Goal: Information Seeking & Learning: Learn about a topic

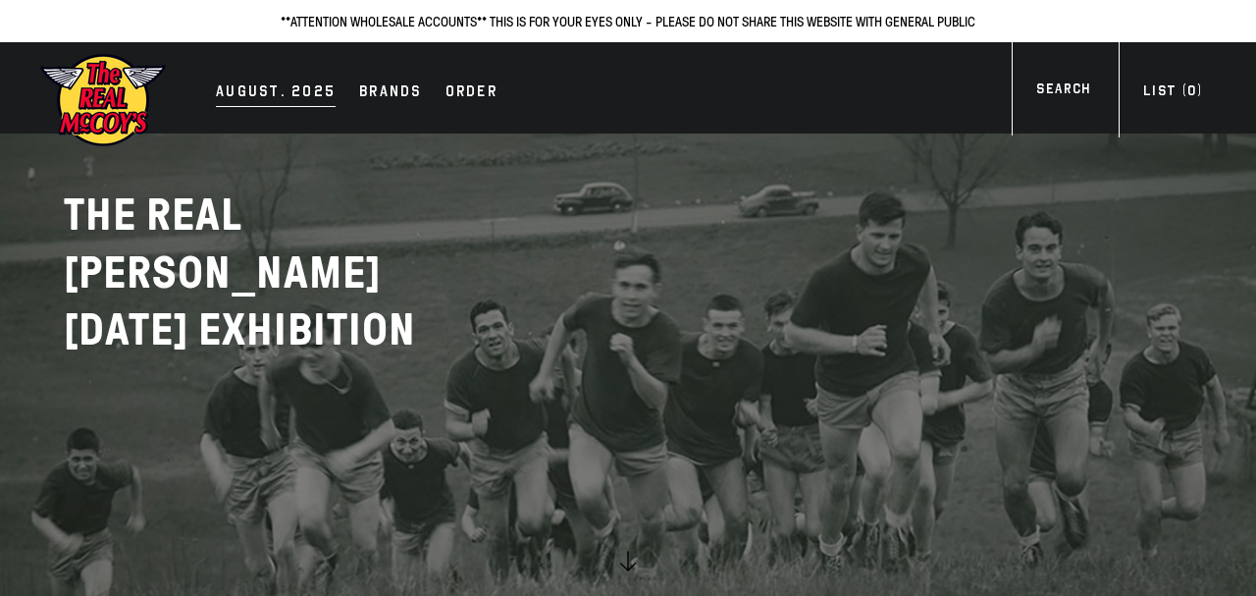
click at [277, 97] on div "AUGUST. 2025" at bounding box center [276, 92] width 120 height 27
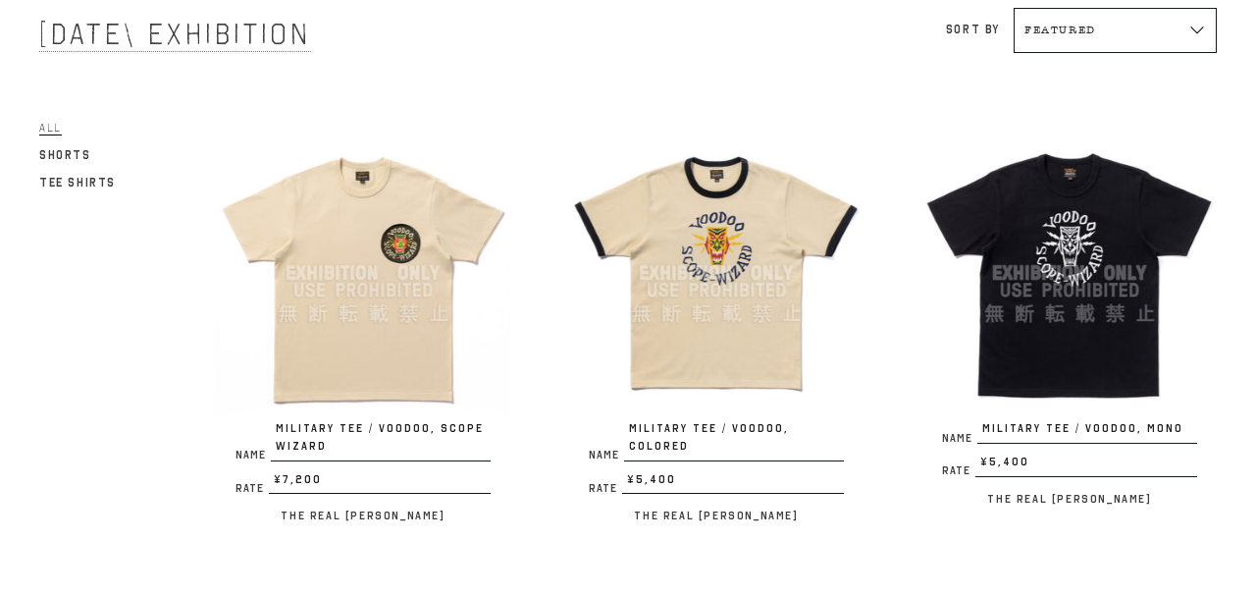
scroll to position [212, 0]
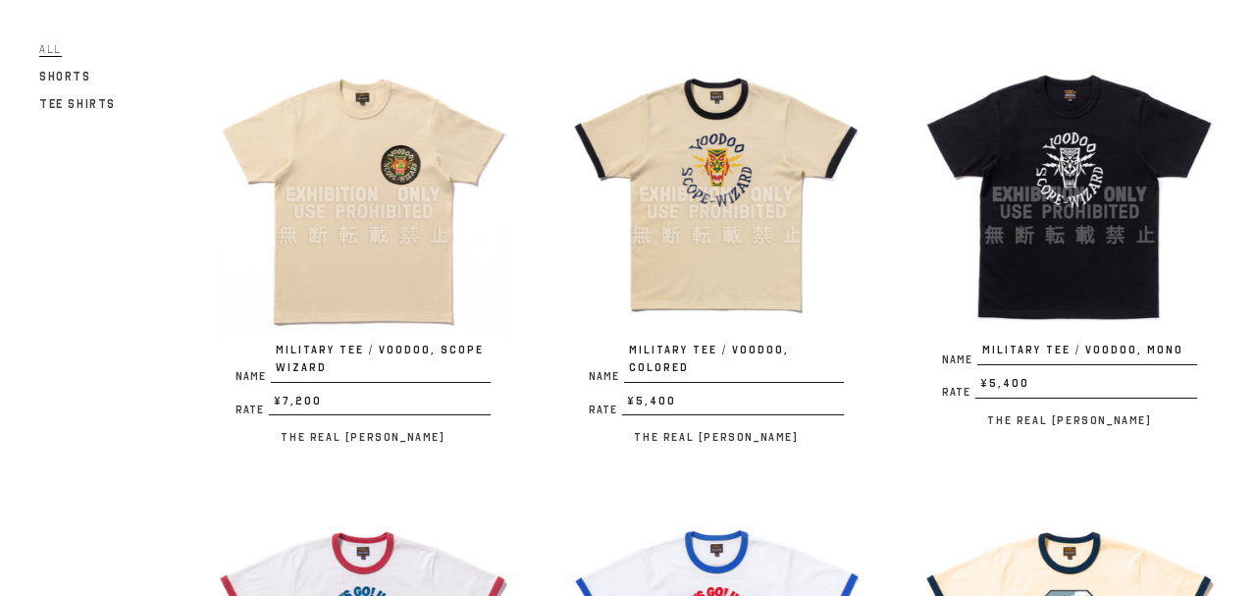
click at [400, 278] on img at bounding box center [363, 194] width 294 height 294
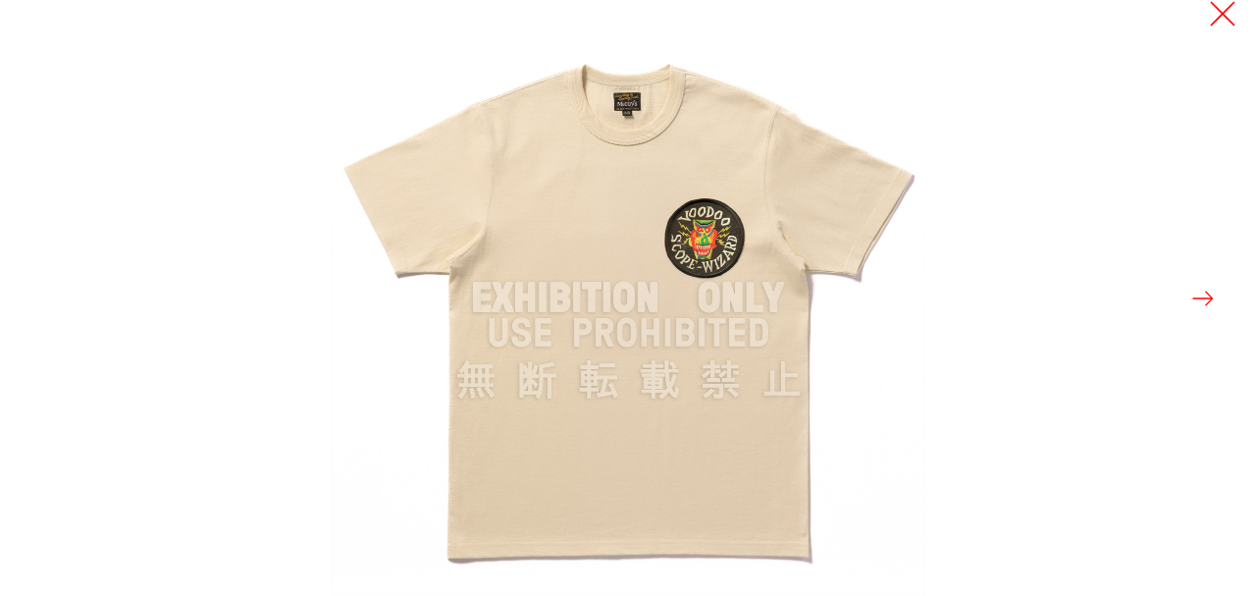
click at [1230, 10] on button at bounding box center [1222, 13] width 27 height 27
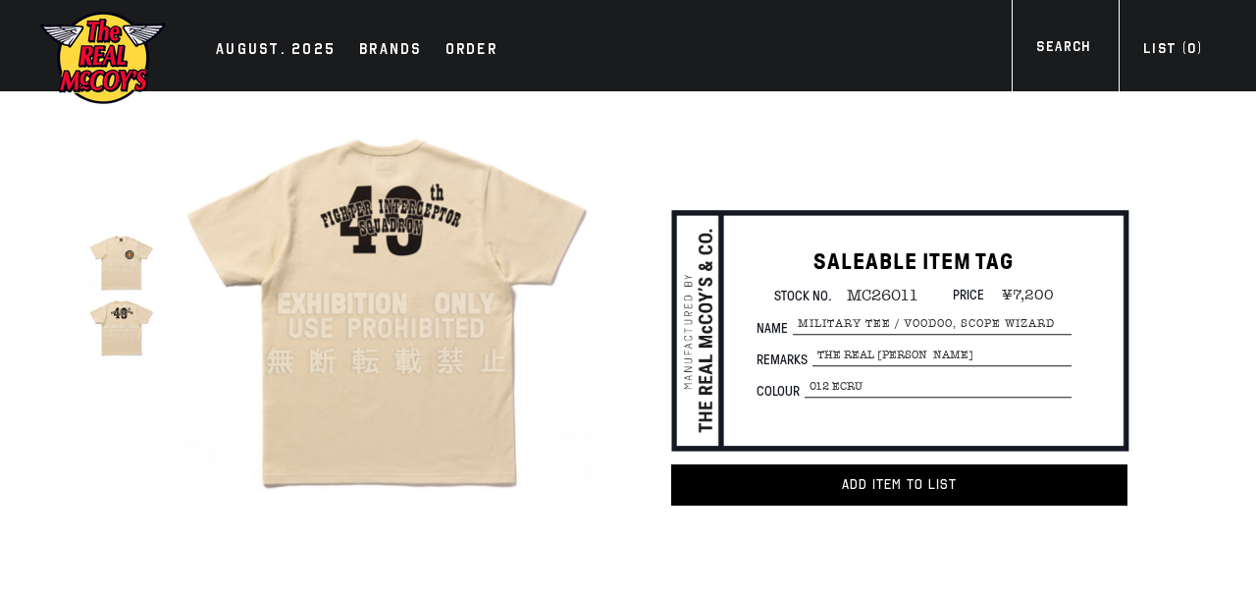
click at [122, 272] on img at bounding box center [121, 262] width 66 height 66
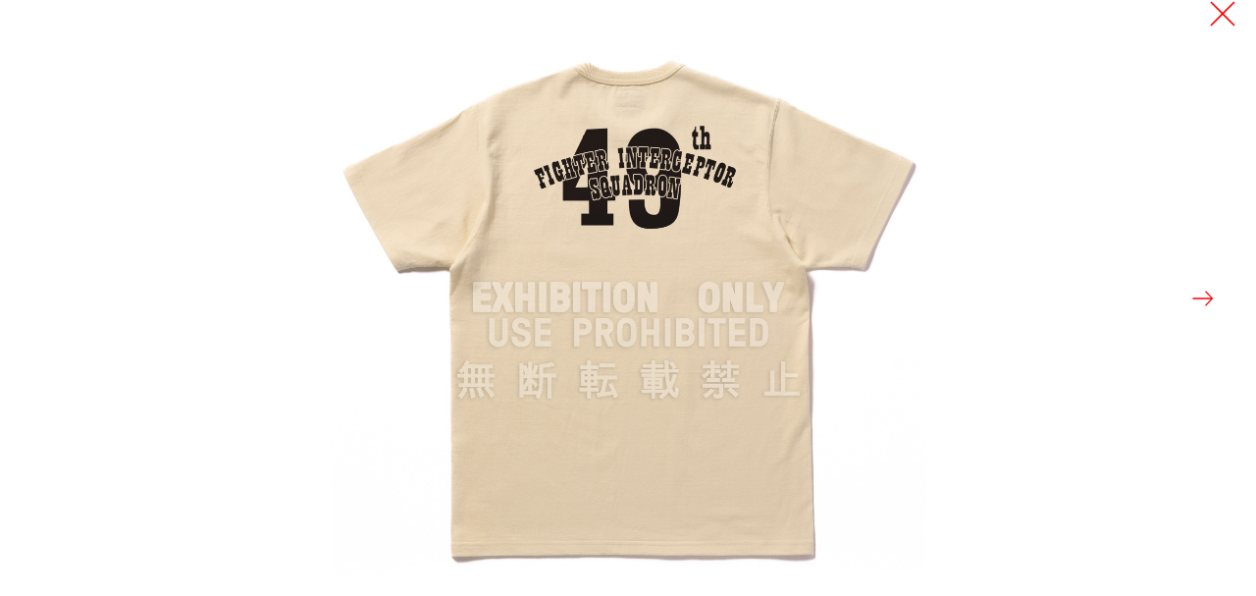
click at [1226, 15] on button at bounding box center [1222, 13] width 27 height 27
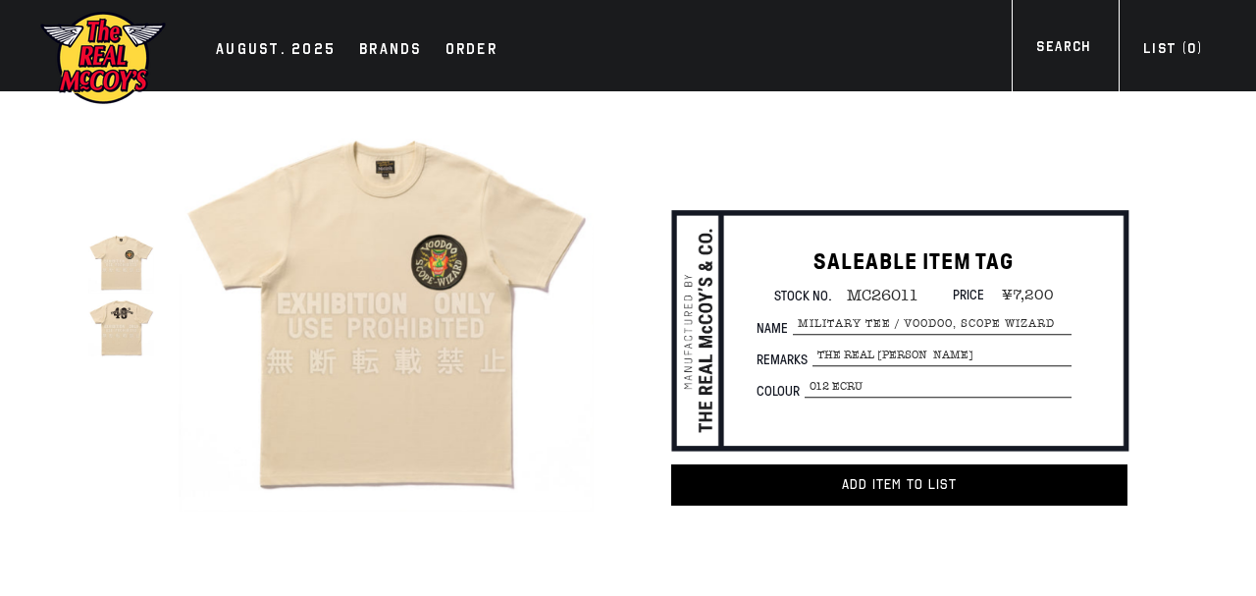
click at [1153, 166] on div "SALEABLE ITEM TAG Stock No. MC26011 Price ¥7,200 Name MILITARY TEE / VOODOO, SC…" at bounding box center [883, 352] width 569 height 523
click at [303, 250] on img at bounding box center [386, 303] width 415 height 415
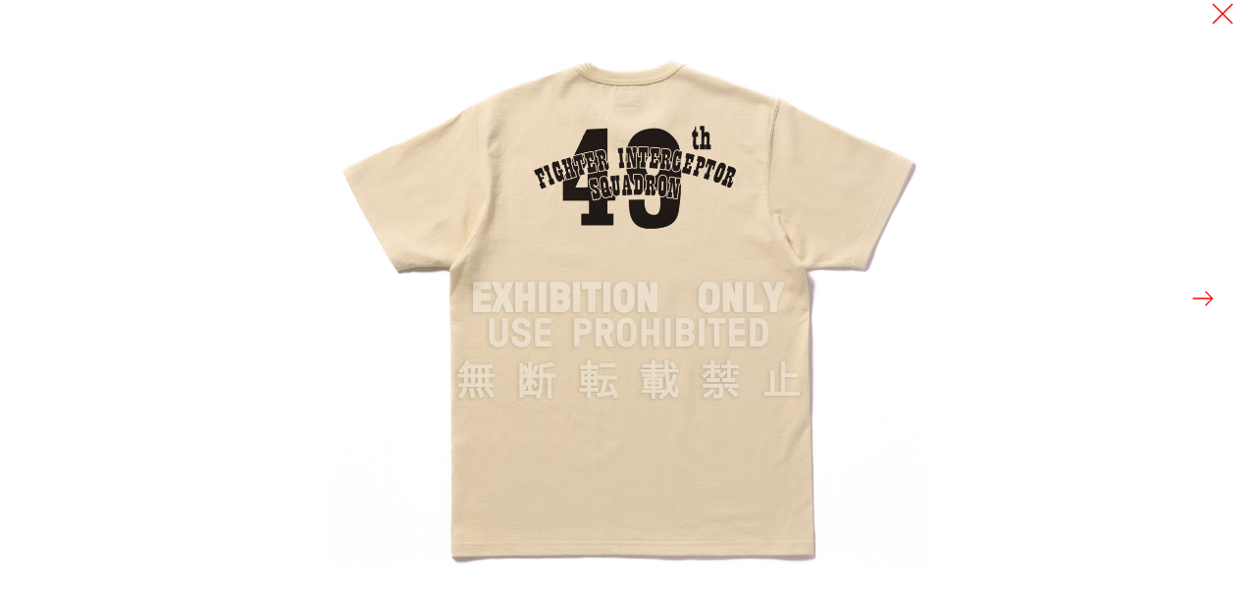
click at [1201, 293] on button at bounding box center [1203, 298] width 27 height 27
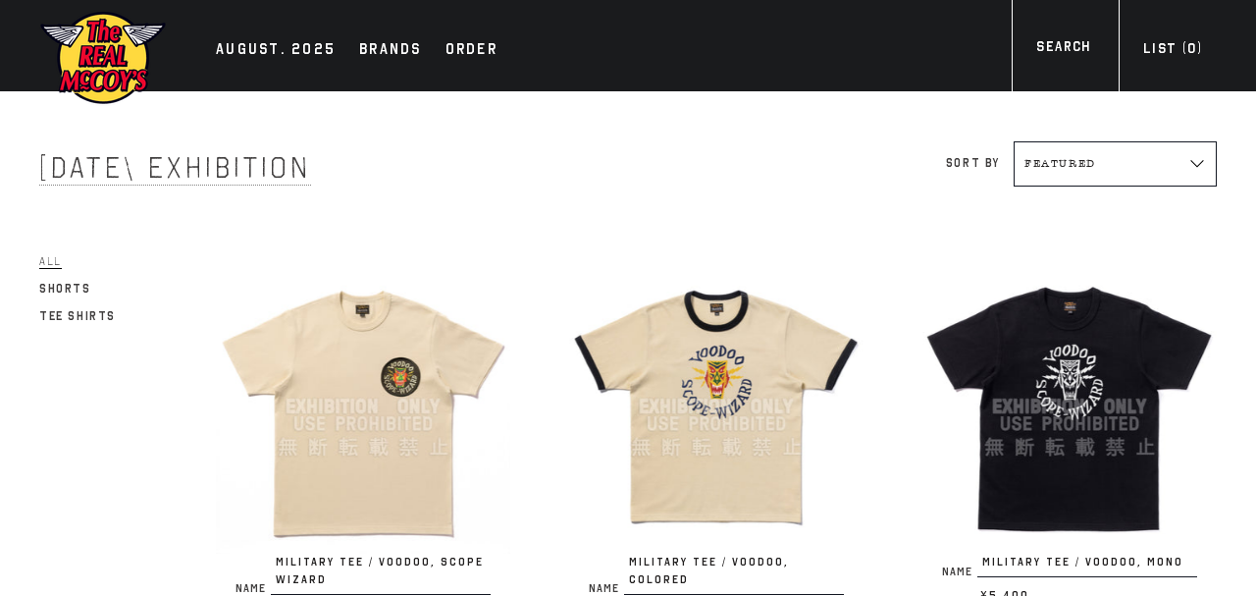
scroll to position [212, 0]
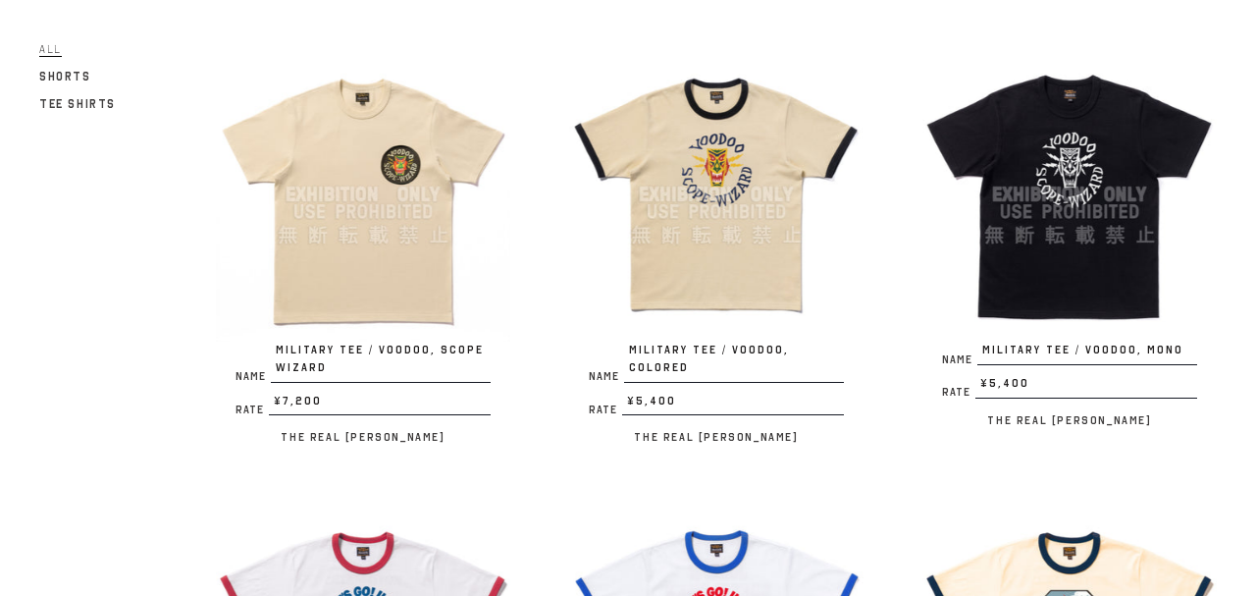
click at [786, 232] on img at bounding box center [716, 194] width 294 height 294
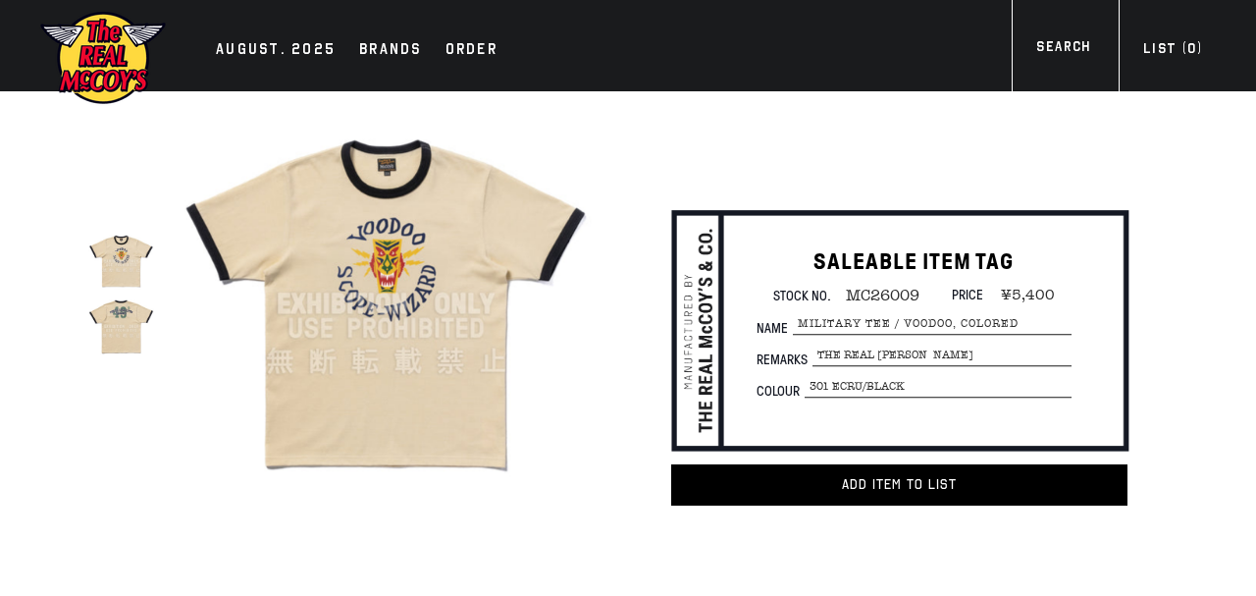
click at [433, 246] on img at bounding box center [386, 303] width 415 height 415
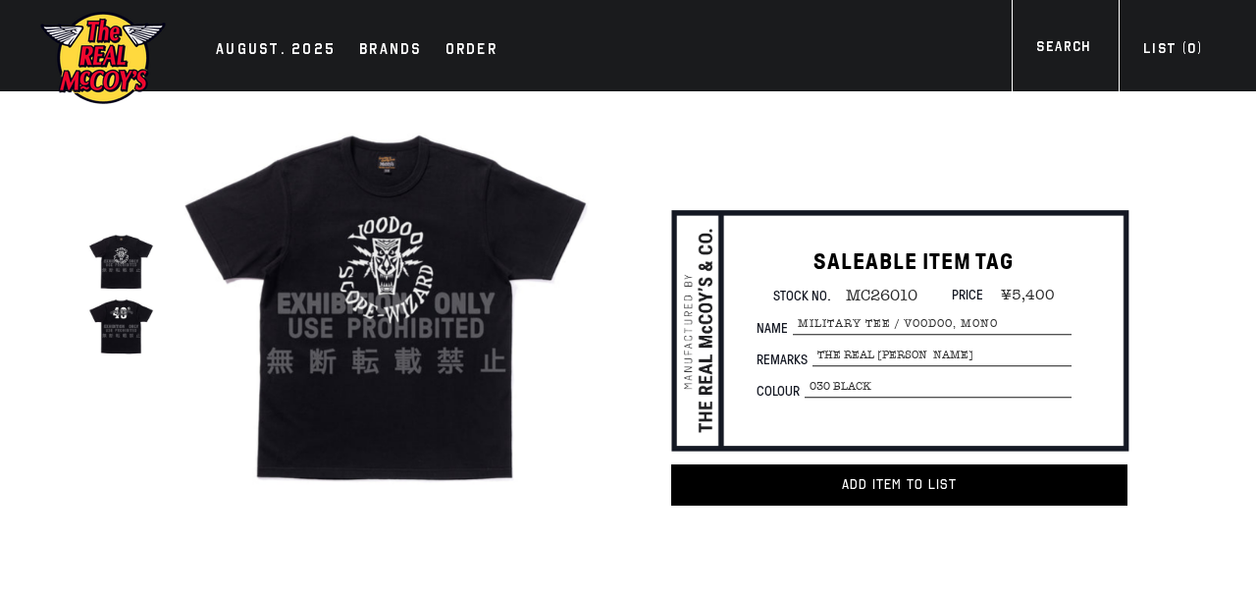
click at [354, 335] on img at bounding box center [386, 303] width 415 height 415
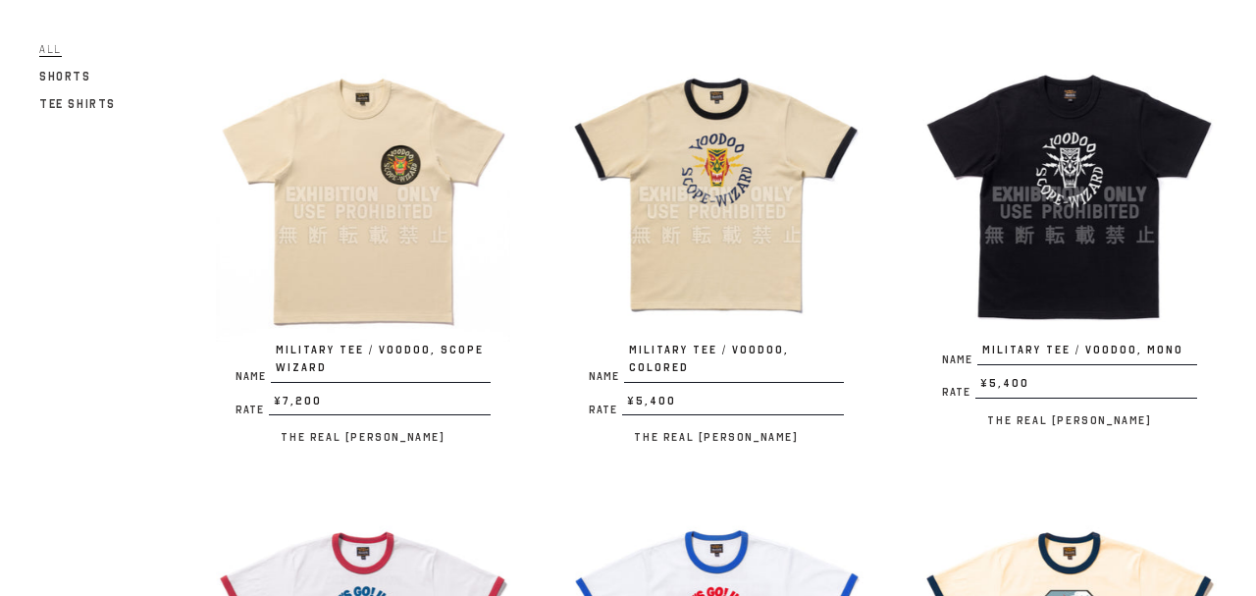
scroll to position [424, 0]
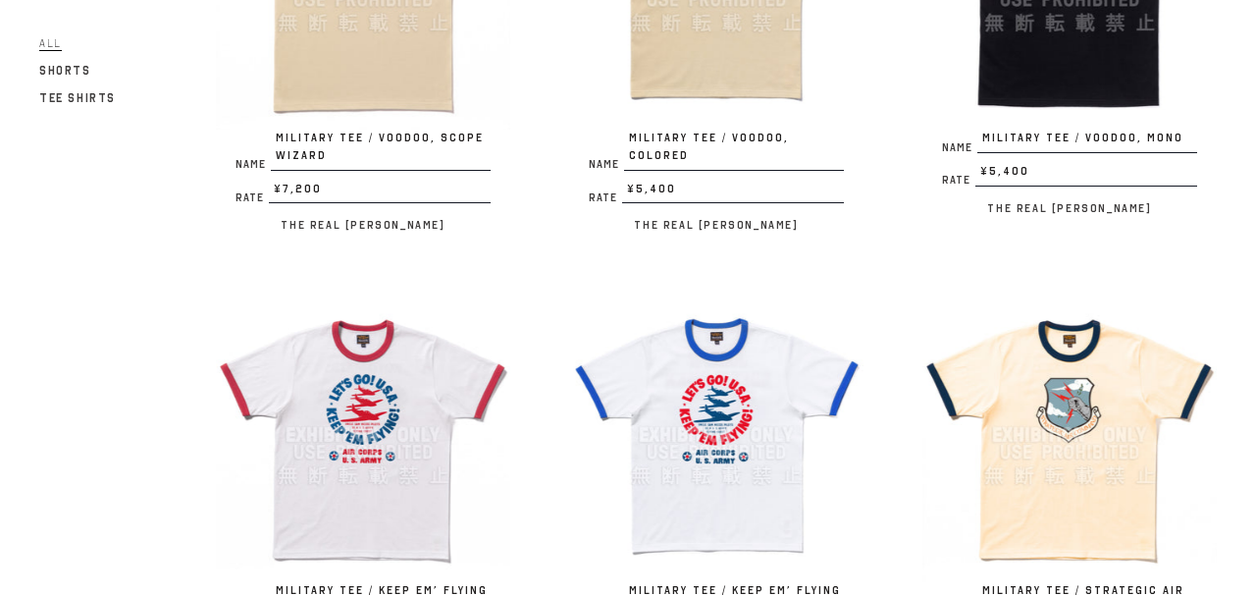
click at [377, 462] on img at bounding box center [363, 435] width 294 height 294
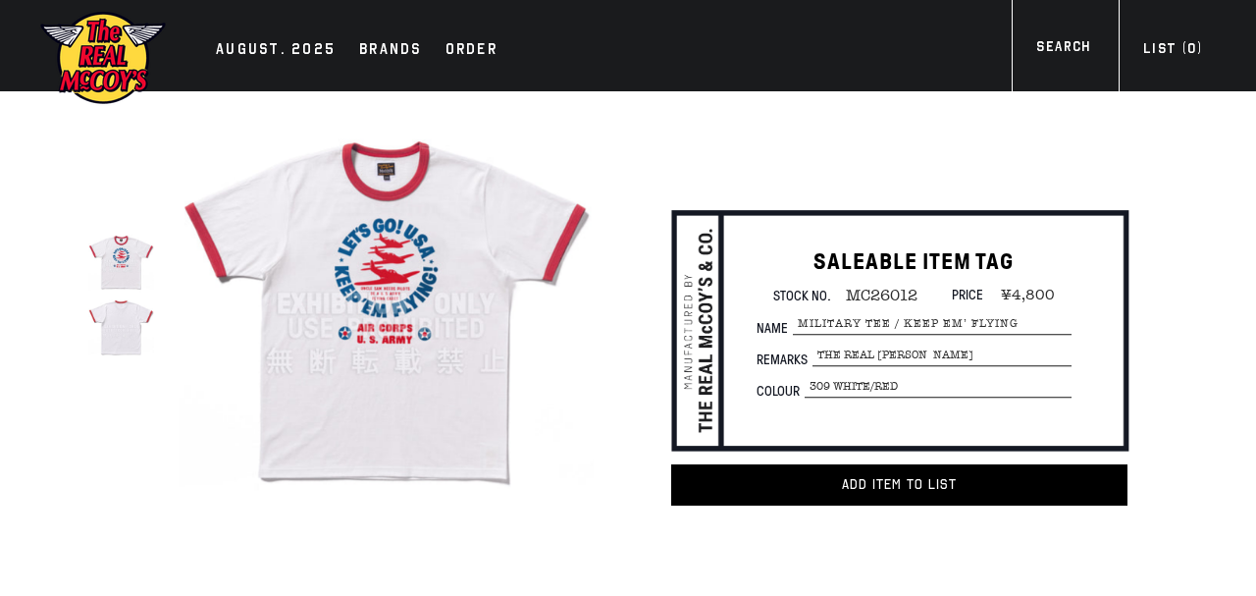
click at [380, 380] on img at bounding box center [386, 303] width 415 height 415
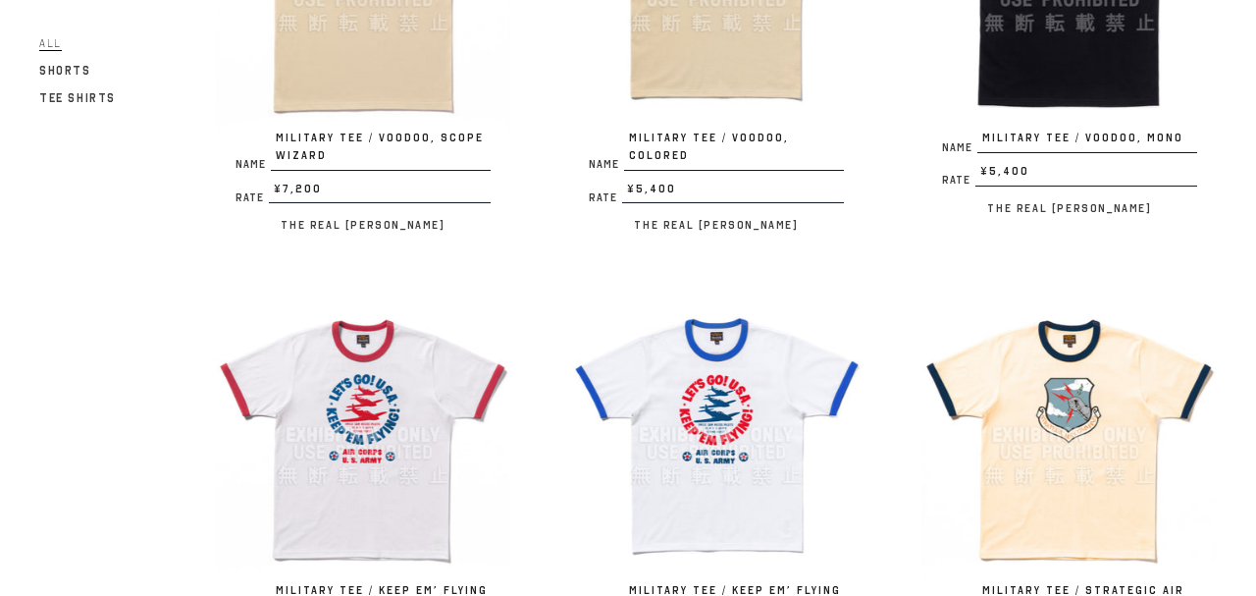
scroll to position [424, 0]
click at [750, 439] on img at bounding box center [716, 435] width 294 height 294
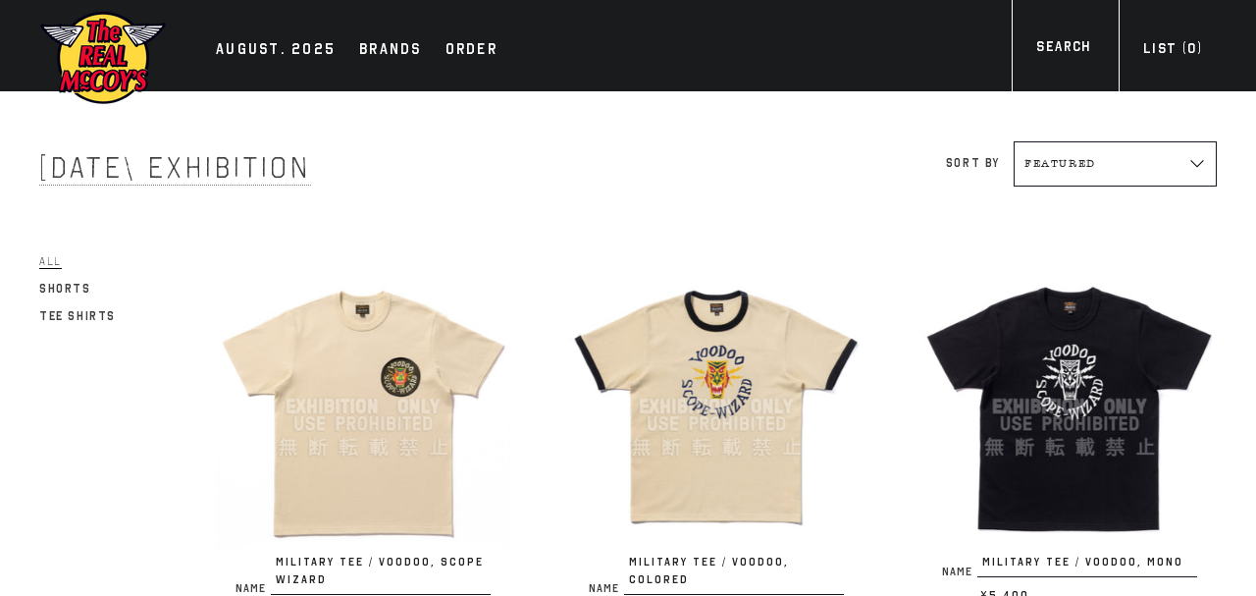
scroll to position [424, 0]
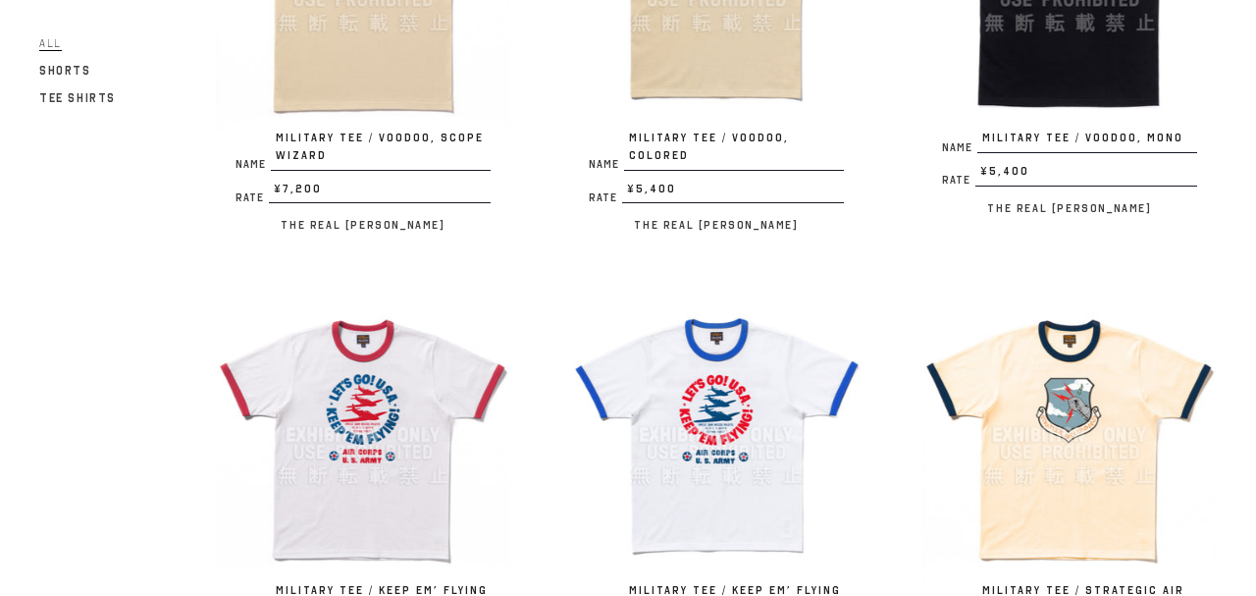
click at [1102, 450] on img at bounding box center [1070, 435] width 294 height 294
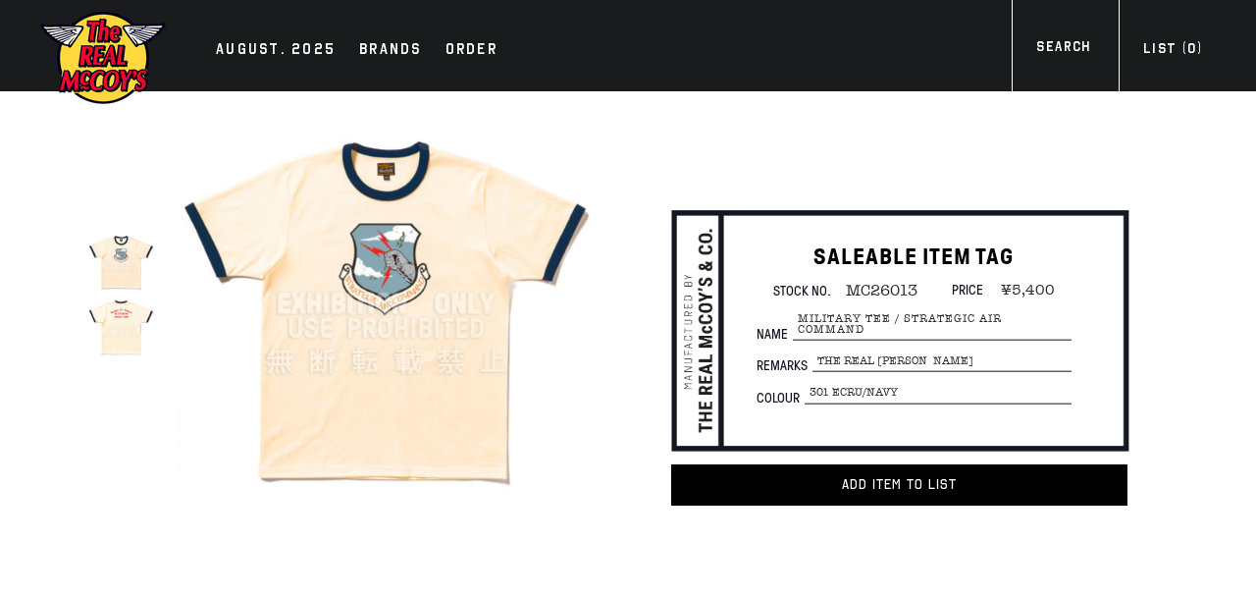
click at [351, 231] on img at bounding box center [386, 303] width 415 height 415
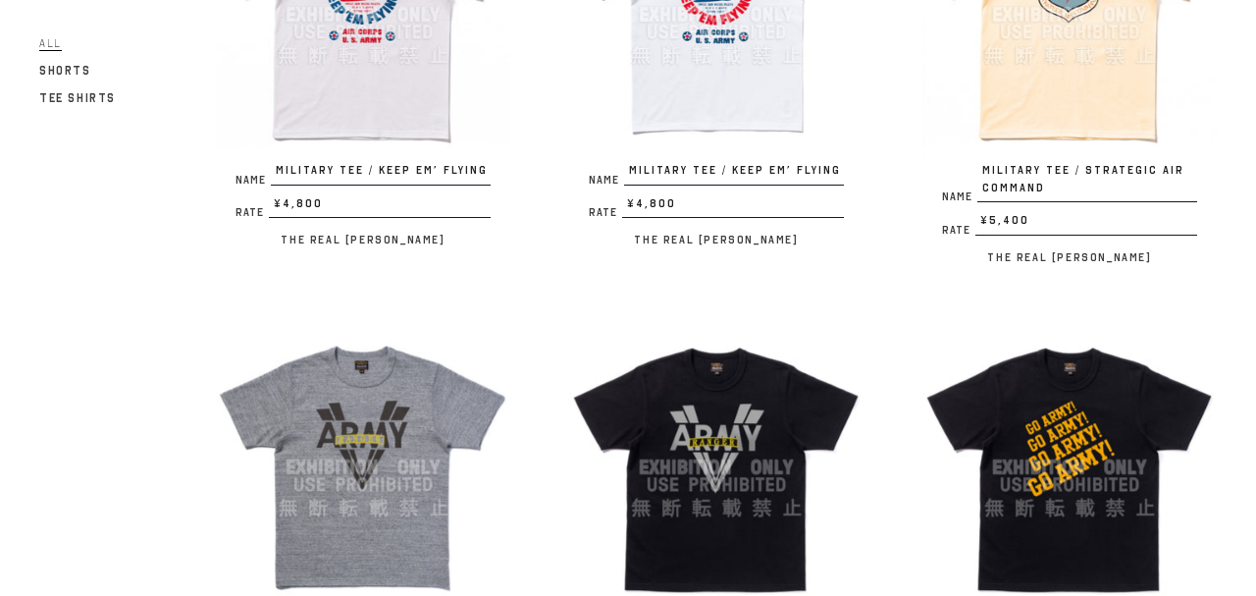
scroll to position [848, 0]
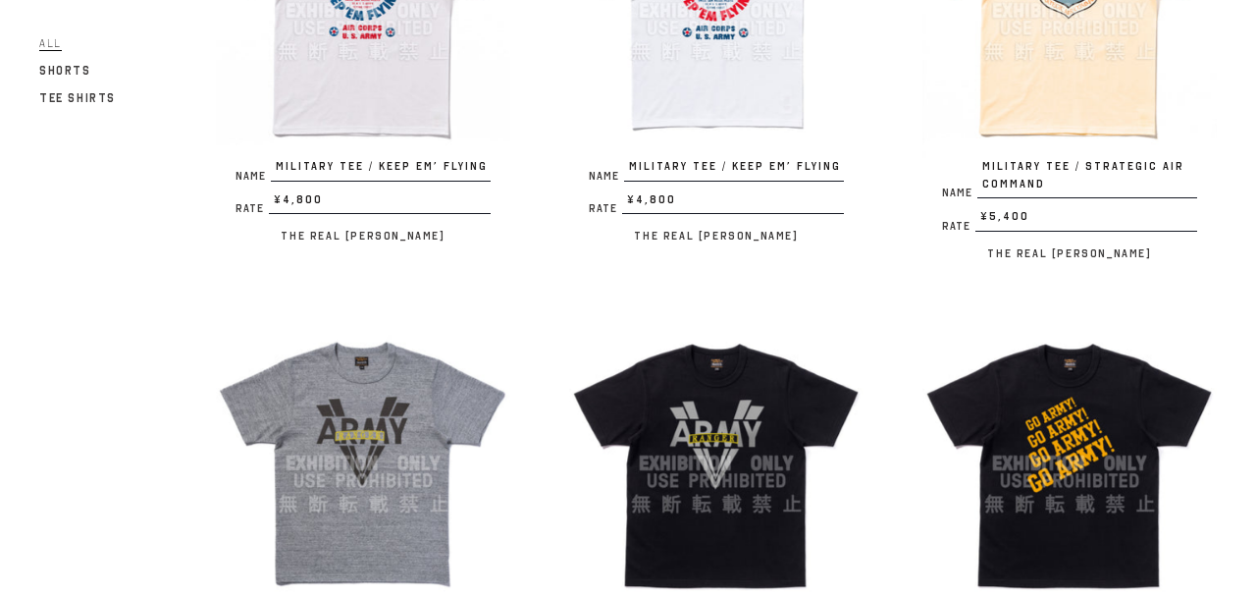
click at [429, 420] on img at bounding box center [363, 463] width 294 height 294
click at [694, 496] on img at bounding box center [716, 463] width 294 height 294
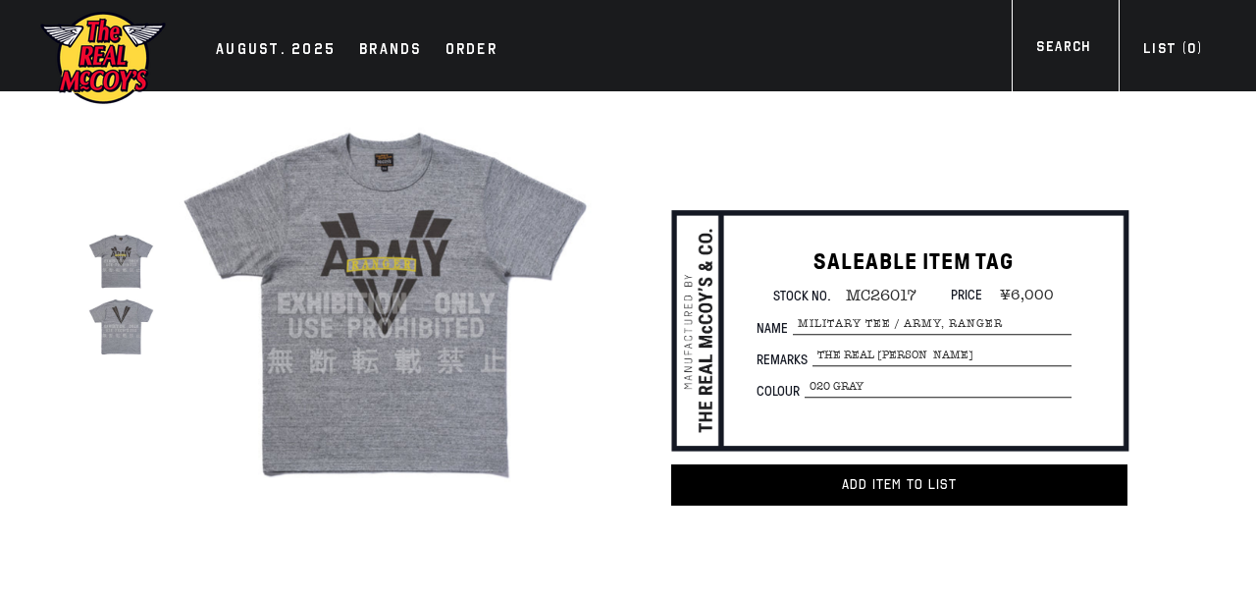
click at [416, 346] on img at bounding box center [386, 303] width 415 height 415
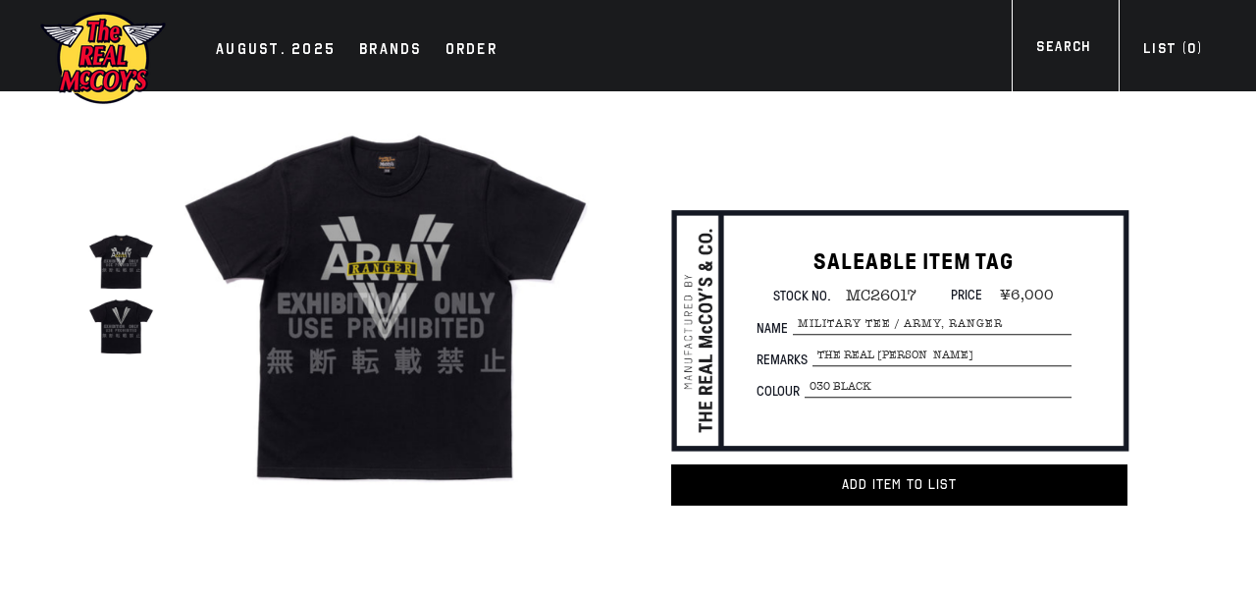
click at [323, 271] on img at bounding box center [386, 303] width 415 height 415
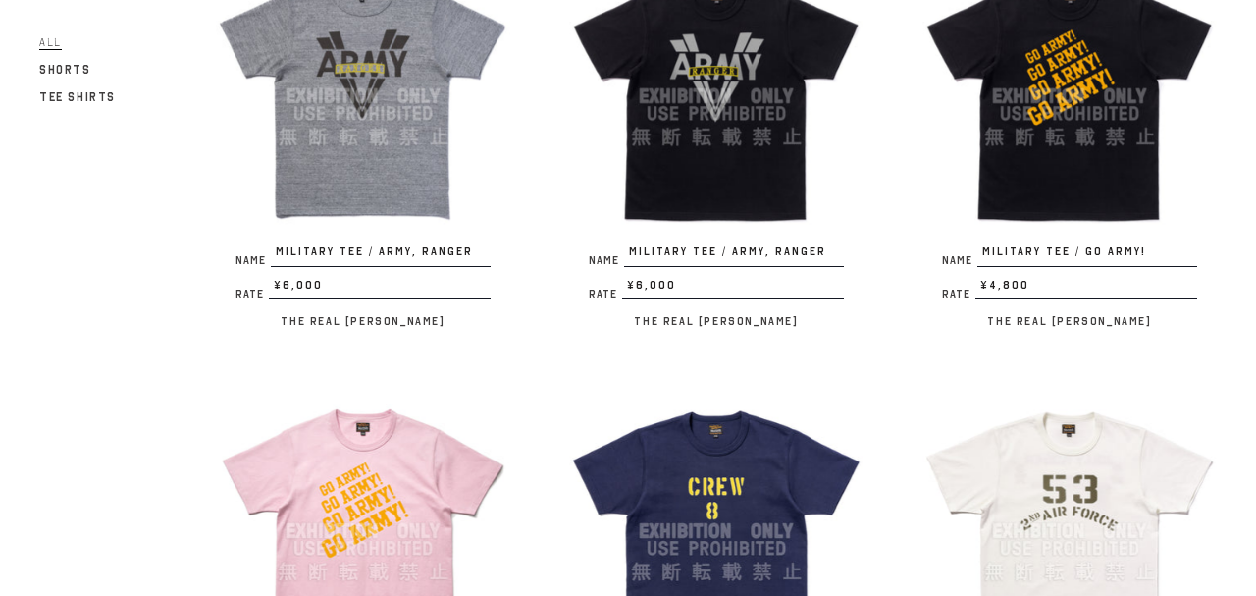
scroll to position [1272, 0]
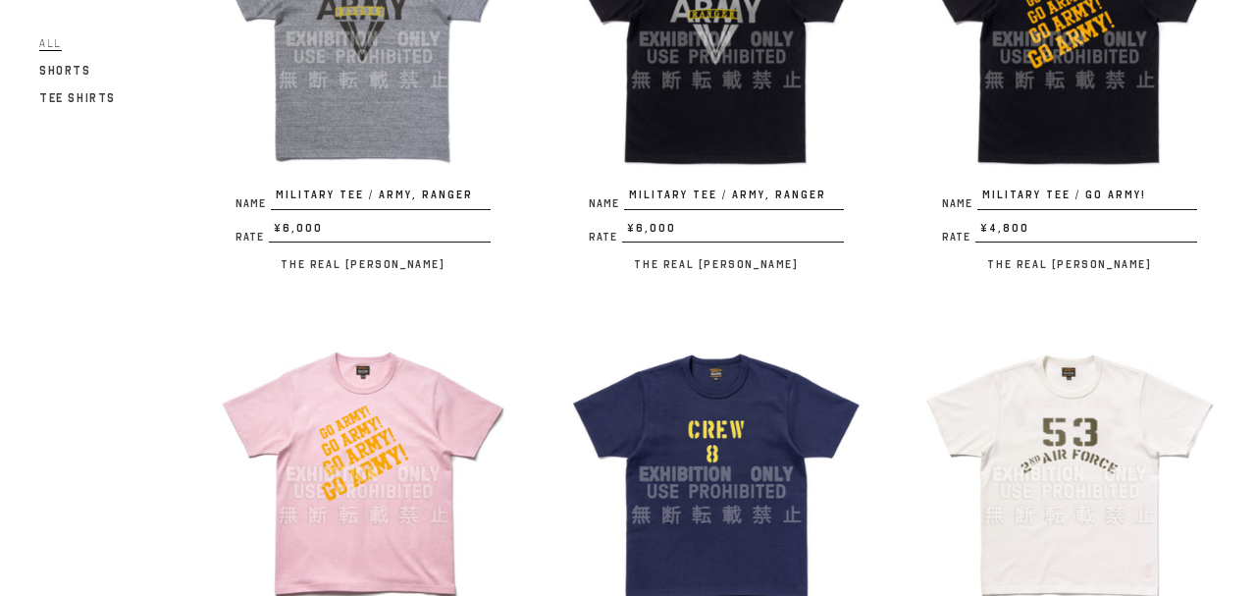
click at [1088, 87] on img at bounding box center [1070, 39] width 294 height 294
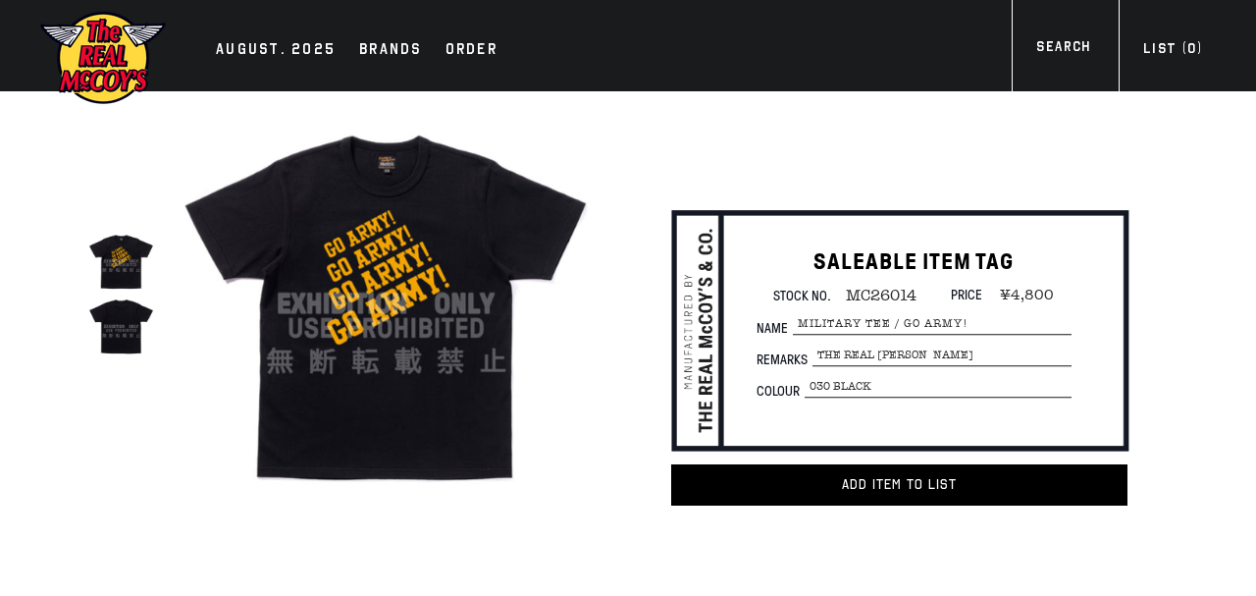
click at [427, 373] on img at bounding box center [386, 303] width 415 height 415
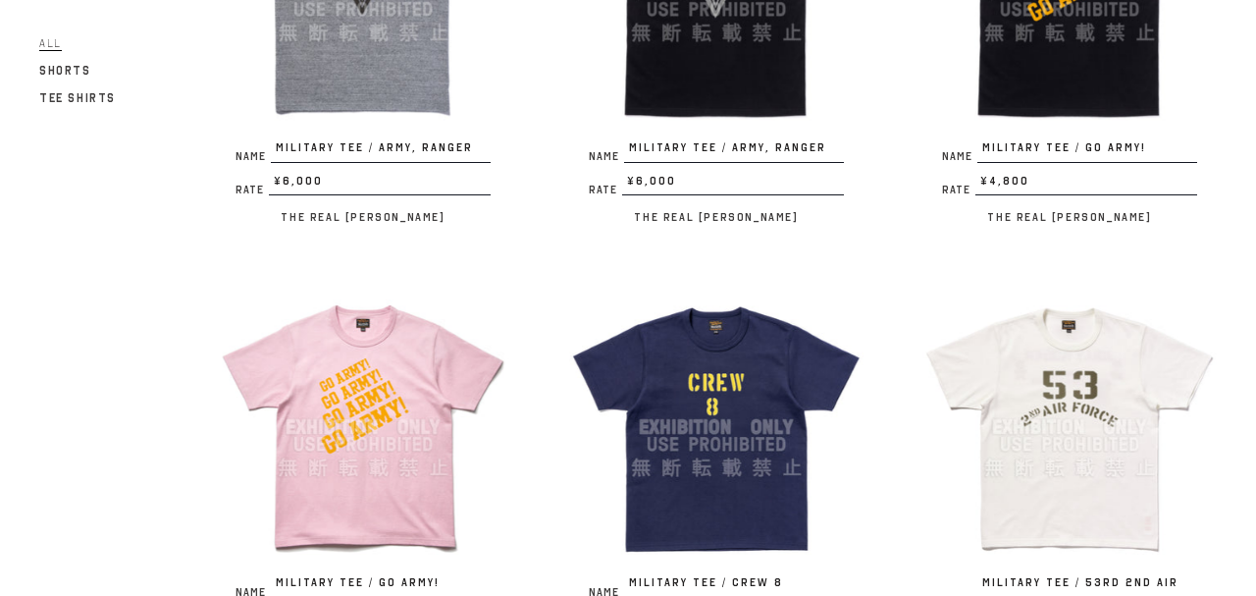
scroll to position [1378, 0]
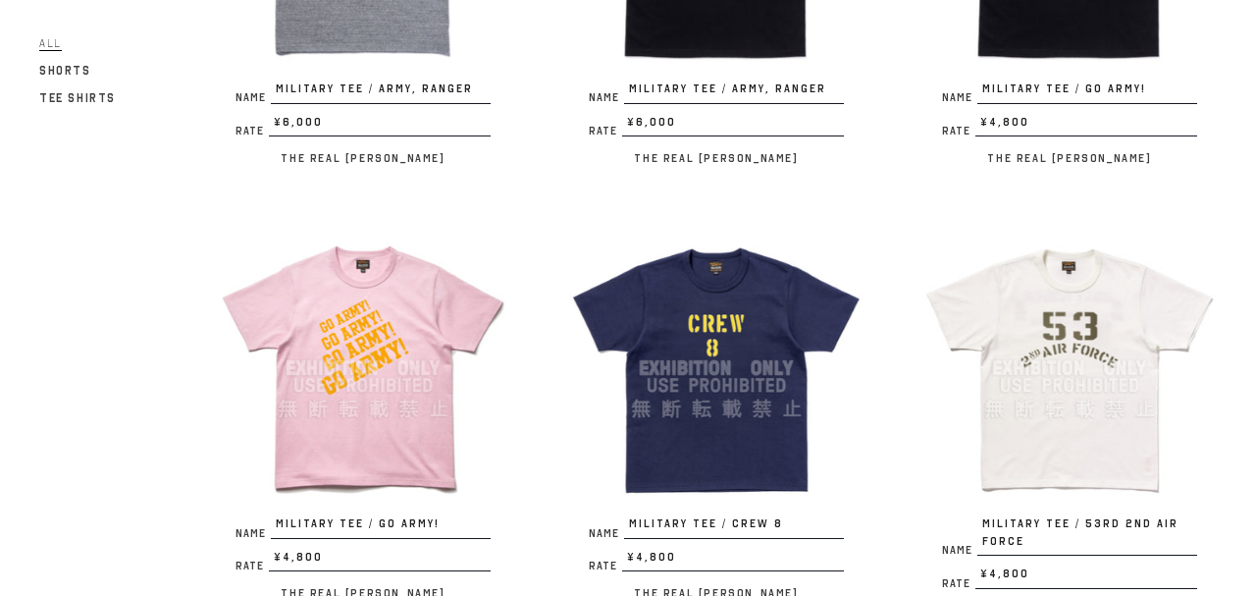
click at [327, 336] on img at bounding box center [363, 368] width 294 height 294
click at [757, 368] on img at bounding box center [716, 368] width 294 height 294
click at [1102, 335] on img at bounding box center [1070, 368] width 294 height 294
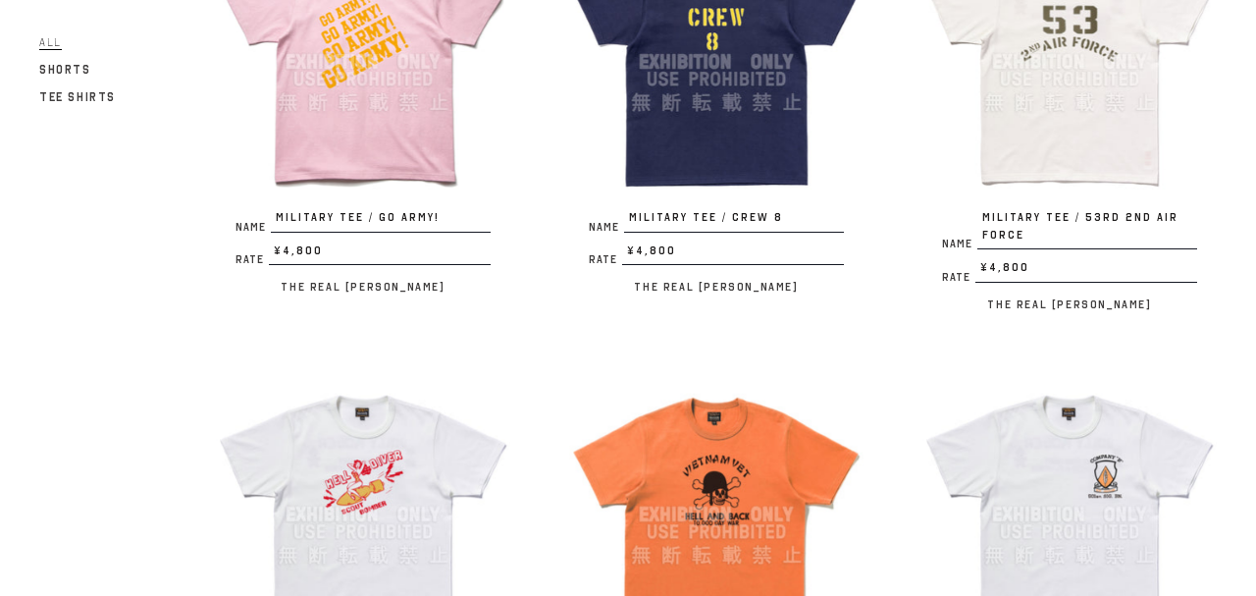
scroll to position [1696, 0]
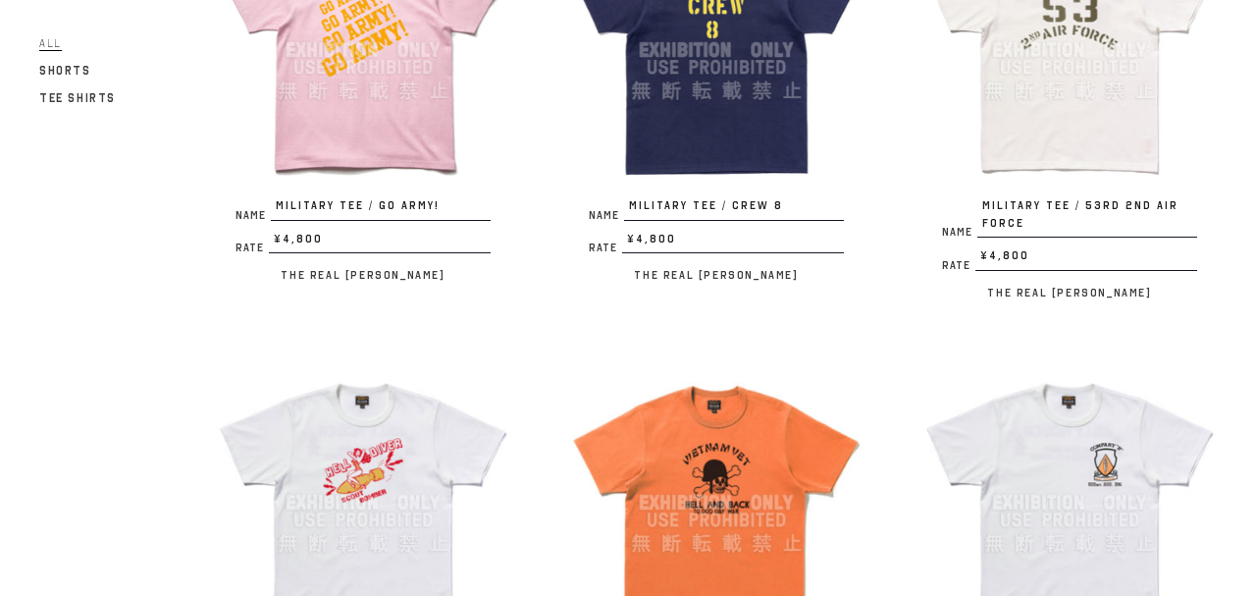
click at [286, 470] on img at bounding box center [363, 502] width 294 height 294
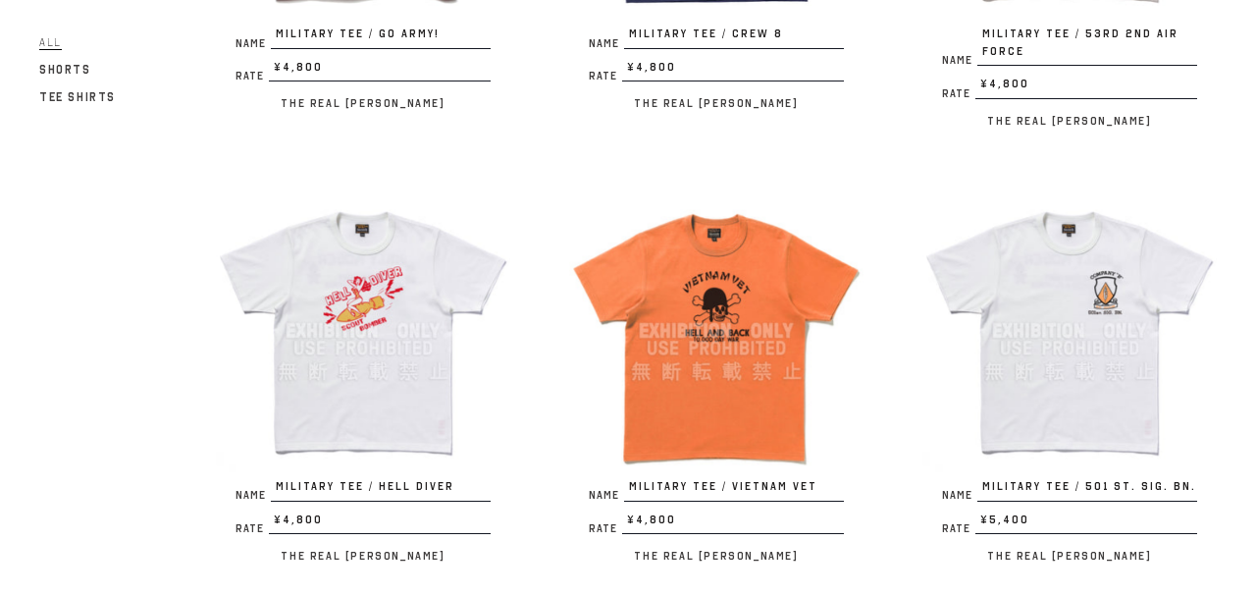
scroll to position [1964, 0]
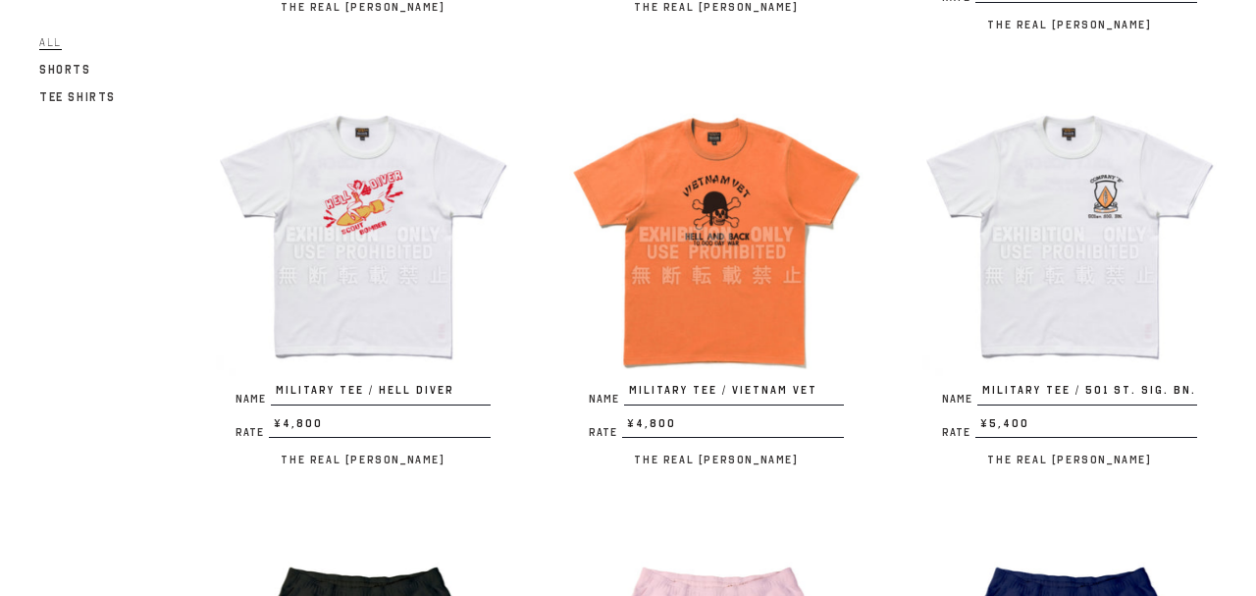
click at [746, 238] on img at bounding box center [716, 234] width 294 height 294
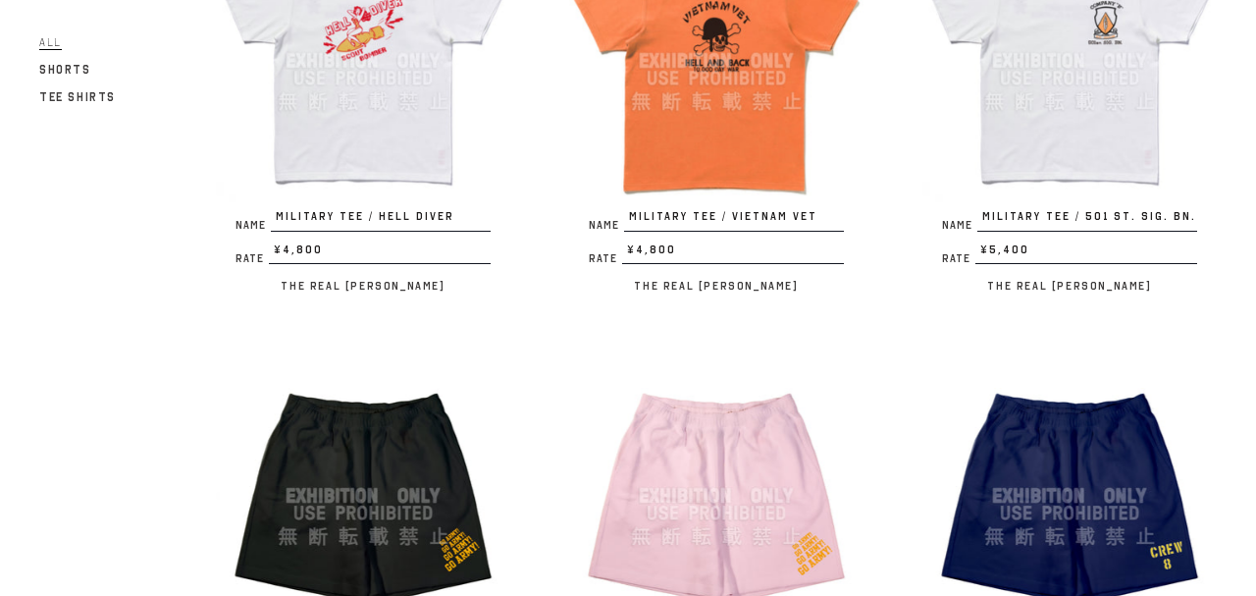
scroll to position [2172, 0]
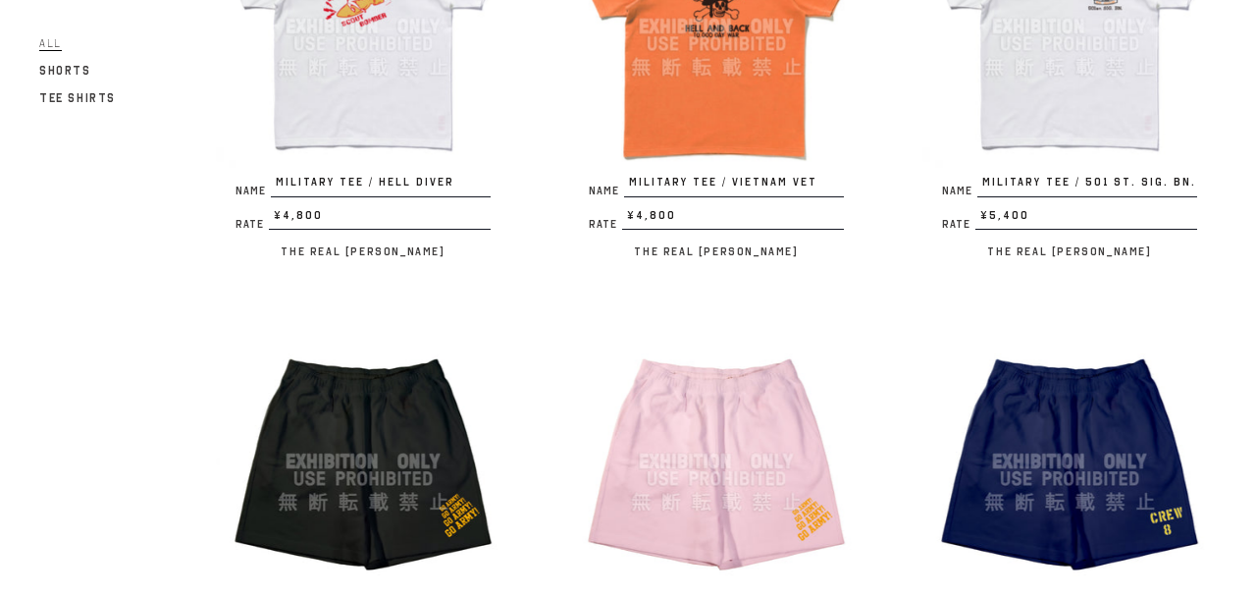
click at [1071, 67] on img at bounding box center [1070, 26] width 294 height 294
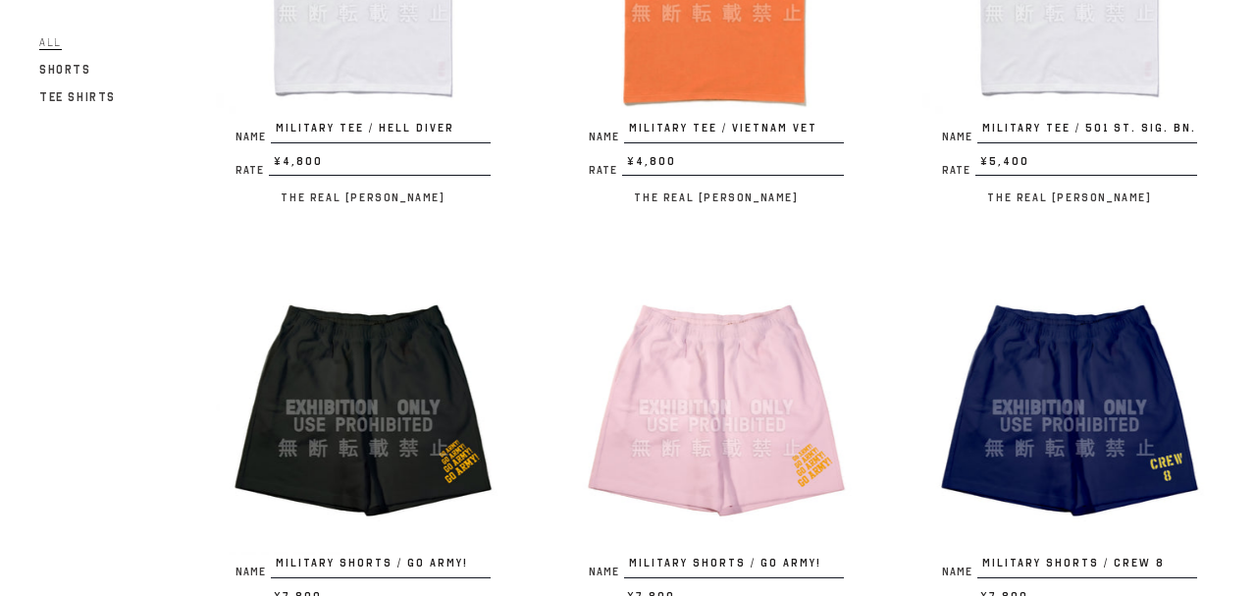
scroll to position [2270, 0]
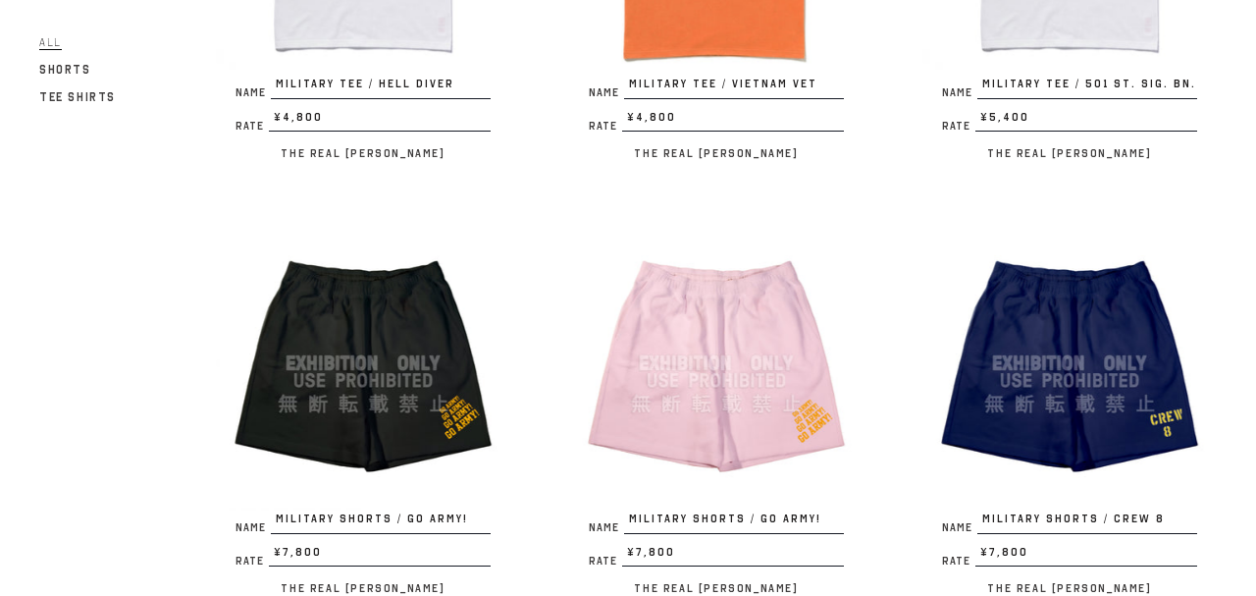
click at [345, 361] on img at bounding box center [363, 363] width 294 height 294
click at [788, 394] on img at bounding box center [716, 363] width 294 height 294
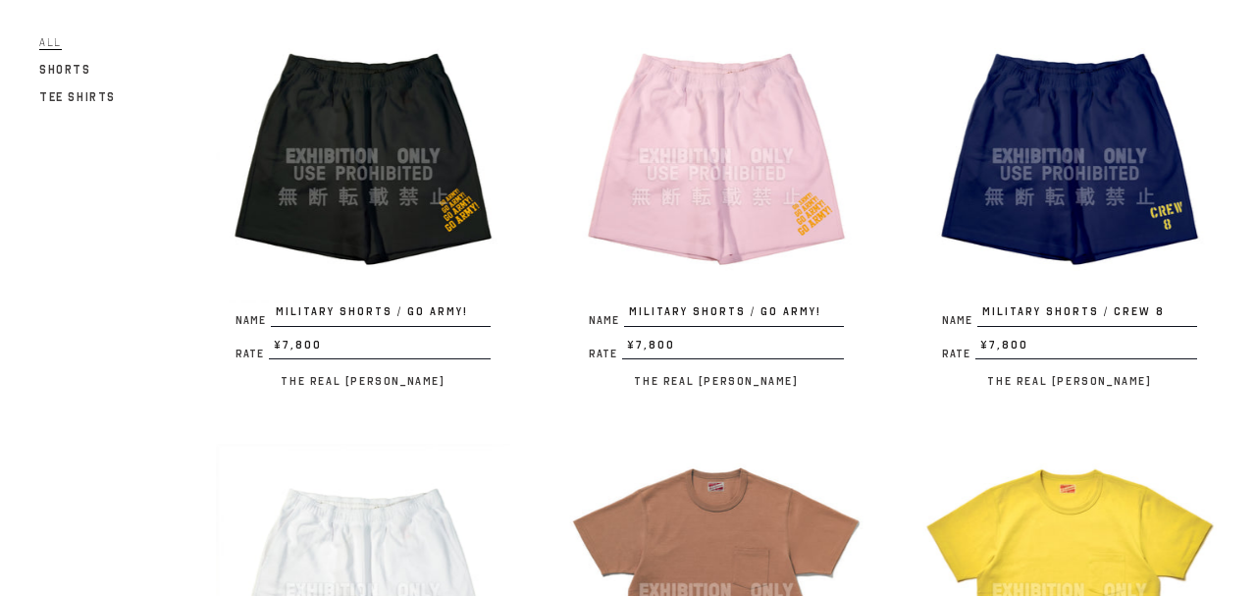
scroll to position [2482, 0]
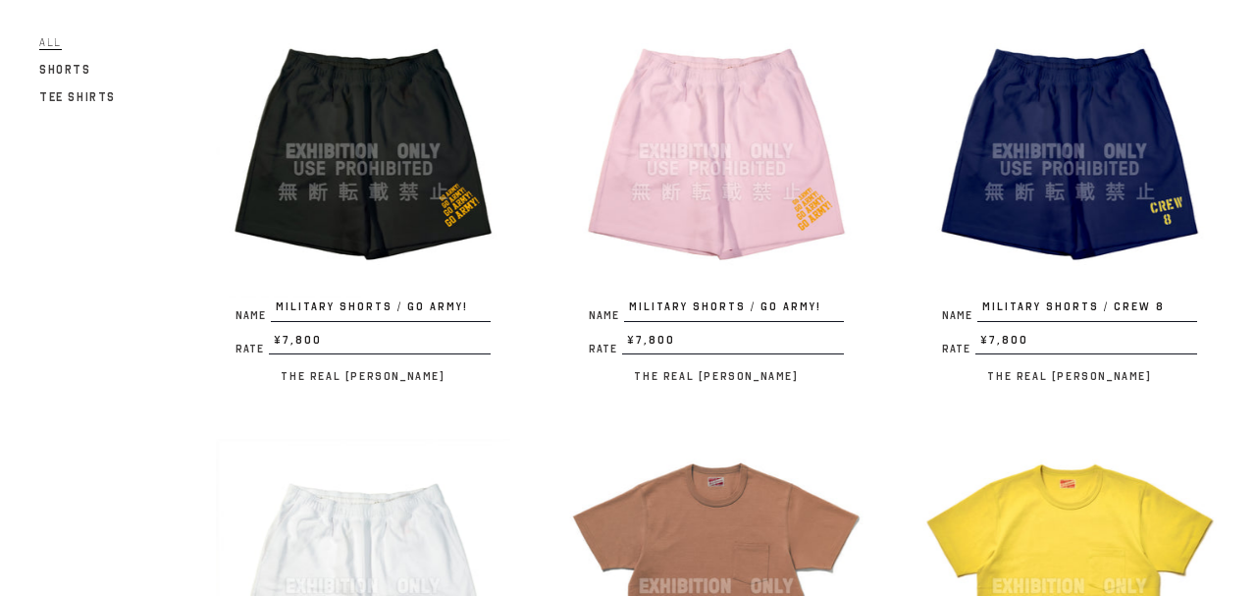
click at [1067, 167] on img at bounding box center [1070, 151] width 294 height 294
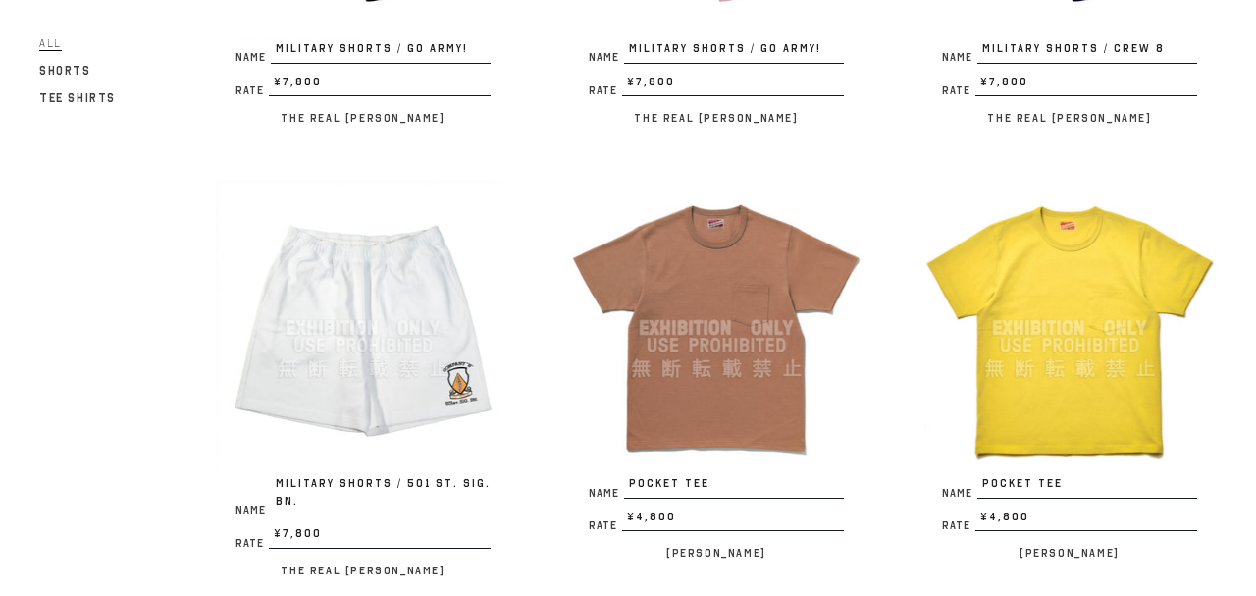
scroll to position [2800, 0]
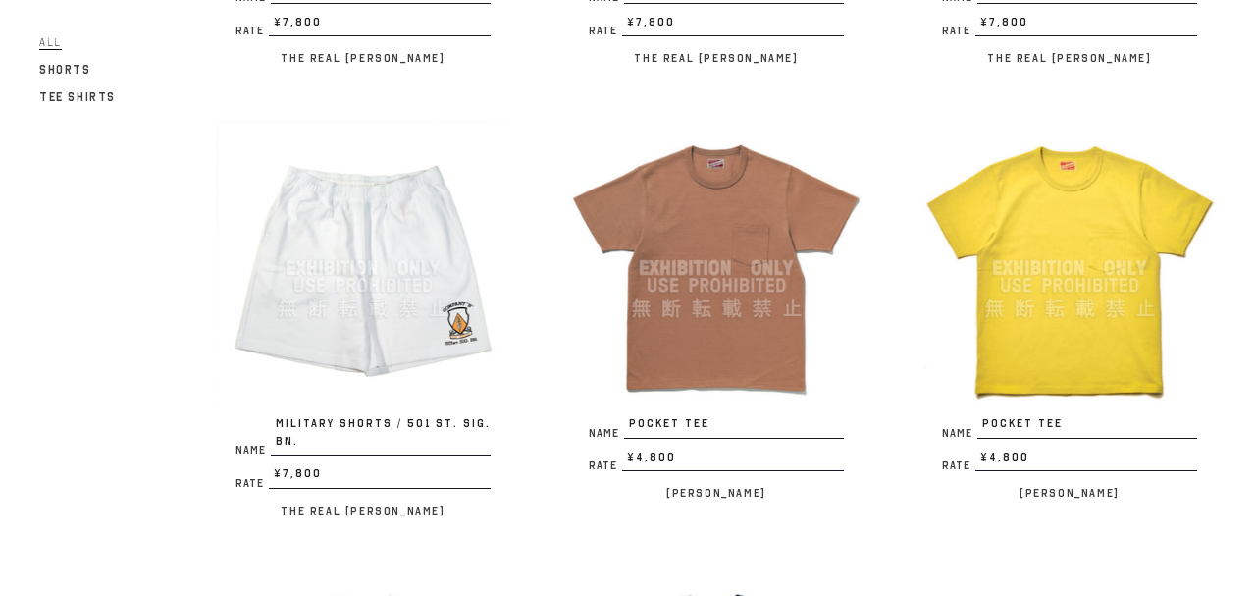
click at [372, 267] on img at bounding box center [363, 268] width 294 height 294
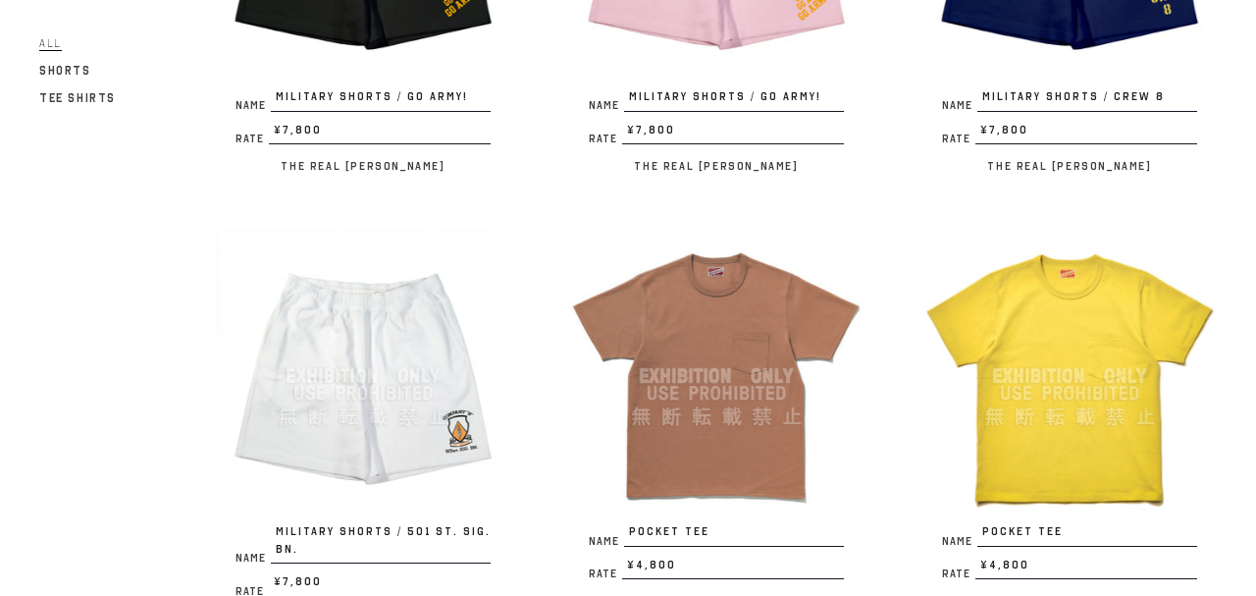
scroll to position [2783, 0]
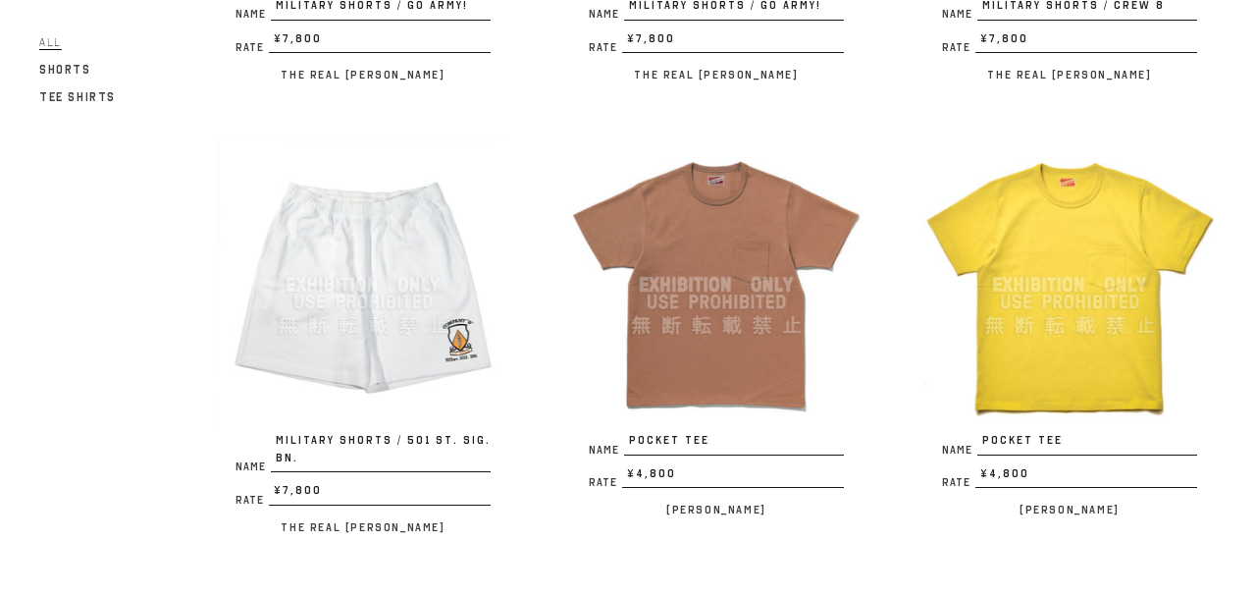
click at [756, 241] on img at bounding box center [716, 284] width 294 height 294
click at [1050, 335] on img at bounding box center [1070, 284] width 294 height 294
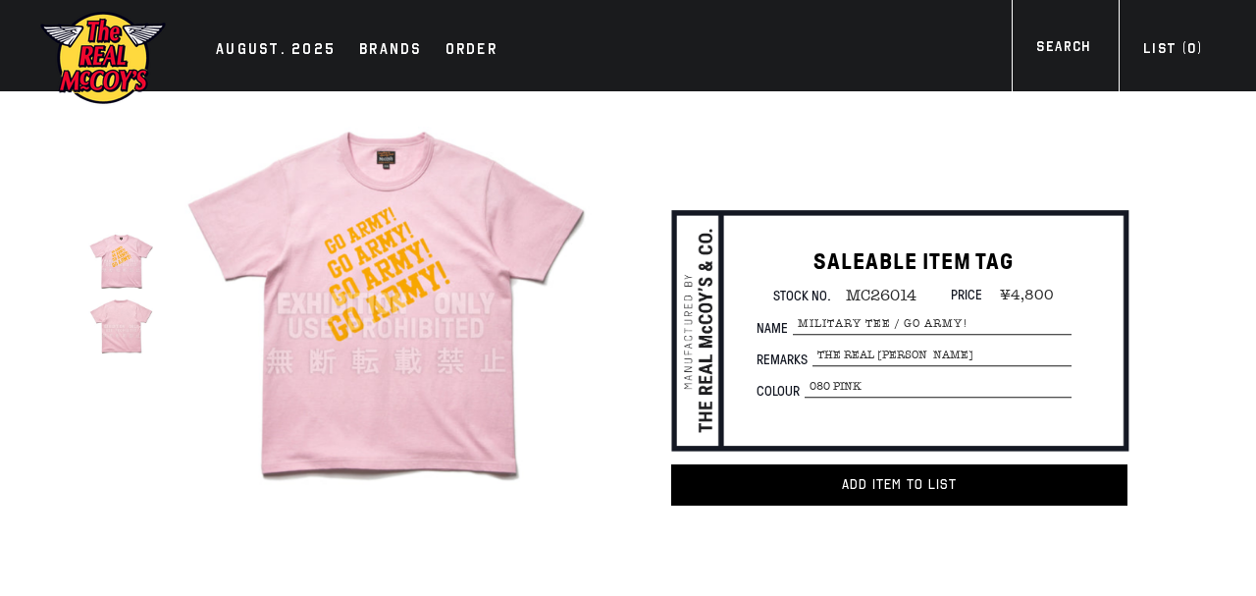
click at [353, 418] on img at bounding box center [386, 303] width 415 height 415
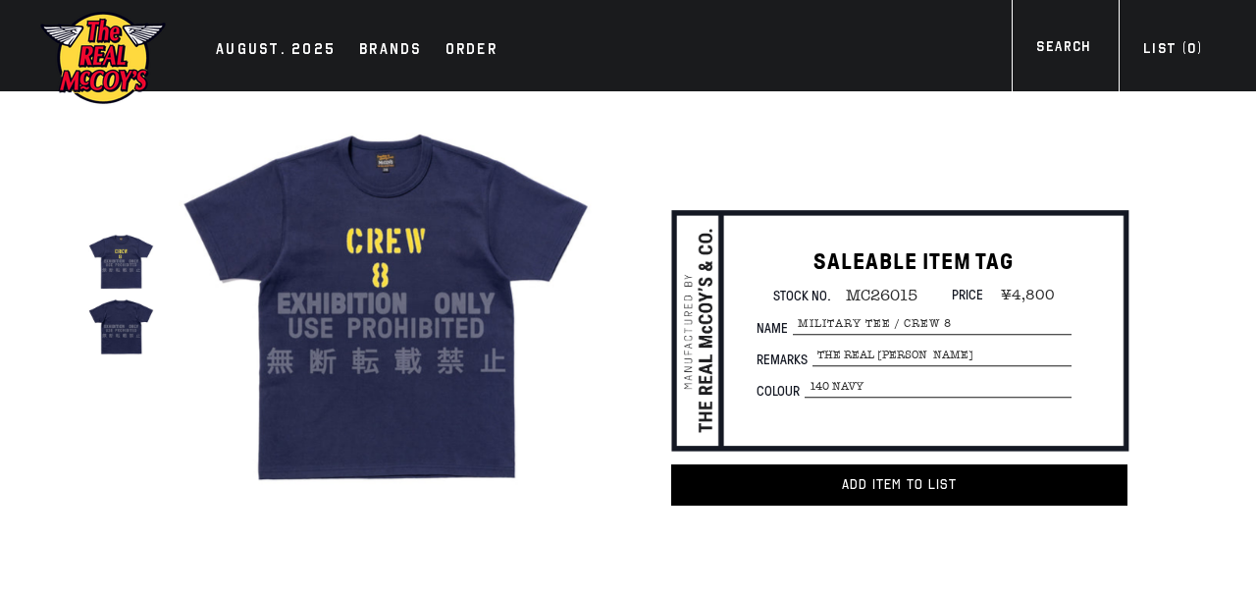
click at [403, 376] on img at bounding box center [386, 303] width 415 height 415
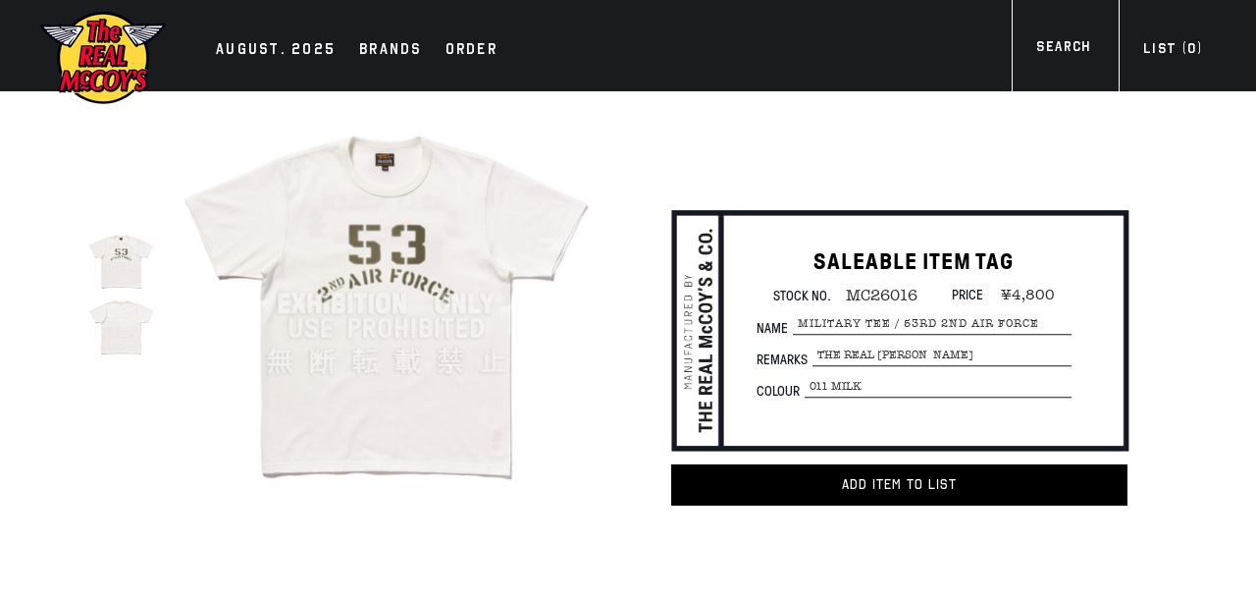
click at [437, 338] on img at bounding box center [386, 303] width 415 height 415
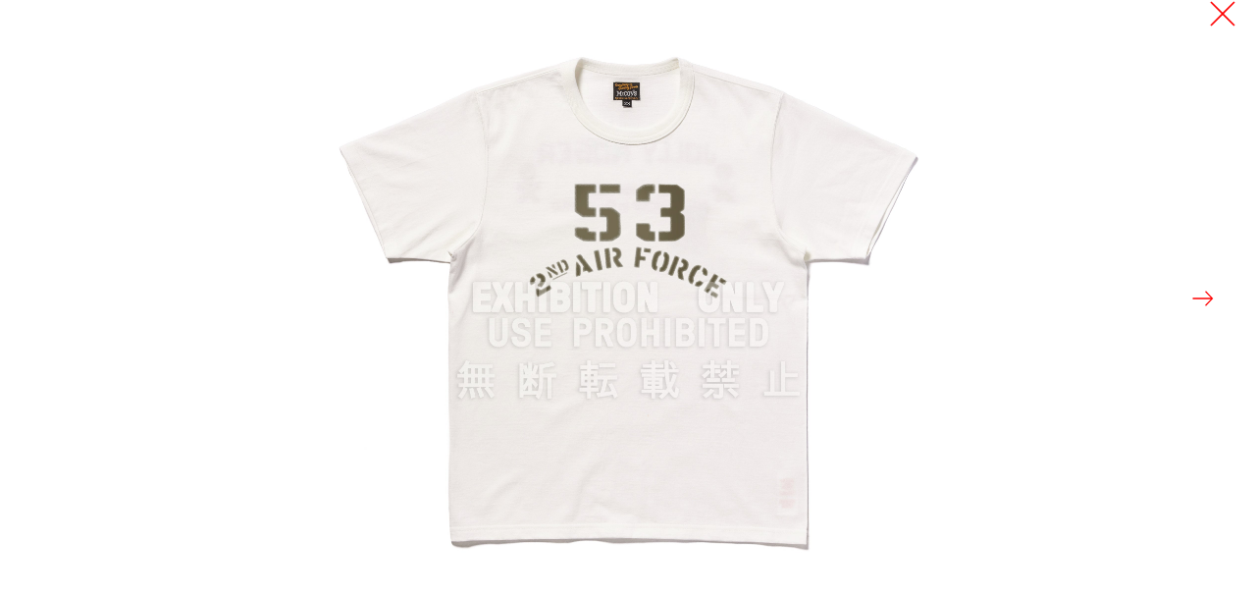
click at [1226, 21] on button at bounding box center [1222, 13] width 27 height 27
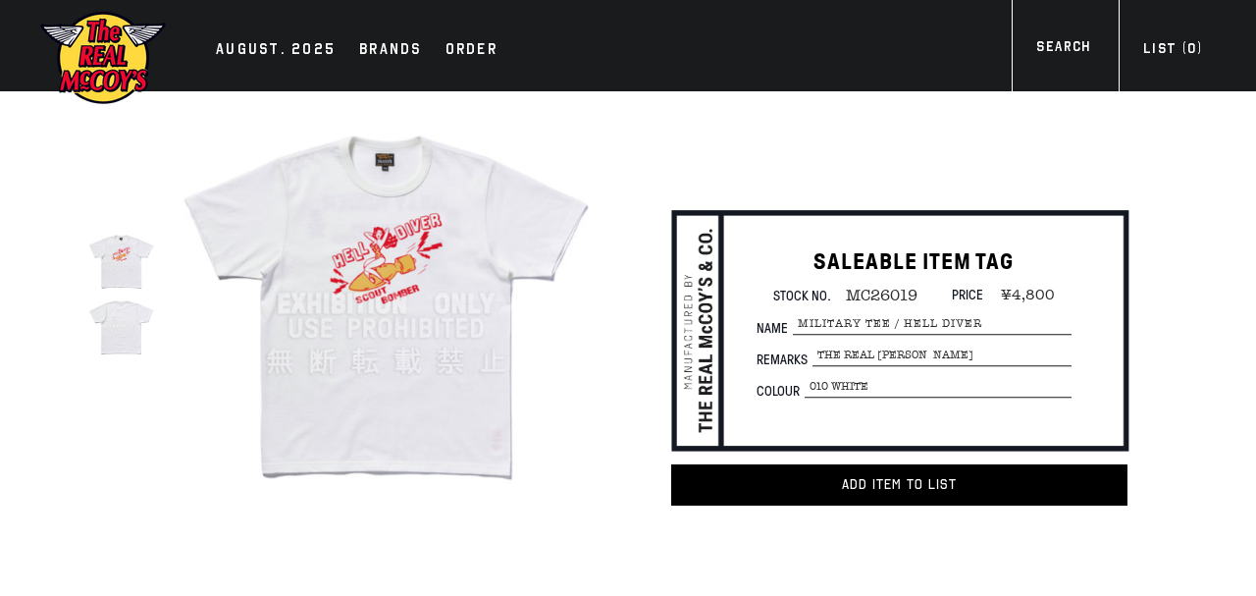
click at [313, 288] on img at bounding box center [386, 303] width 415 height 415
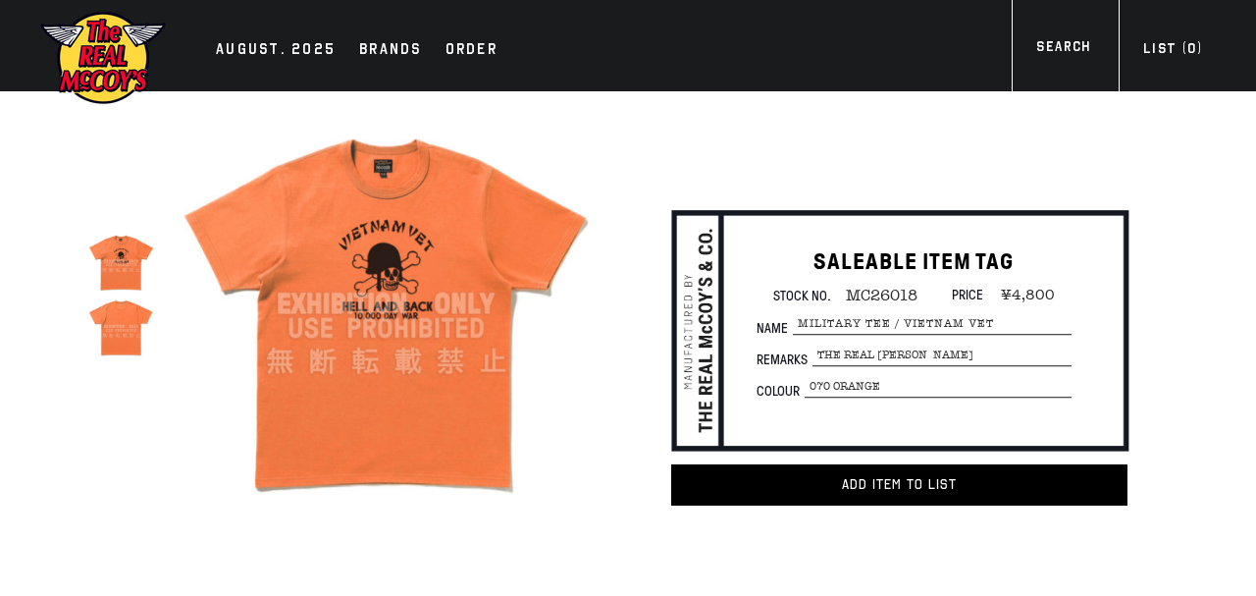
click at [425, 238] on img at bounding box center [386, 303] width 415 height 415
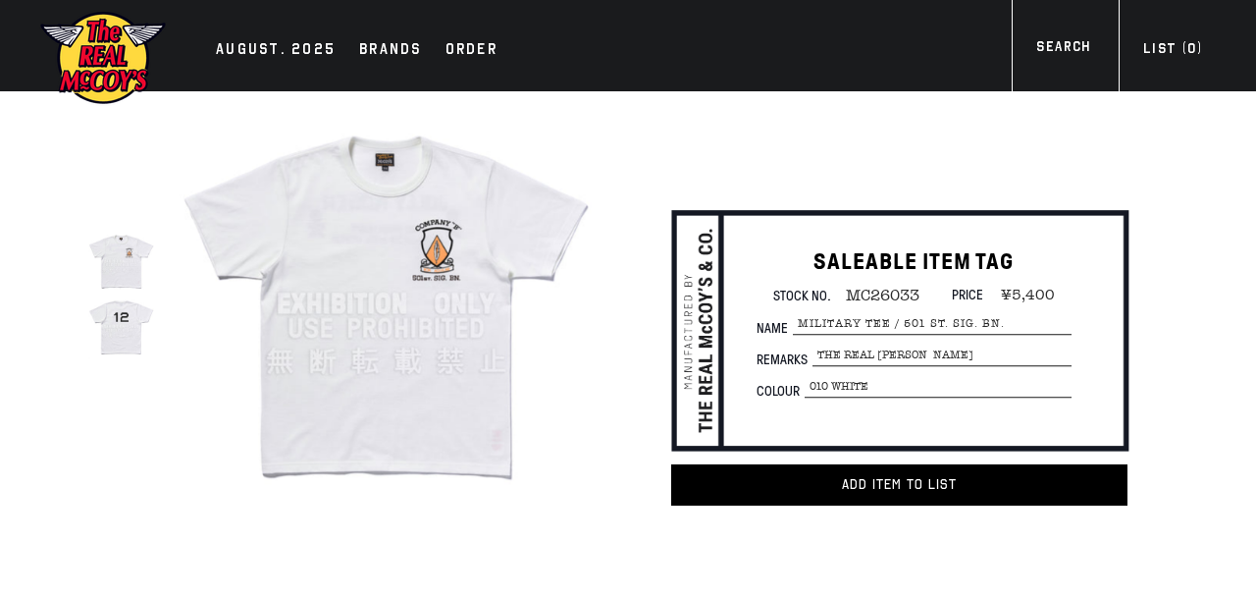
click at [376, 270] on img at bounding box center [386, 303] width 415 height 415
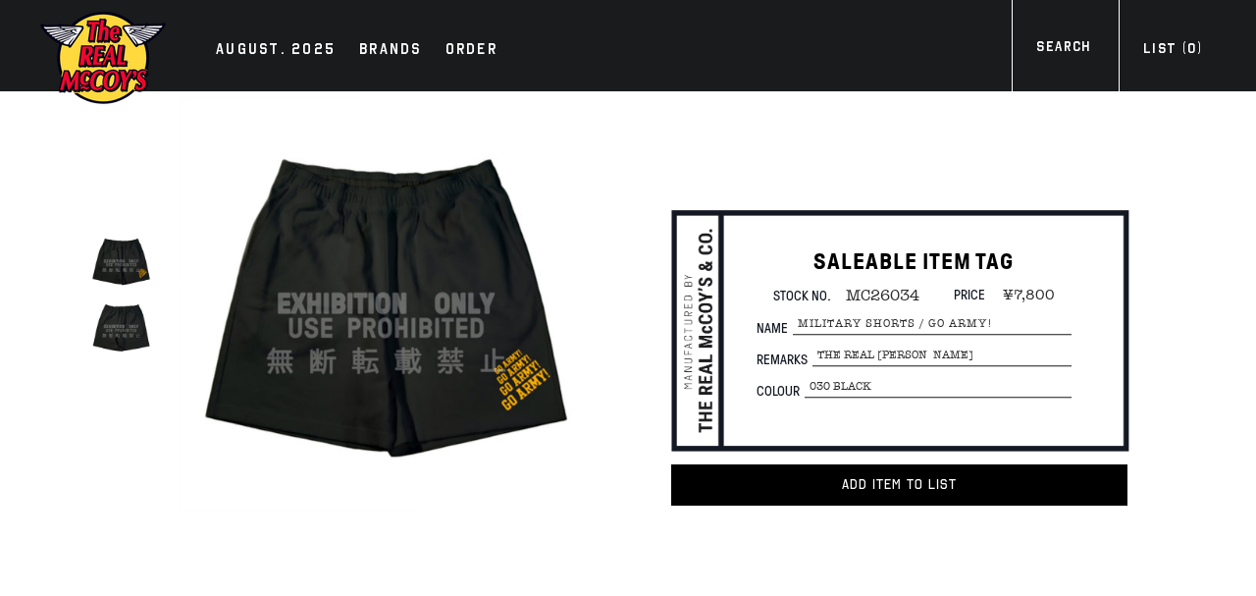
click at [362, 306] on img at bounding box center [386, 303] width 415 height 415
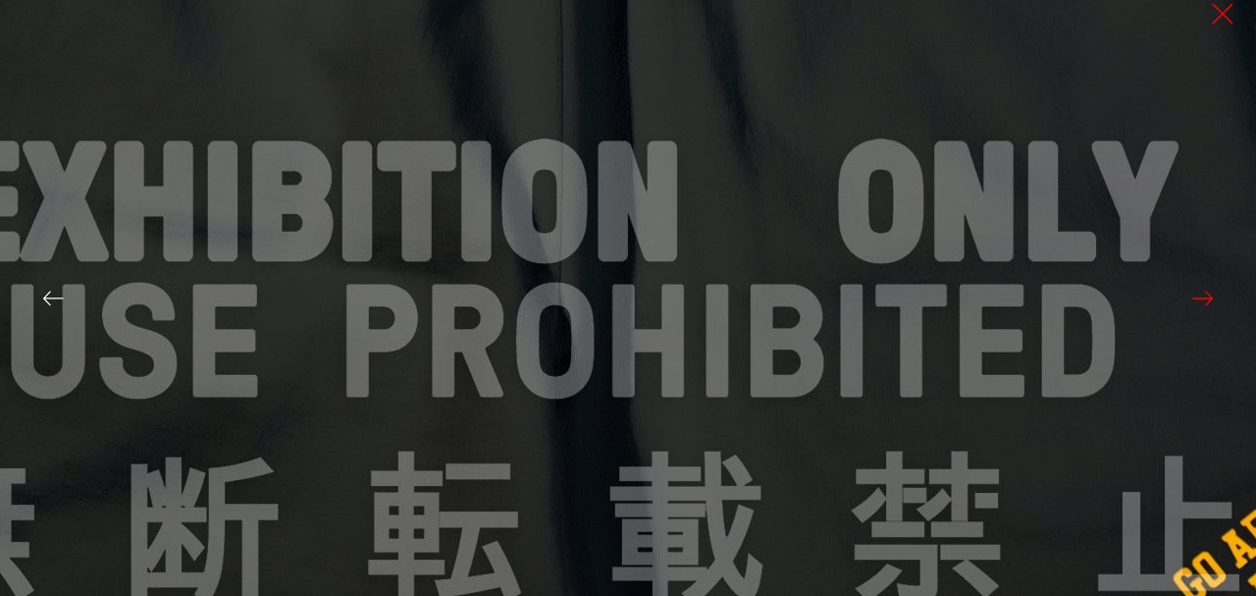
click at [843, 235] on img at bounding box center [562, 204] width 2355 height 2355
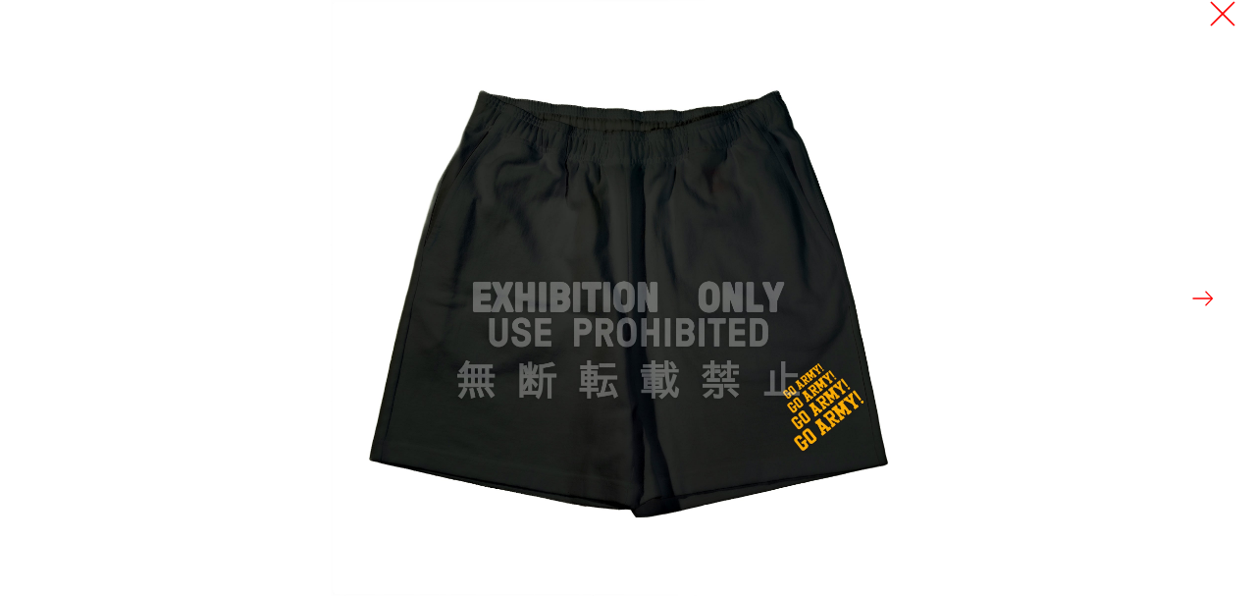
click at [1222, 11] on button at bounding box center [1222, 13] width 27 height 27
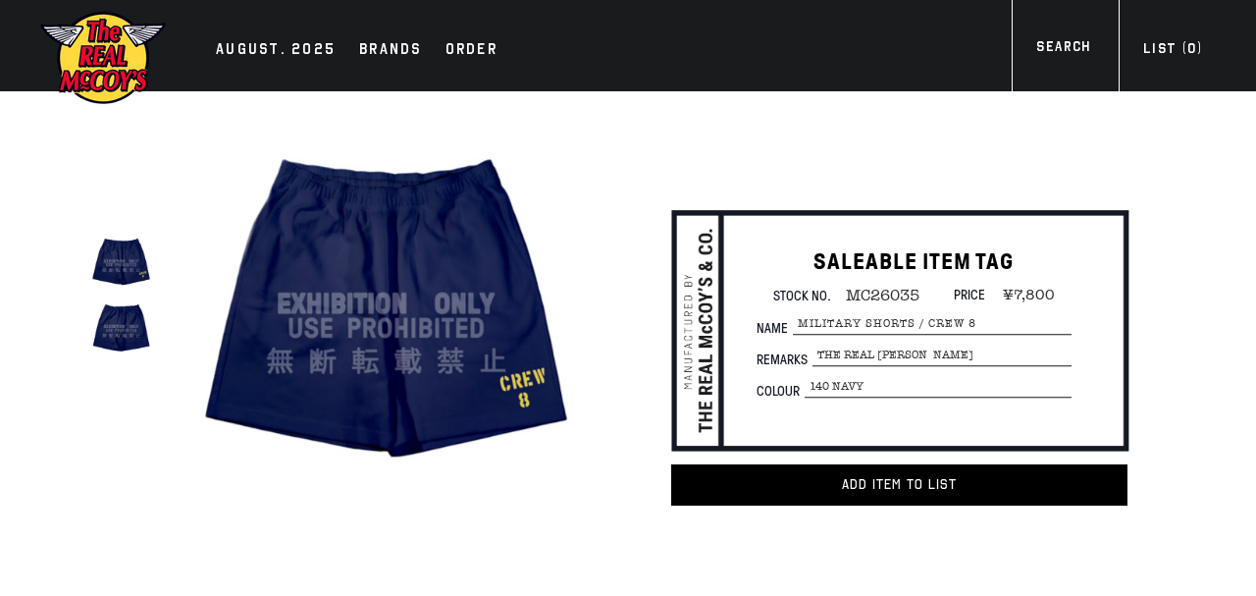
click at [475, 299] on img at bounding box center [386, 303] width 415 height 415
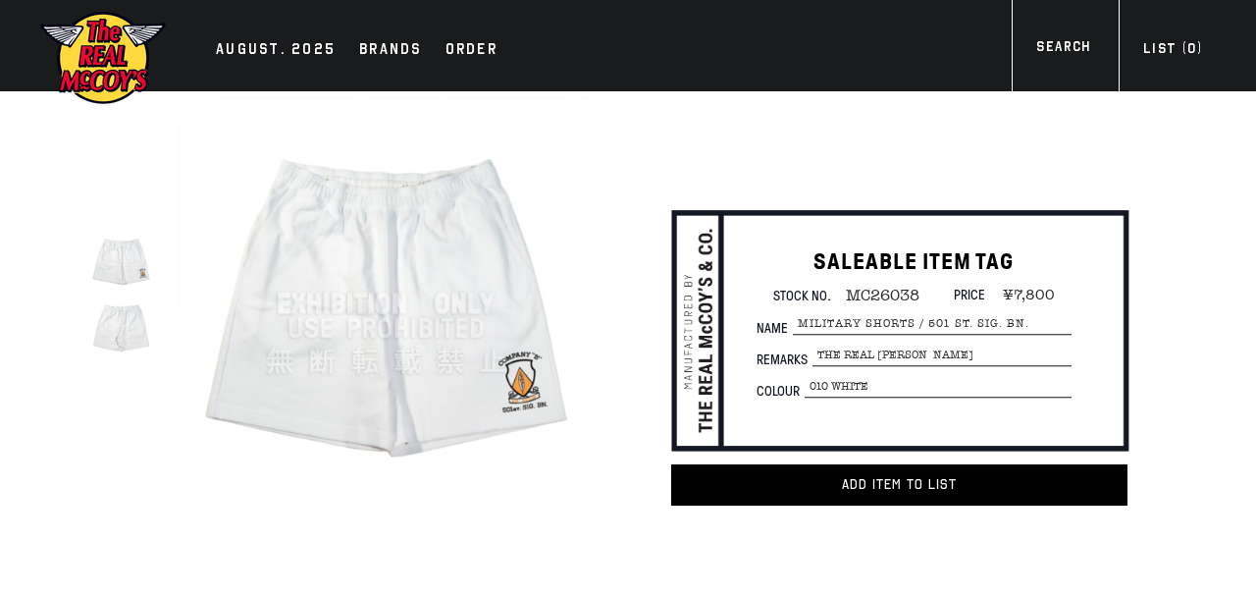
click at [374, 280] on img at bounding box center [386, 303] width 415 height 415
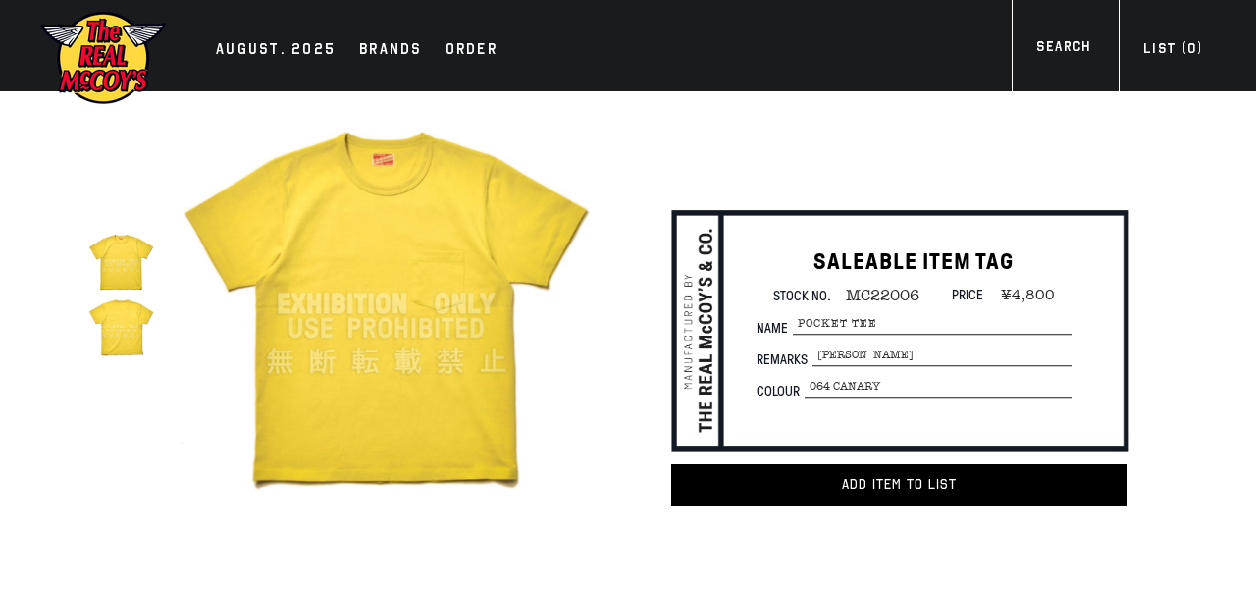
click at [411, 337] on img at bounding box center [386, 303] width 415 height 415
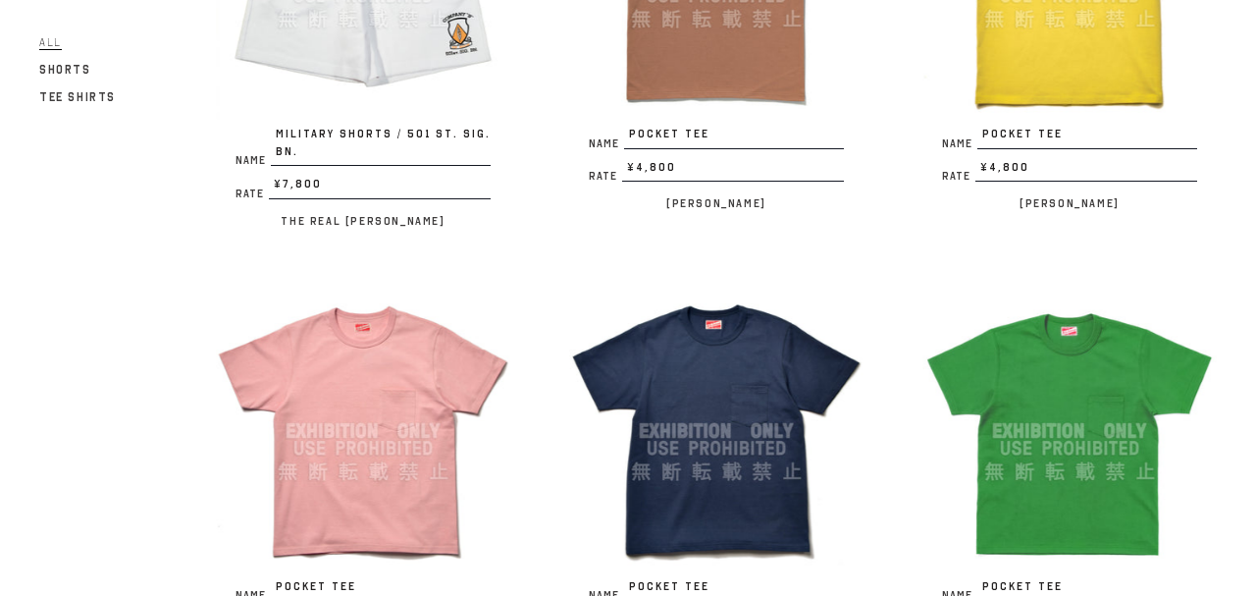
scroll to position [3101, 0]
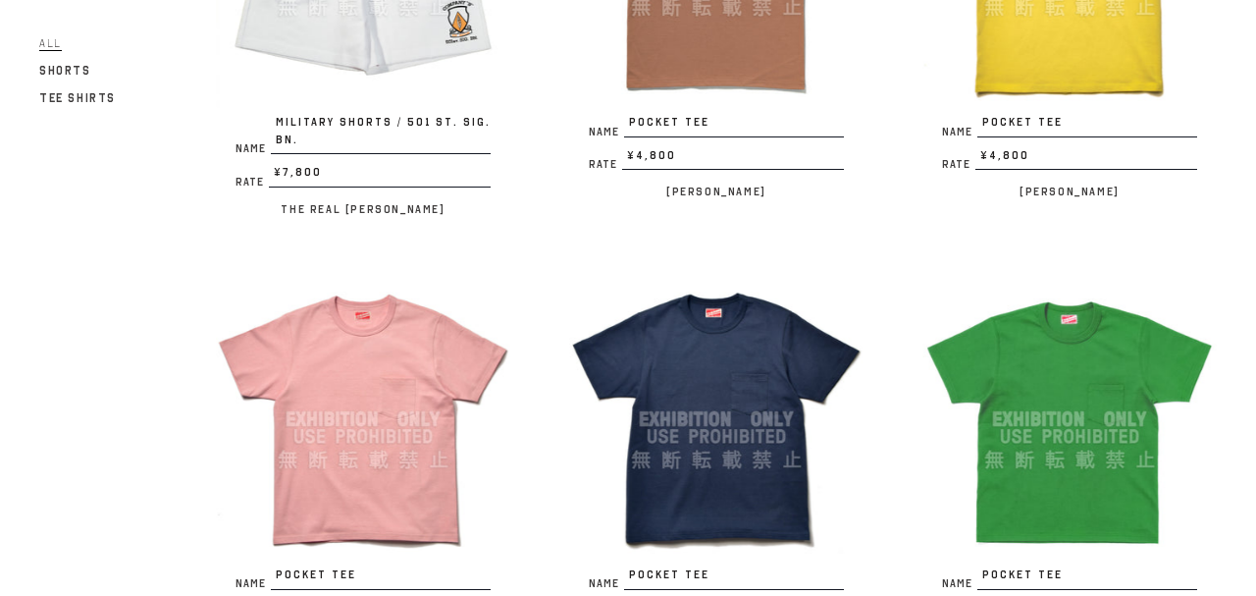
click at [379, 433] on img at bounding box center [363, 419] width 294 height 294
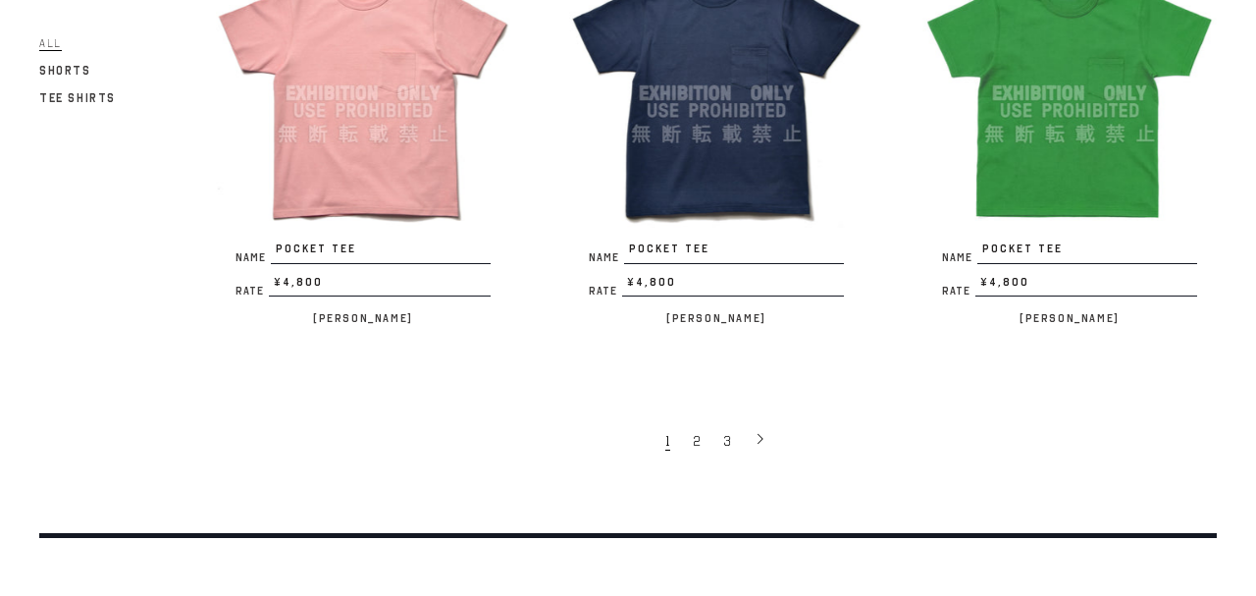
scroll to position [3313, 0]
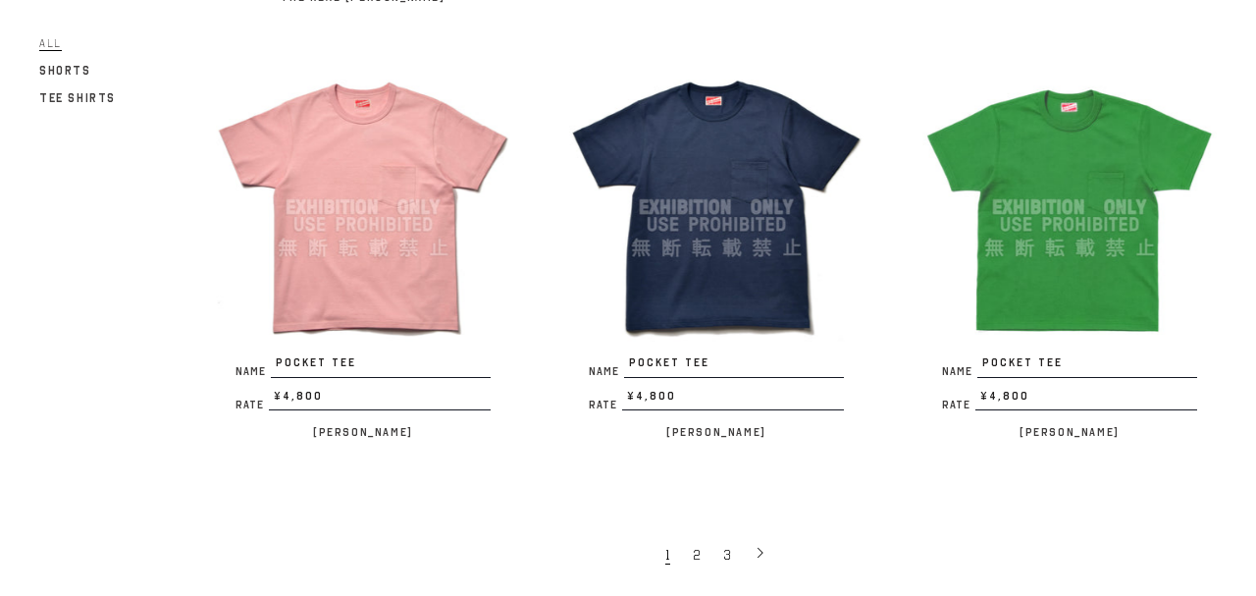
click at [741, 230] on img at bounding box center [716, 207] width 294 height 294
click at [1092, 219] on img at bounding box center [1070, 207] width 294 height 294
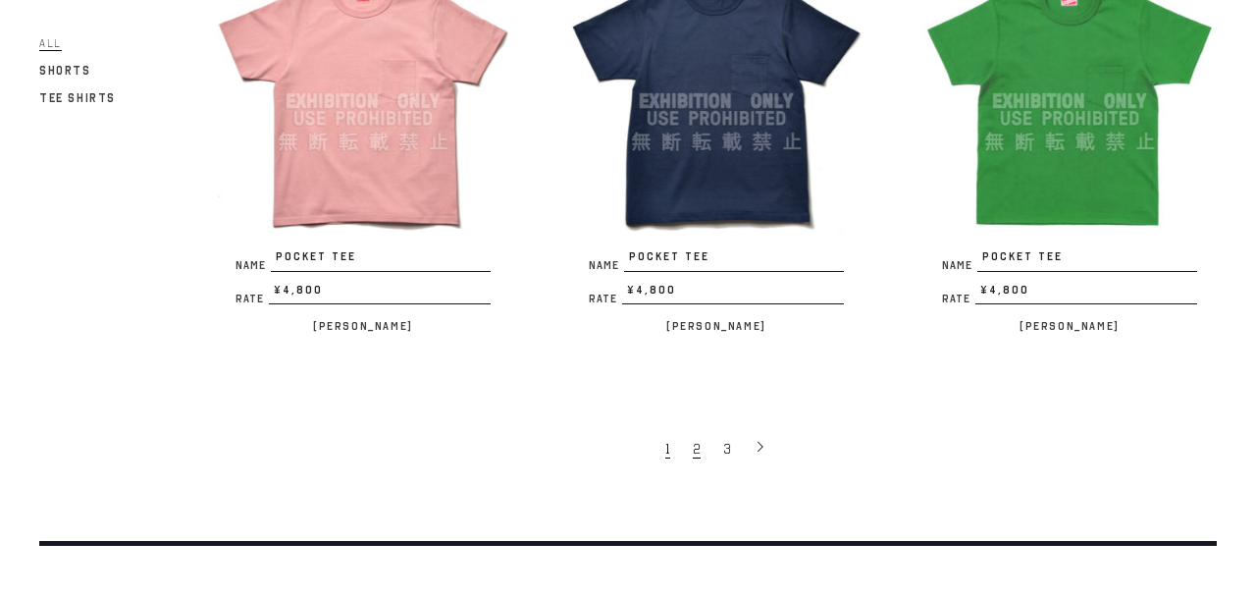
click at [700, 445] on span "2" at bounding box center [697, 449] width 8 height 19
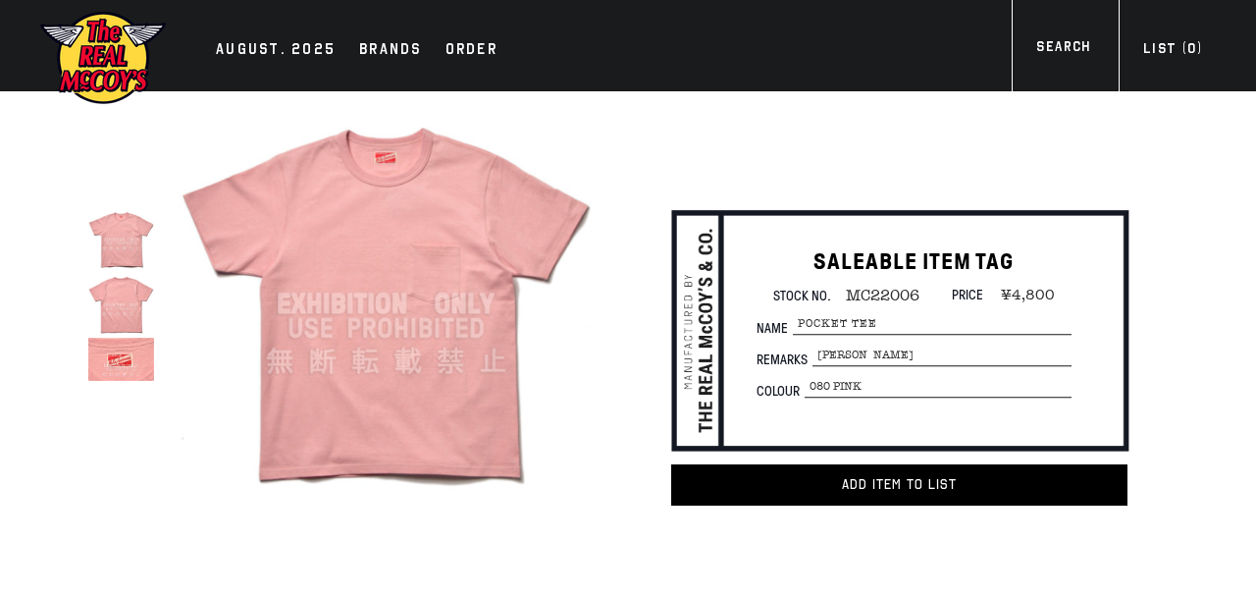
click at [302, 402] on img at bounding box center [386, 303] width 415 height 415
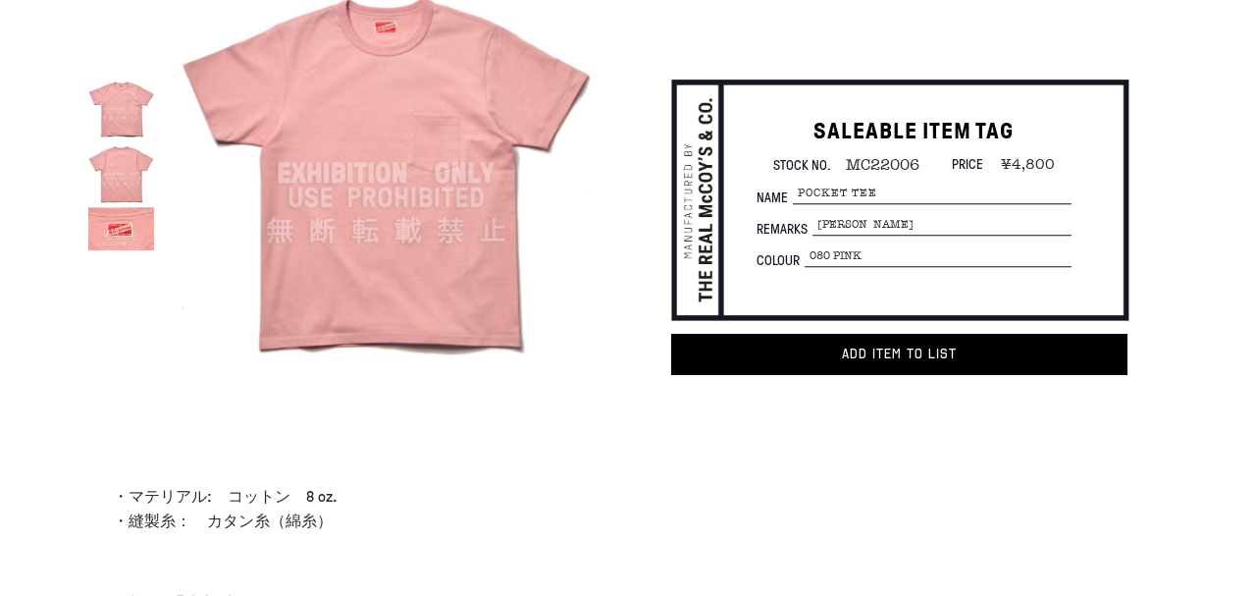
scroll to position [212, 0]
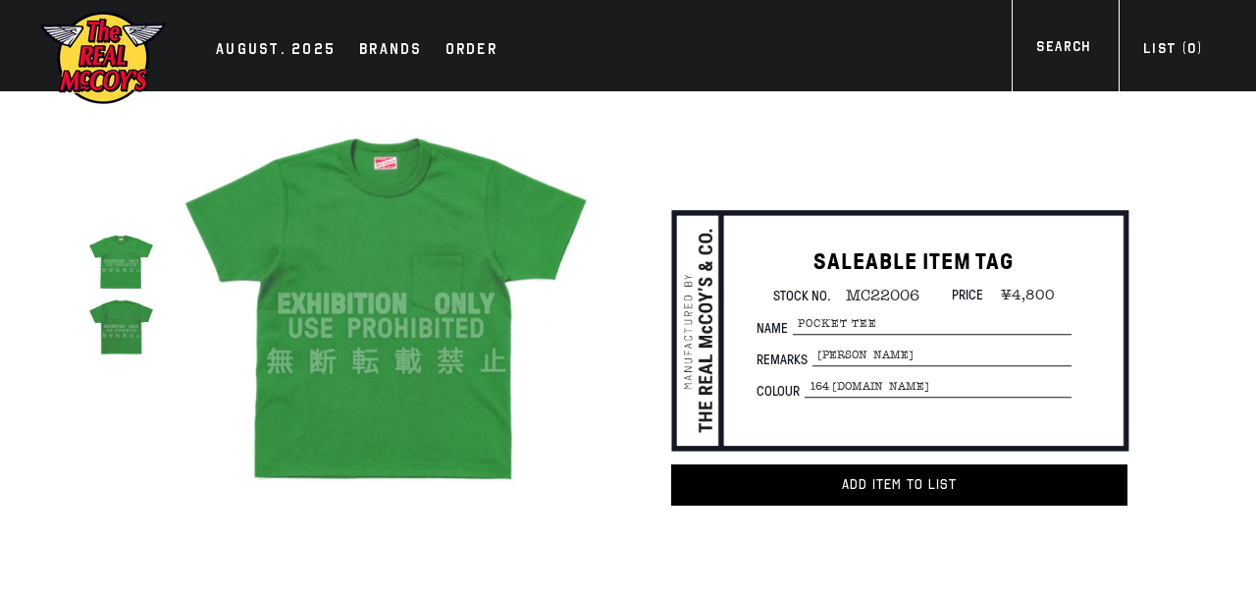
click at [349, 360] on img at bounding box center [386, 303] width 415 height 415
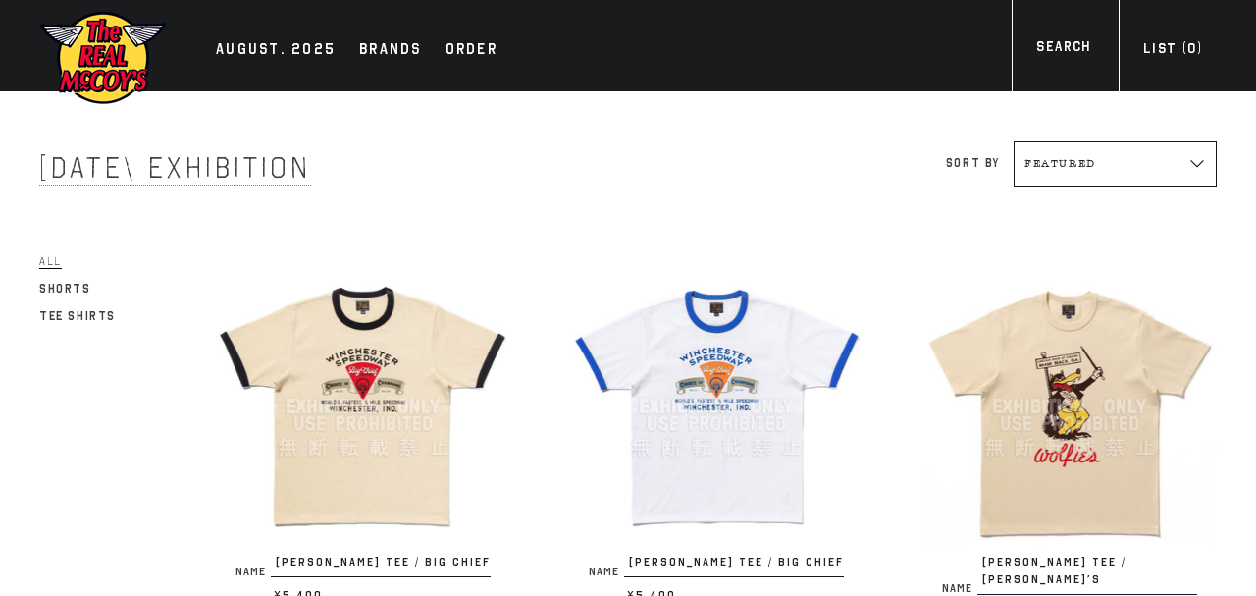
click at [412, 382] on img at bounding box center [363, 406] width 294 height 294
click at [672, 437] on img at bounding box center [716, 406] width 294 height 294
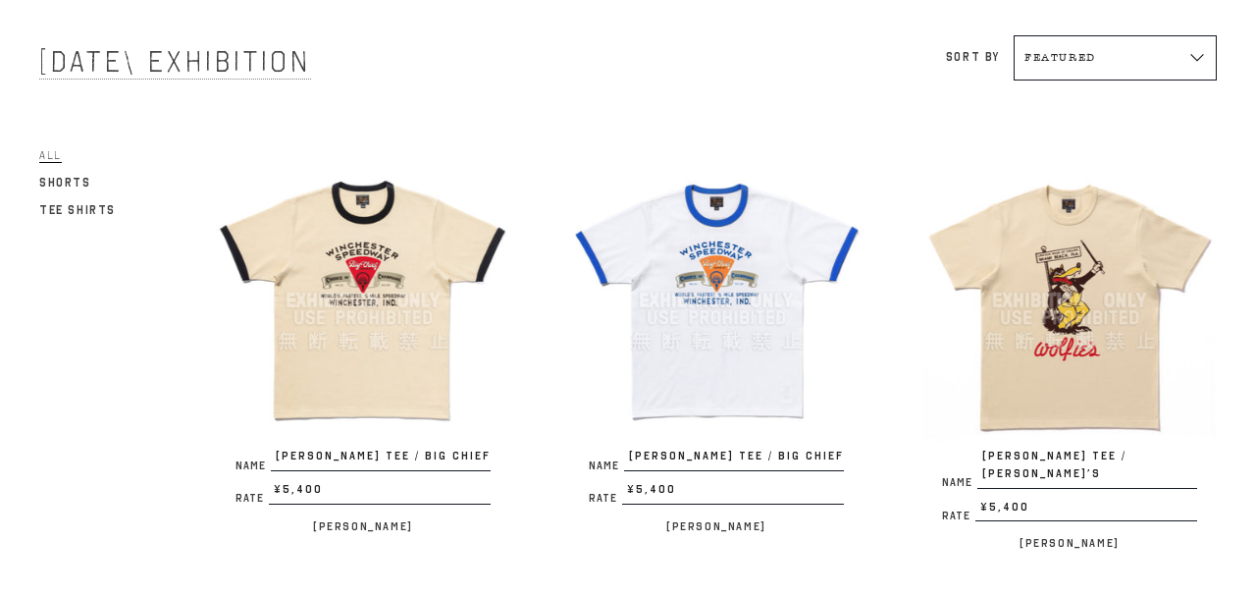
click at [1115, 261] on img at bounding box center [1070, 300] width 294 height 294
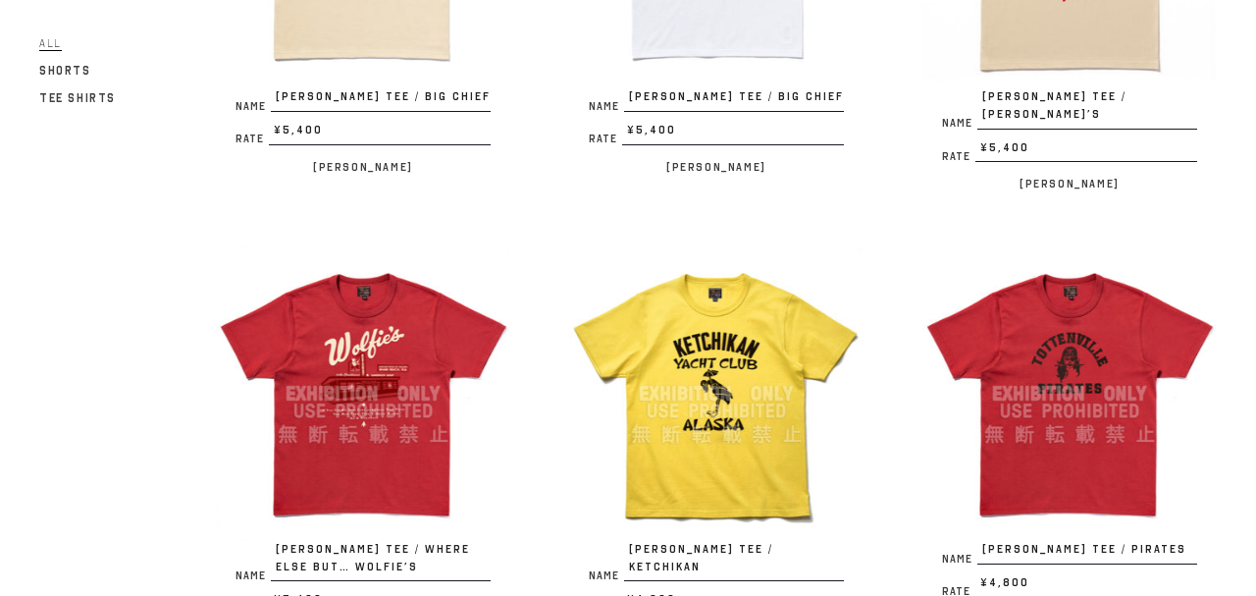
scroll to position [530, 0]
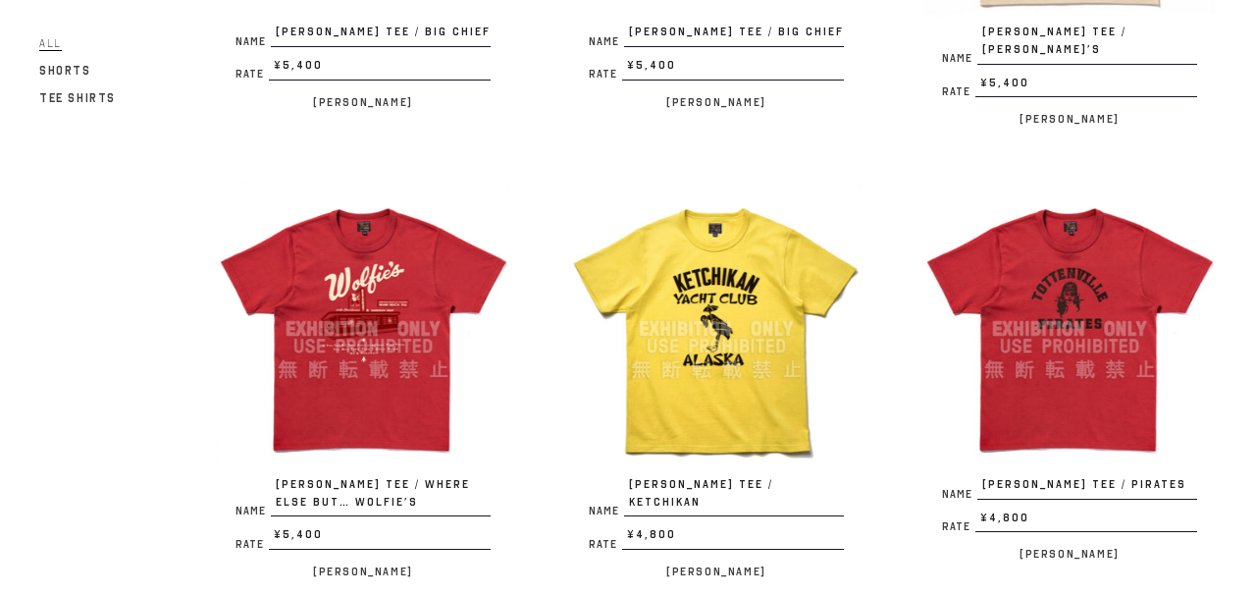
click at [465, 295] on img at bounding box center [363, 329] width 294 height 294
click at [708, 323] on img at bounding box center [716, 329] width 294 height 294
click at [984, 262] on img at bounding box center [1070, 329] width 294 height 294
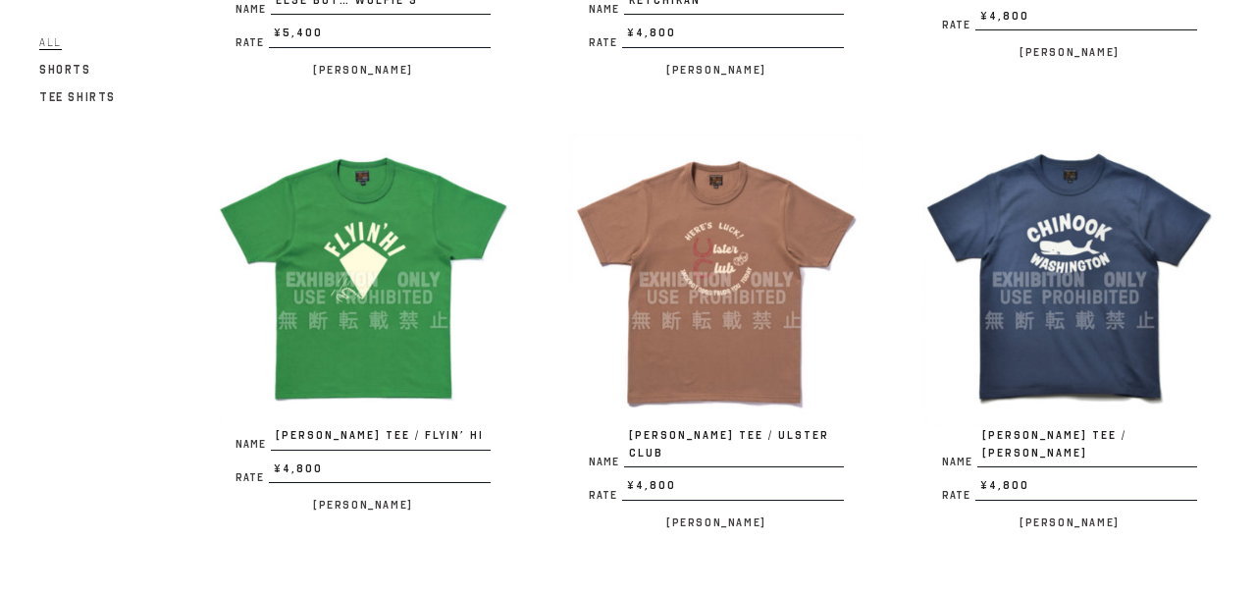
scroll to position [1060, 0]
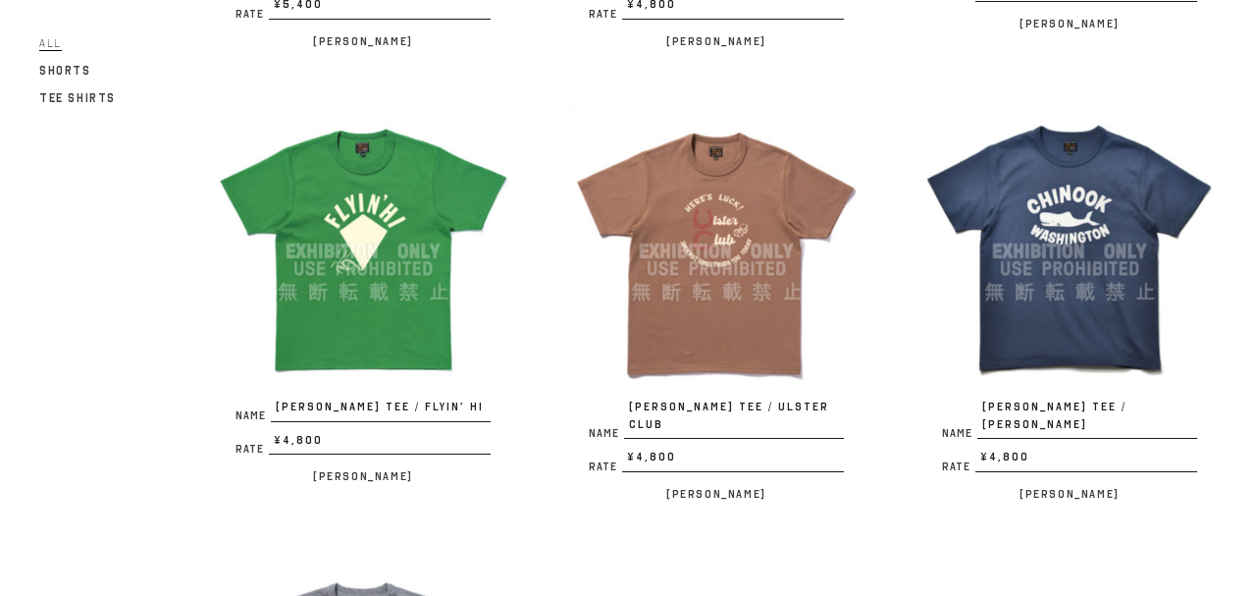
click at [452, 232] on img at bounding box center [363, 251] width 294 height 294
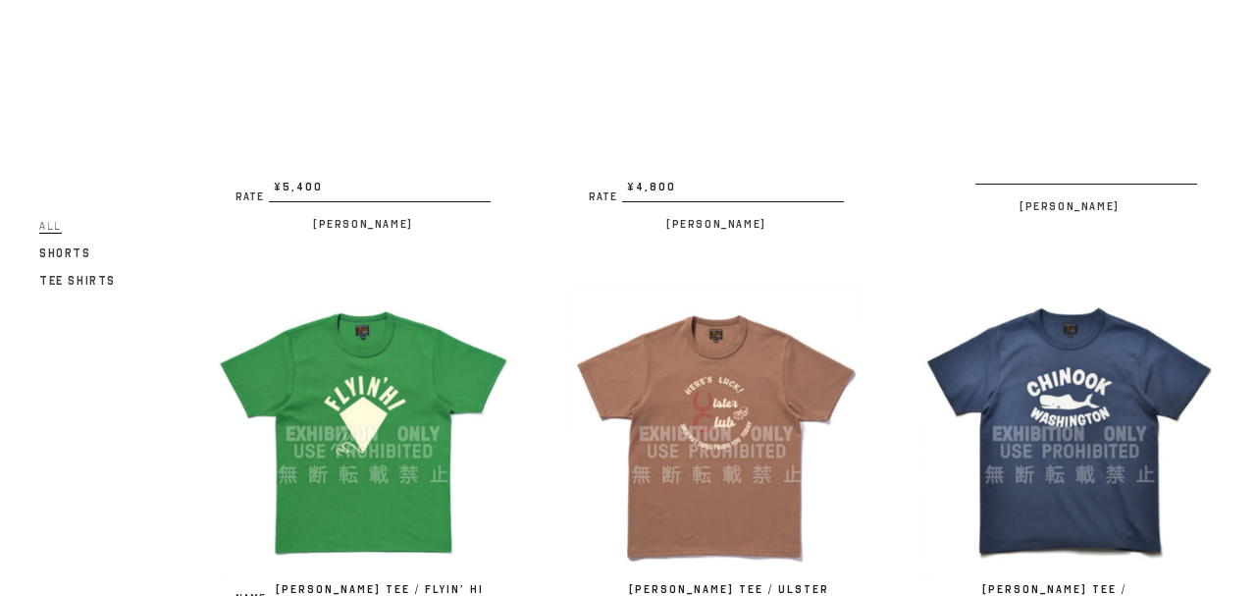
click at [757, 398] on img at bounding box center [716, 251] width 294 height 294
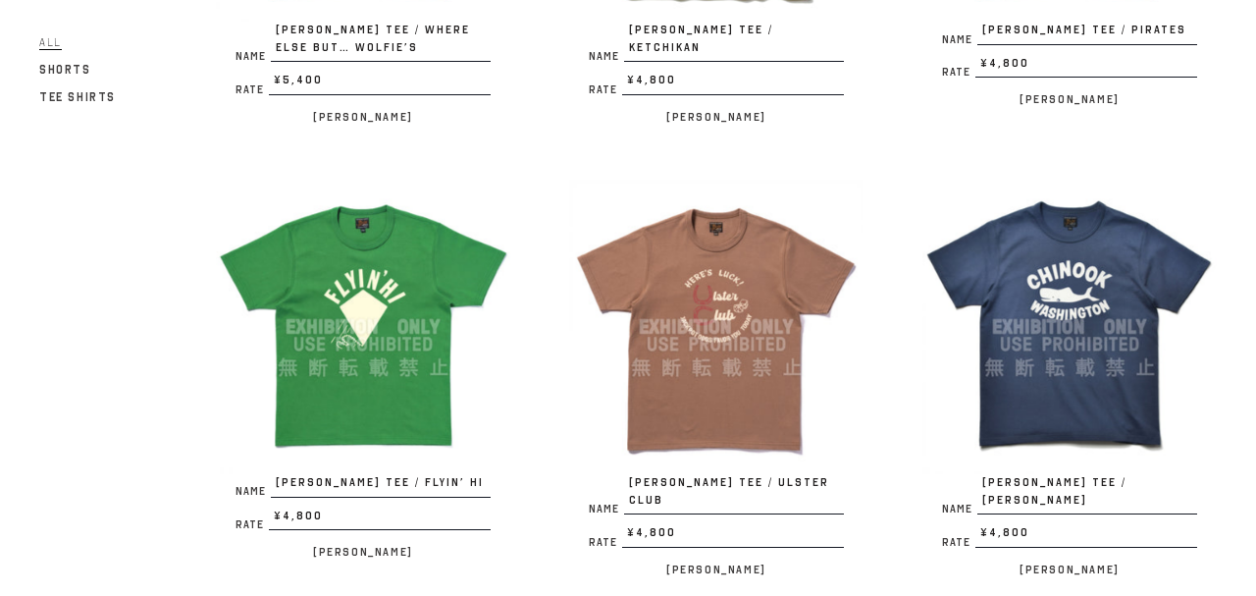
scroll to position [1088, 0]
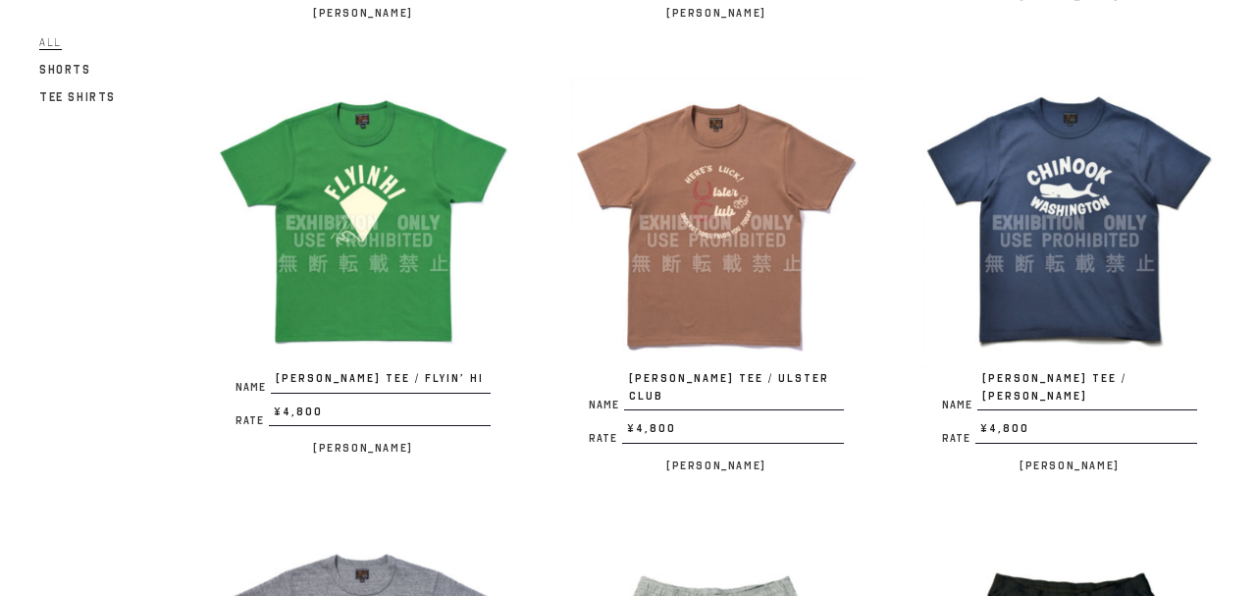
click at [1079, 253] on img at bounding box center [1070, 223] width 294 height 294
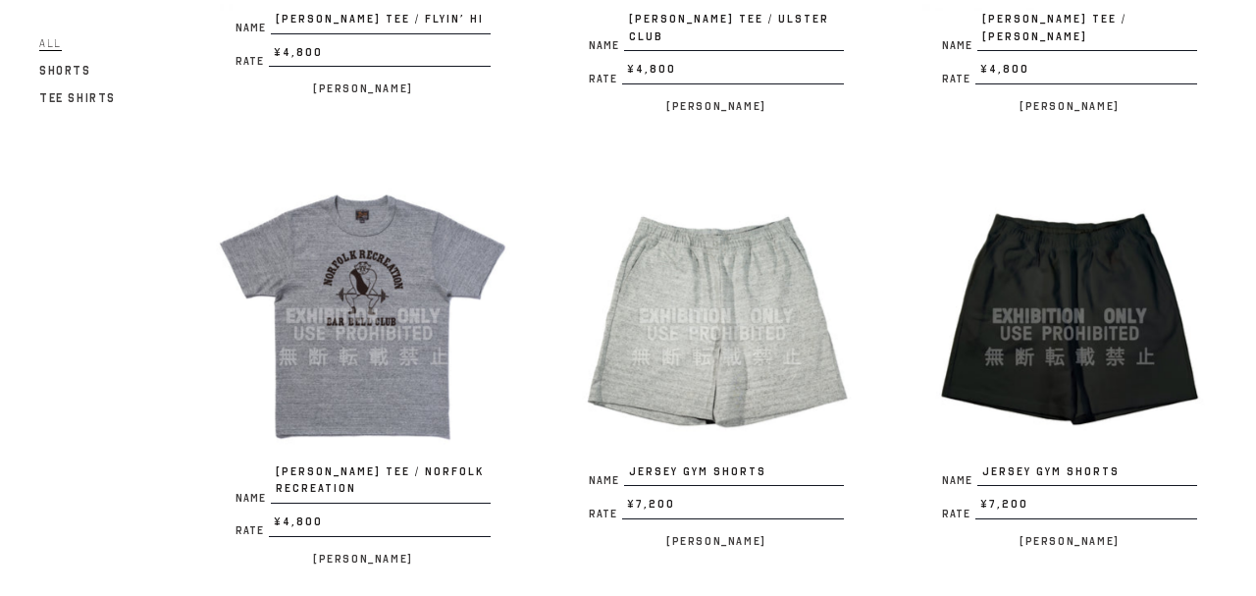
scroll to position [1512, 0]
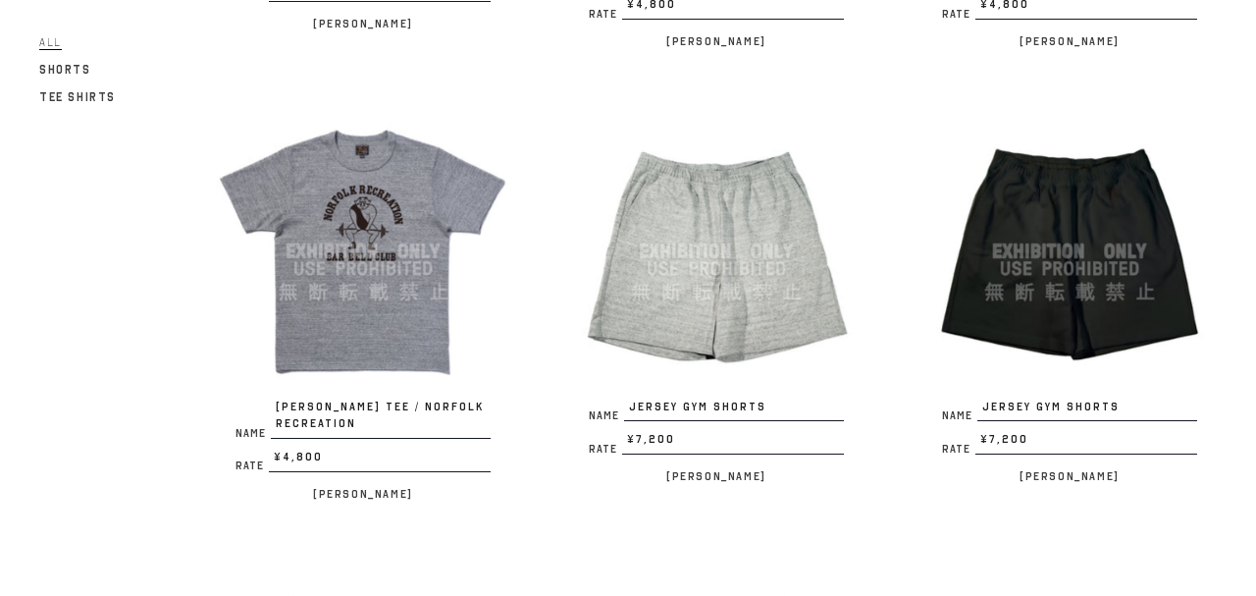
click at [438, 173] on img at bounding box center [363, 251] width 294 height 294
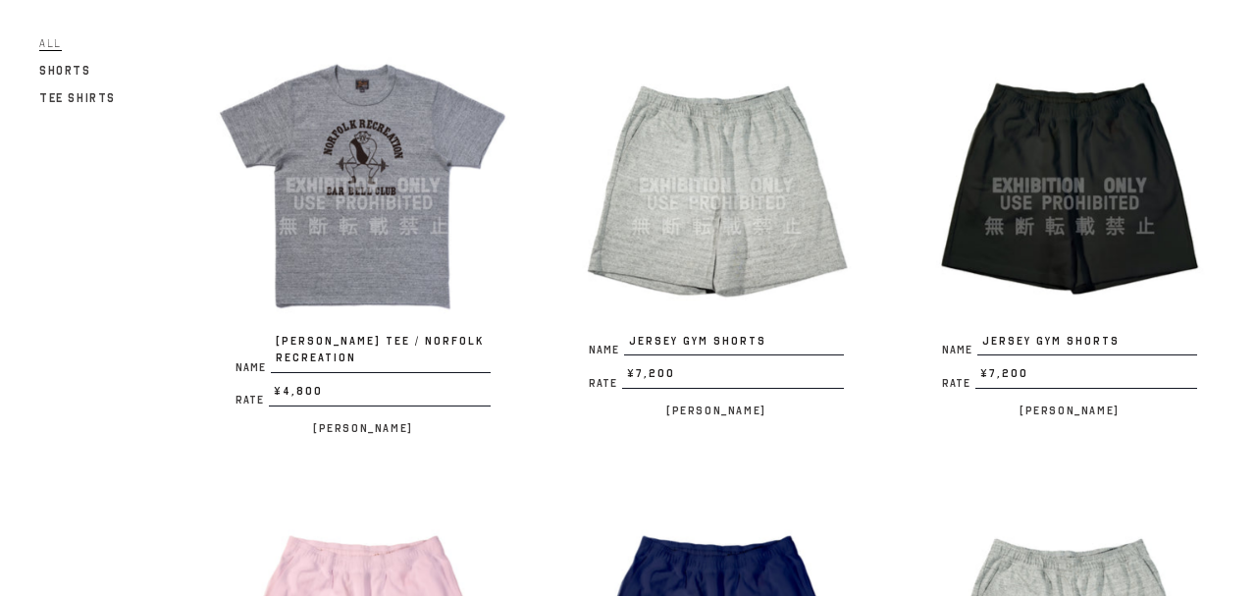
scroll to position [1618, 0]
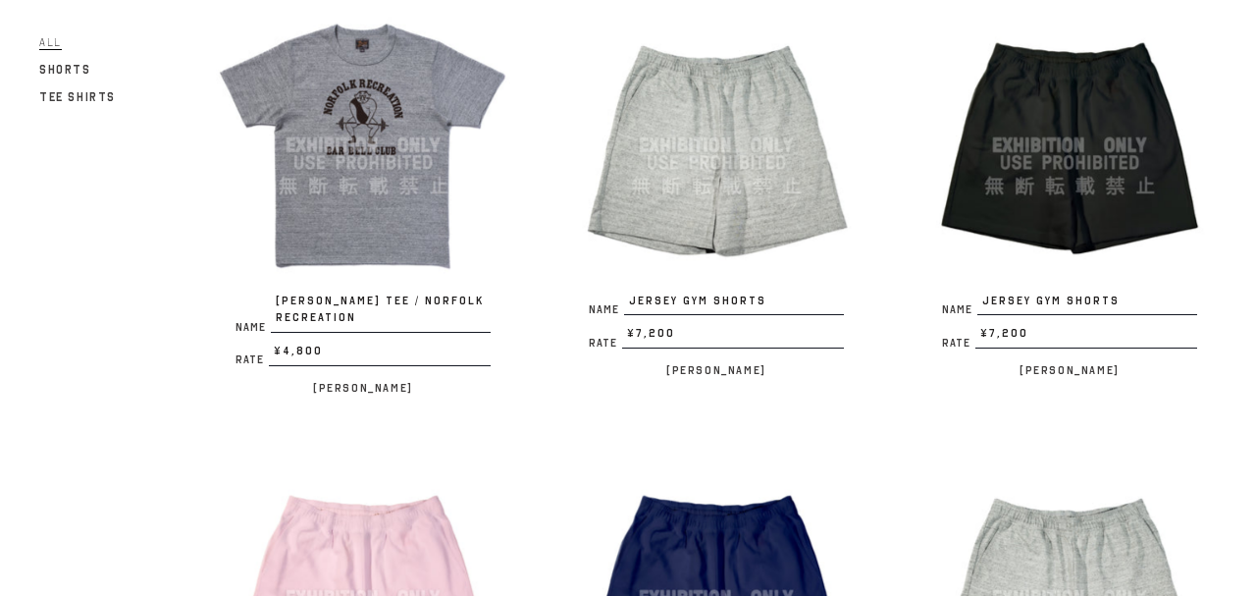
click at [739, 108] on img at bounding box center [716, 145] width 294 height 294
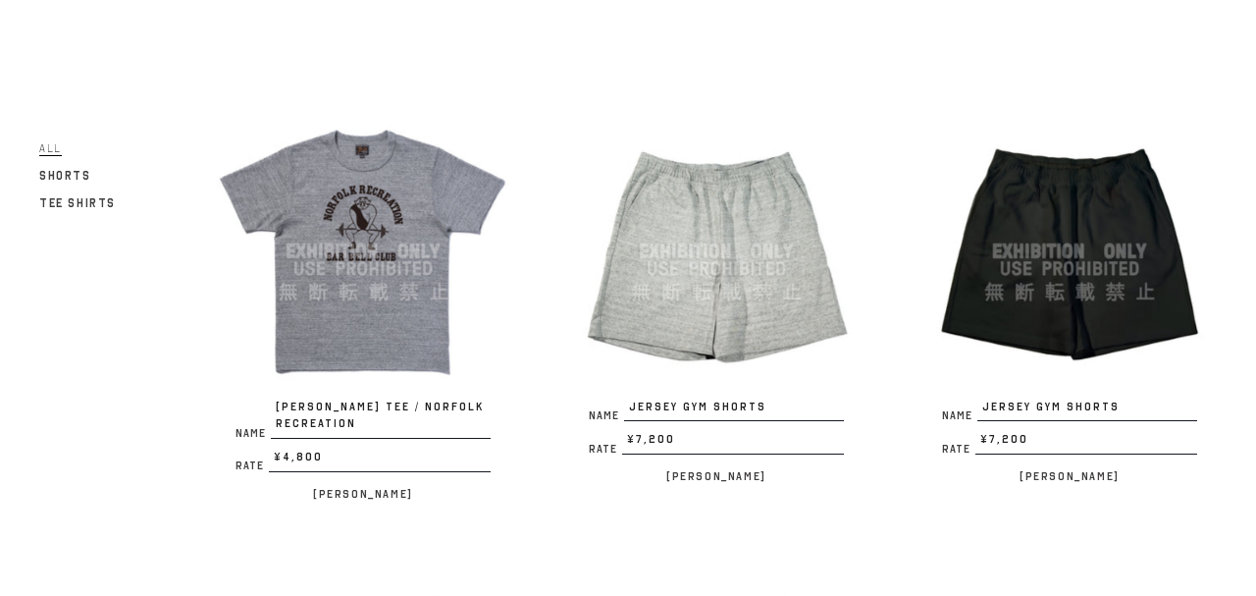
drag, startPoint x: 1175, startPoint y: 90, endPoint x: 1169, endPoint y: 192, distance: 102.2
click at [1175, 195] on img at bounding box center [1070, 145] width 294 height 294
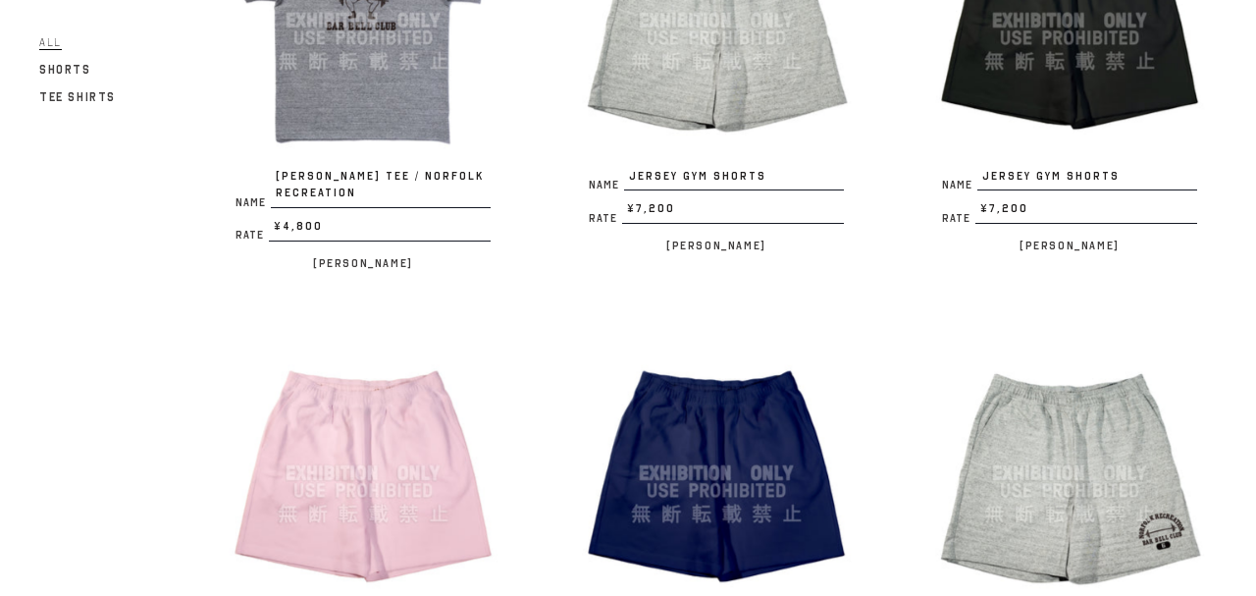
scroll to position [1936, 0]
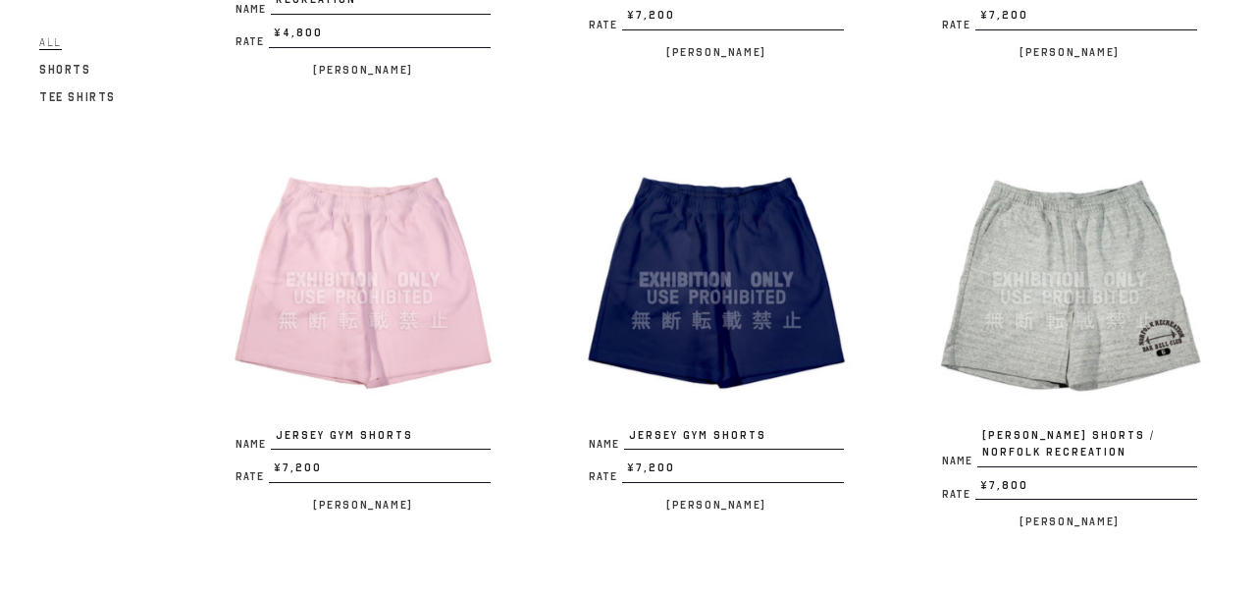
click at [457, 280] on img at bounding box center [363, 279] width 294 height 294
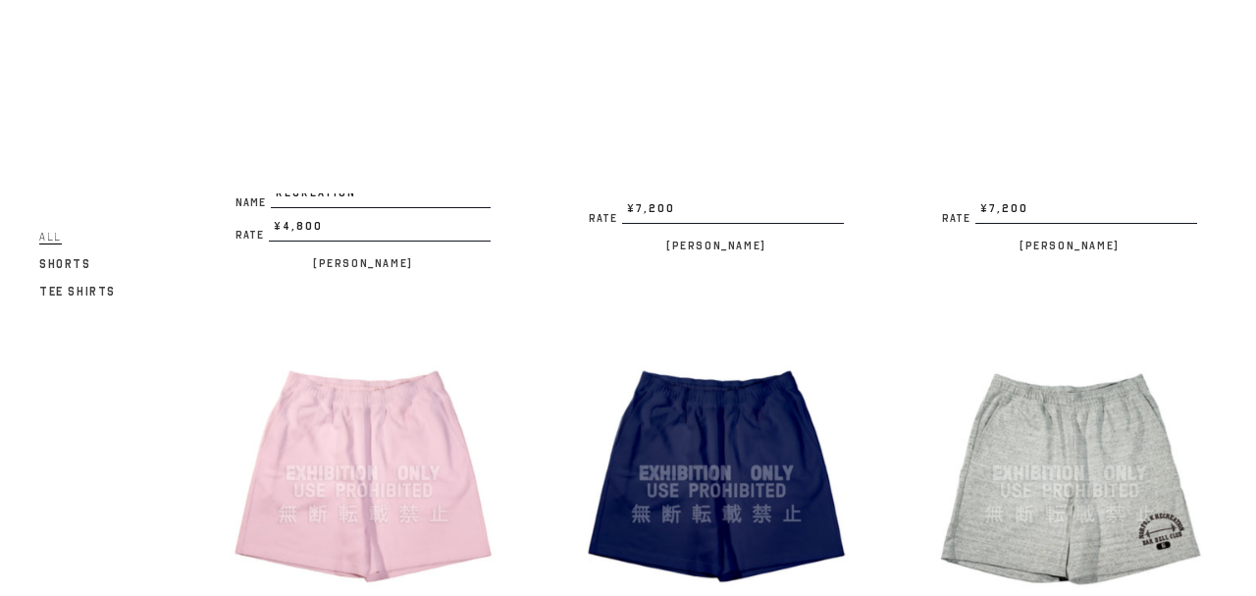
click at [661, 362] on img at bounding box center [716, 279] width 294 height 294
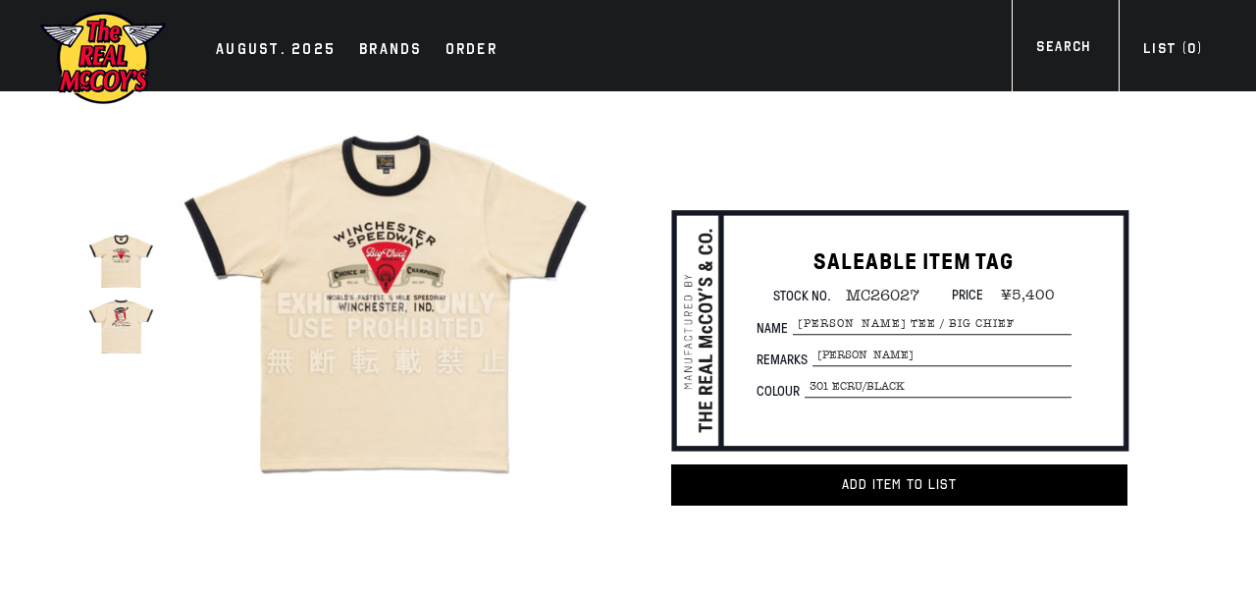
click at [407, 244] on img at bounding box center [386, 303] width 415 height 415
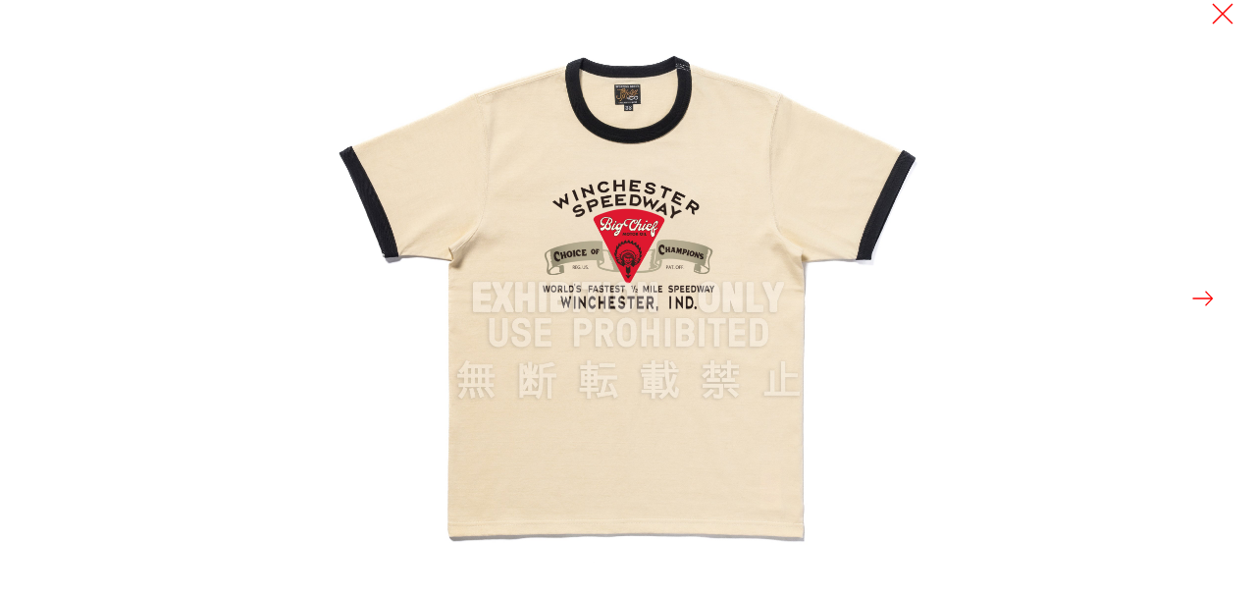
click at [582, 223] on img at bounding box center [629, 298] width 596 height 596
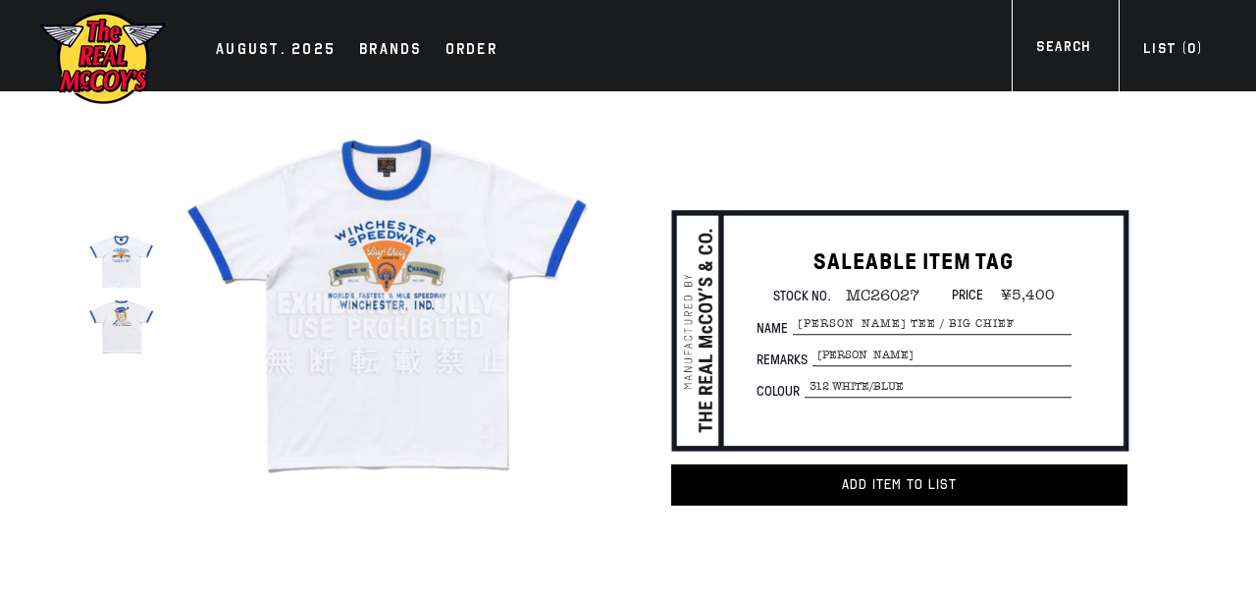
click at [306, 356] on img at bounding box center [386, 303] width 415 height 415
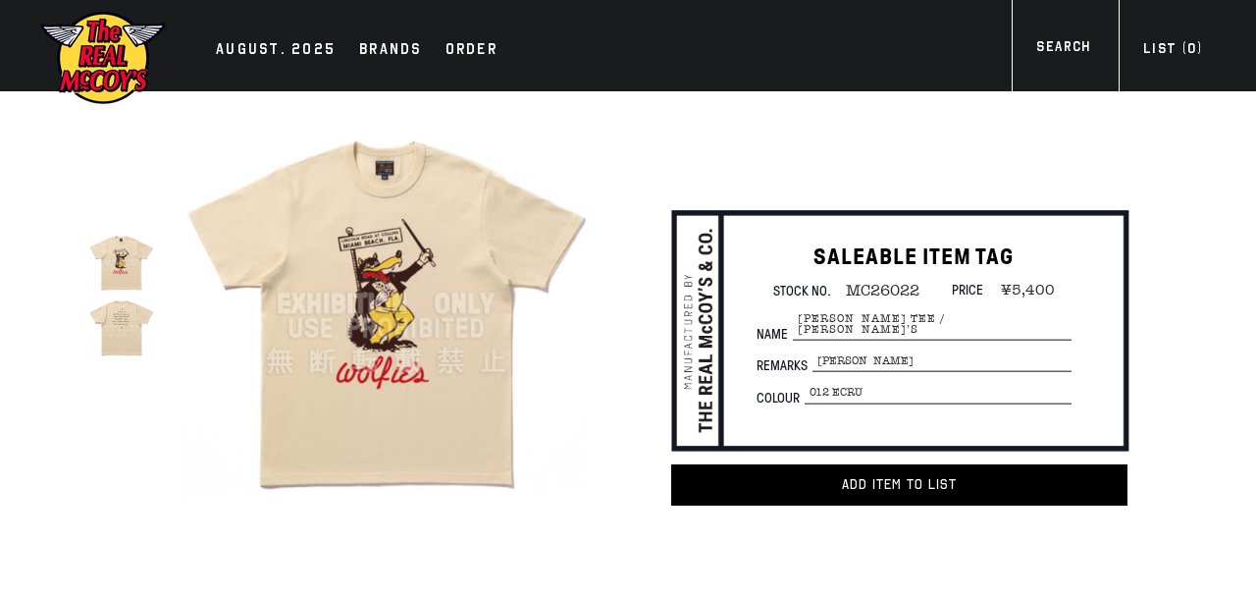
click at [434, 296] on img at bounding box center [386, 303] width 415 height 415
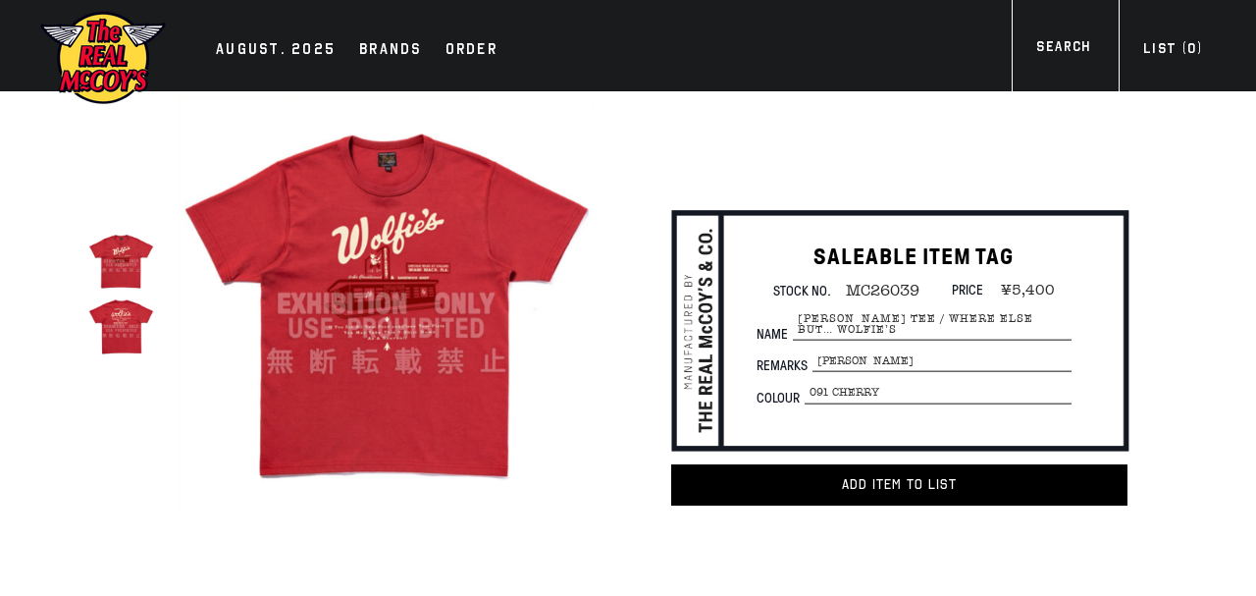
click at [490, 286] on img at bounding box center [386, 303] width 415 height 415
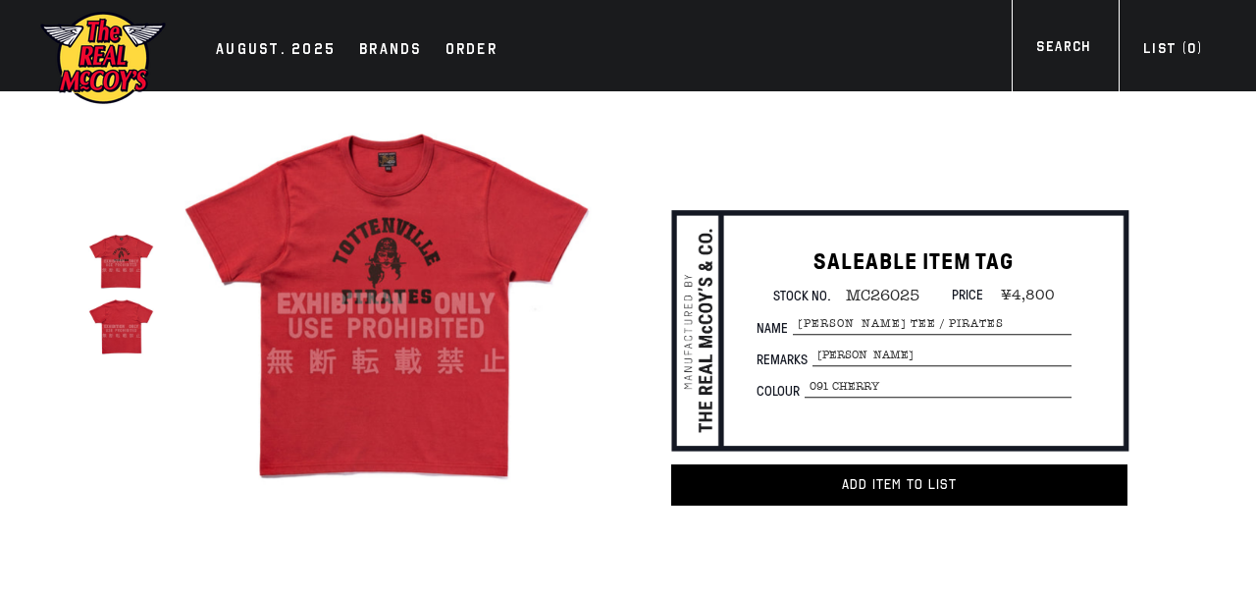
click at [411, 373] on img at bounding box center [386, 303] width 415 height 415
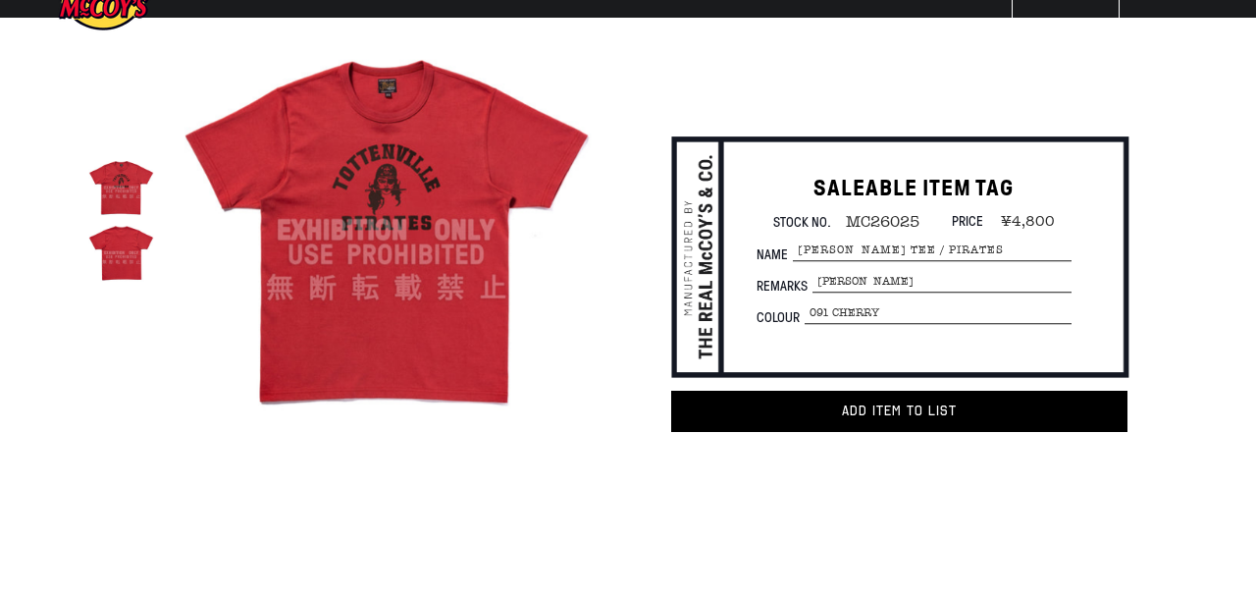
scroll to position [106, 0]
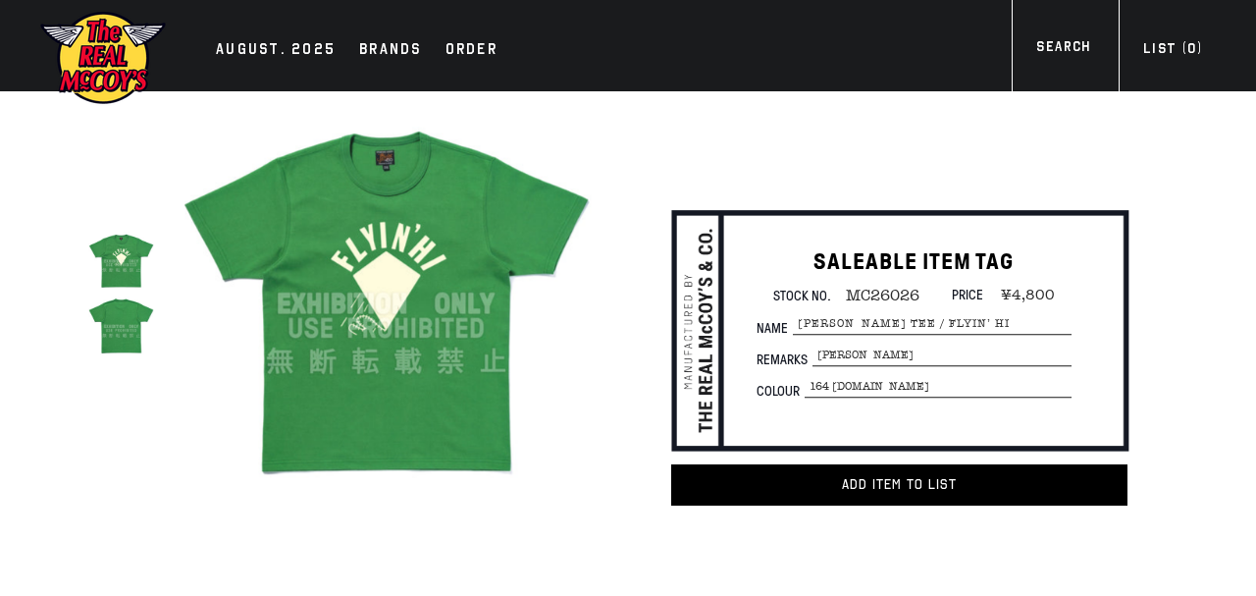
click at [563, 344] on img at bounding box center [386, 303] width 415 height 415
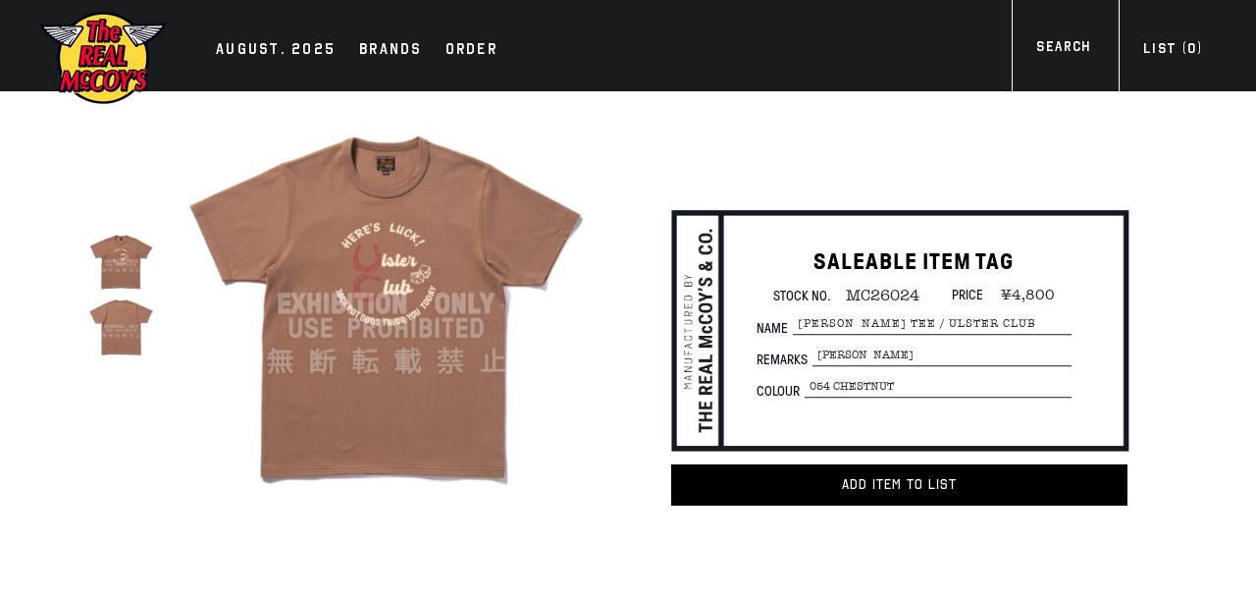
click at [415, 324] on img at bounding box center [386, 303] width 415 height 415
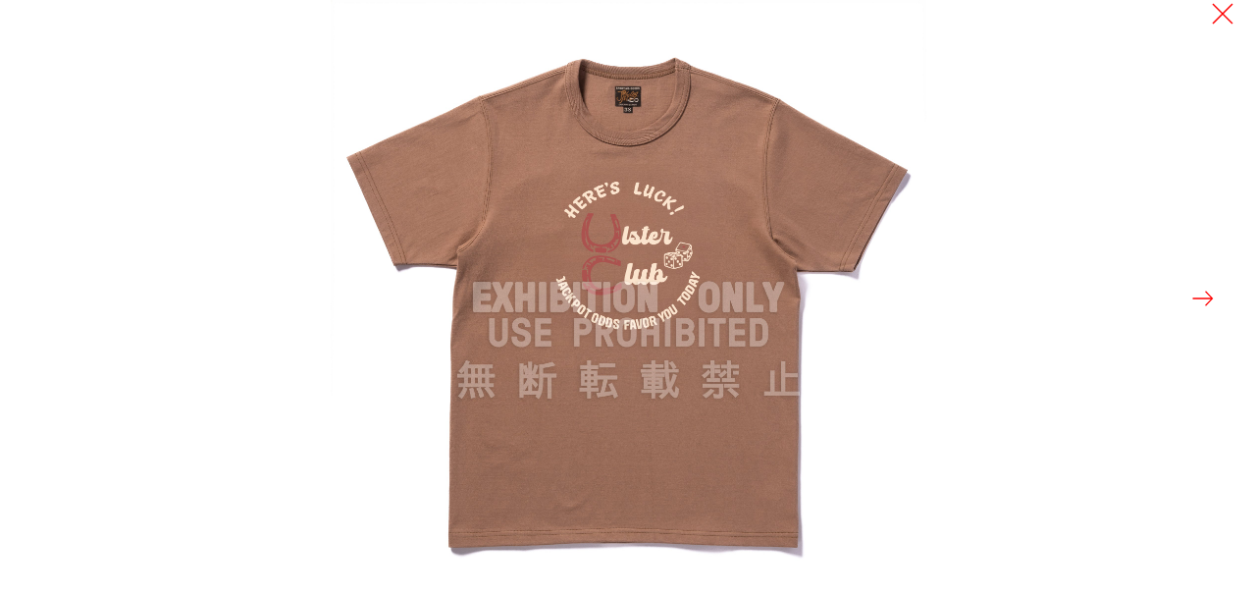
click at [578, 379] on img at bounding box center [629, 298] width 596 height 596
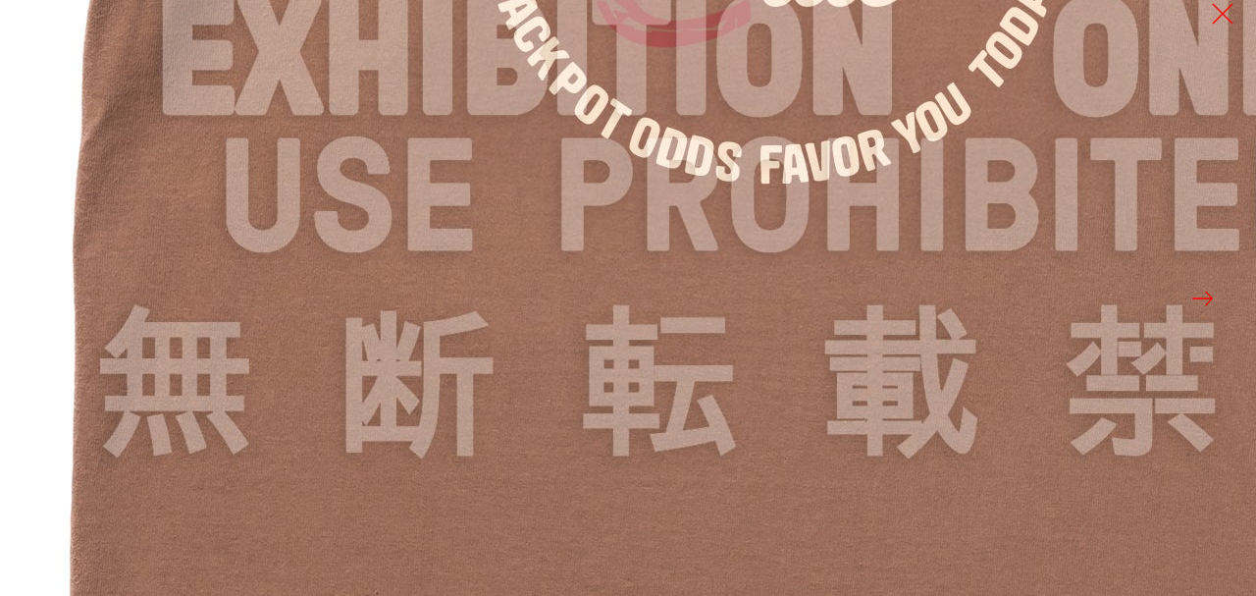
click at [778, 248] on img at bounding box center [777, 58] width 2355 height 2355
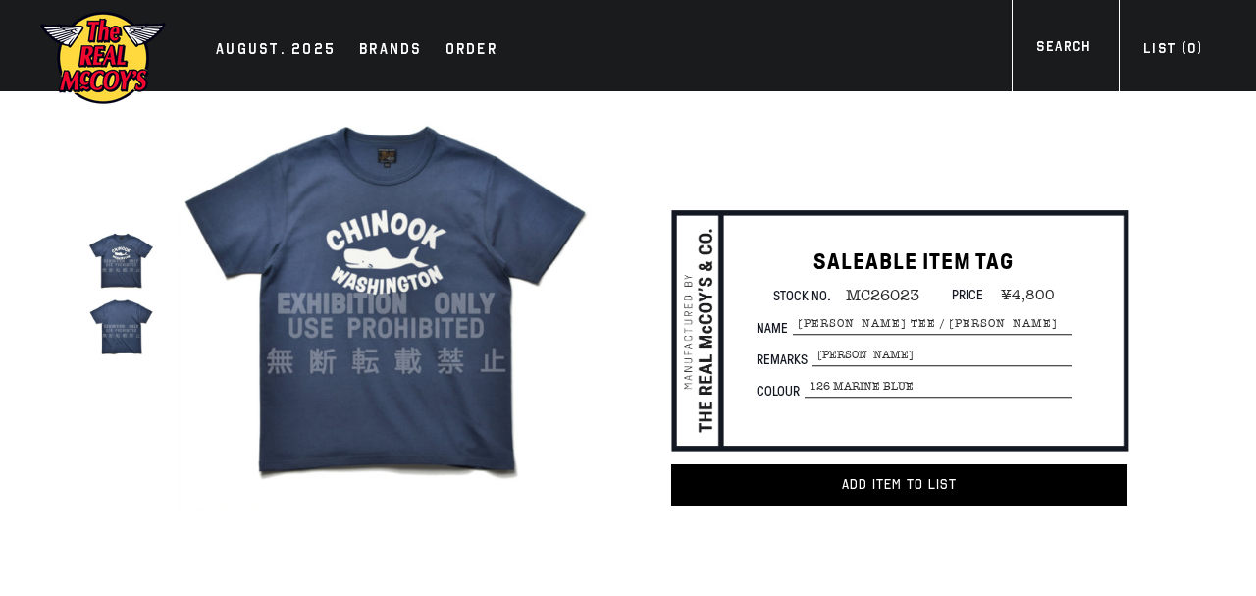
click at [538, 260] on img at bounding box center [386, 303] width 415 height 415
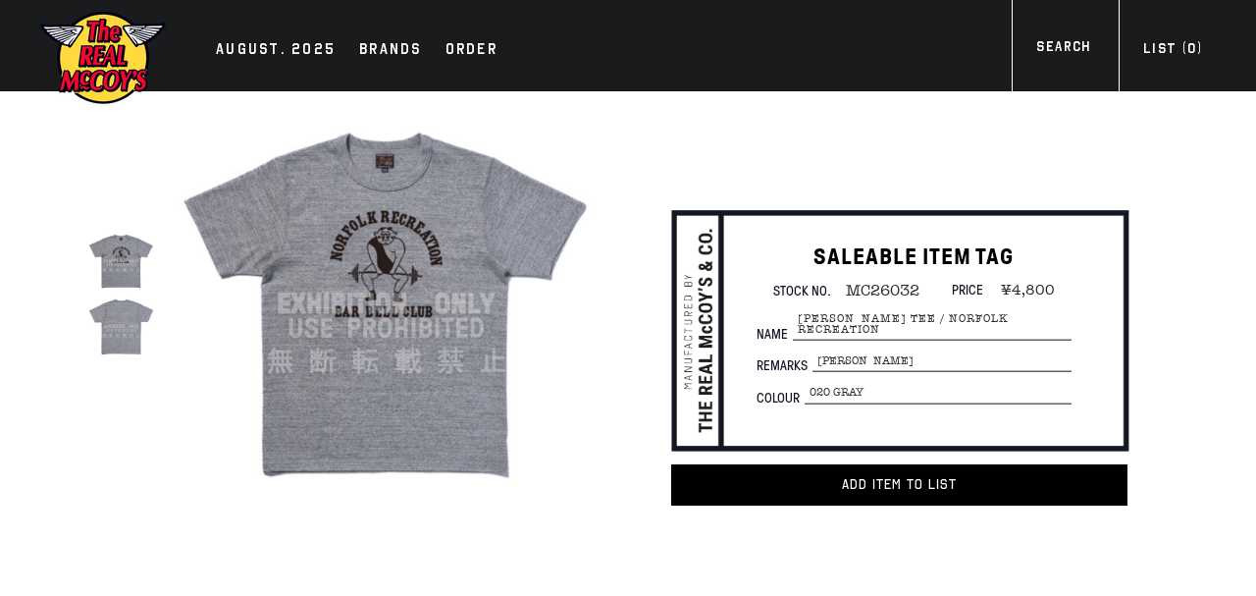
click at [374, 344] on img at bounding box center [386, 303] width 415 height 415
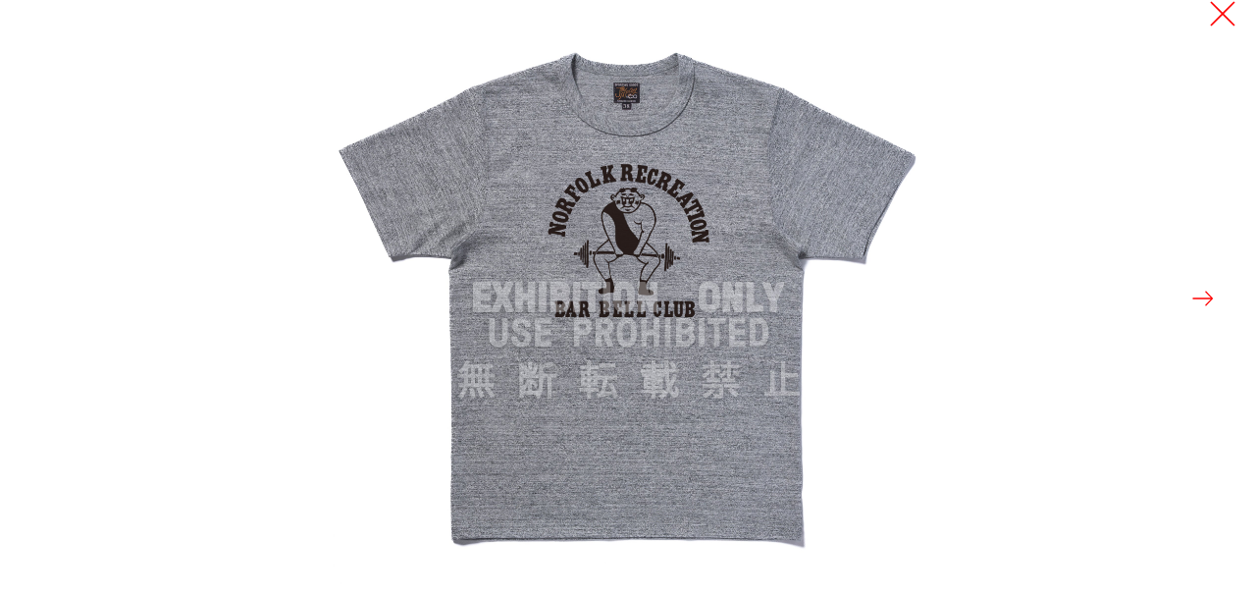
click at [1222, 6] on button at bounding box center [1222, 13] width 27 height 27
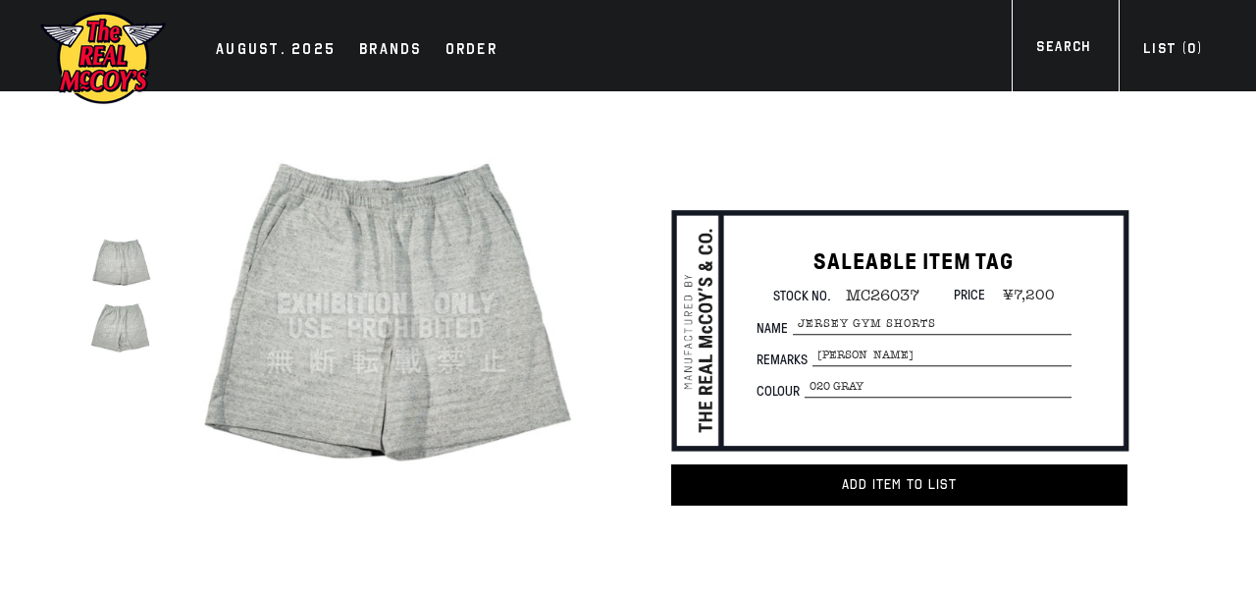
click at [358, 348] on img at bounding box center [386, 303] width 415 height 415
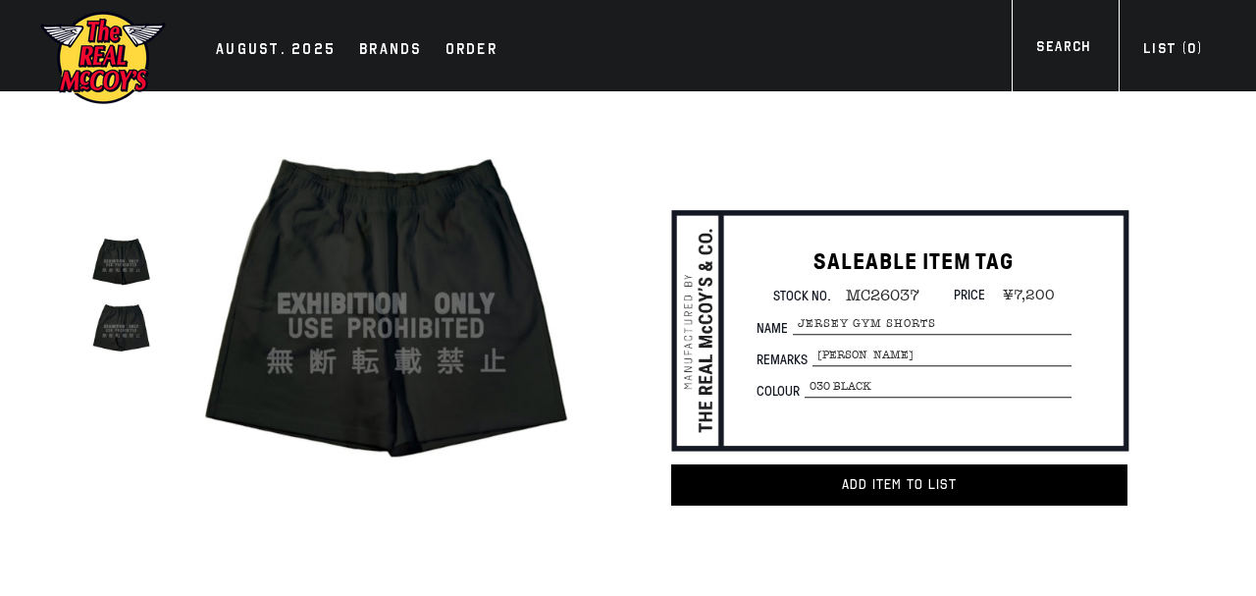
click at [413, 310] on img at bounding box center [386, 303] width 415 height 415
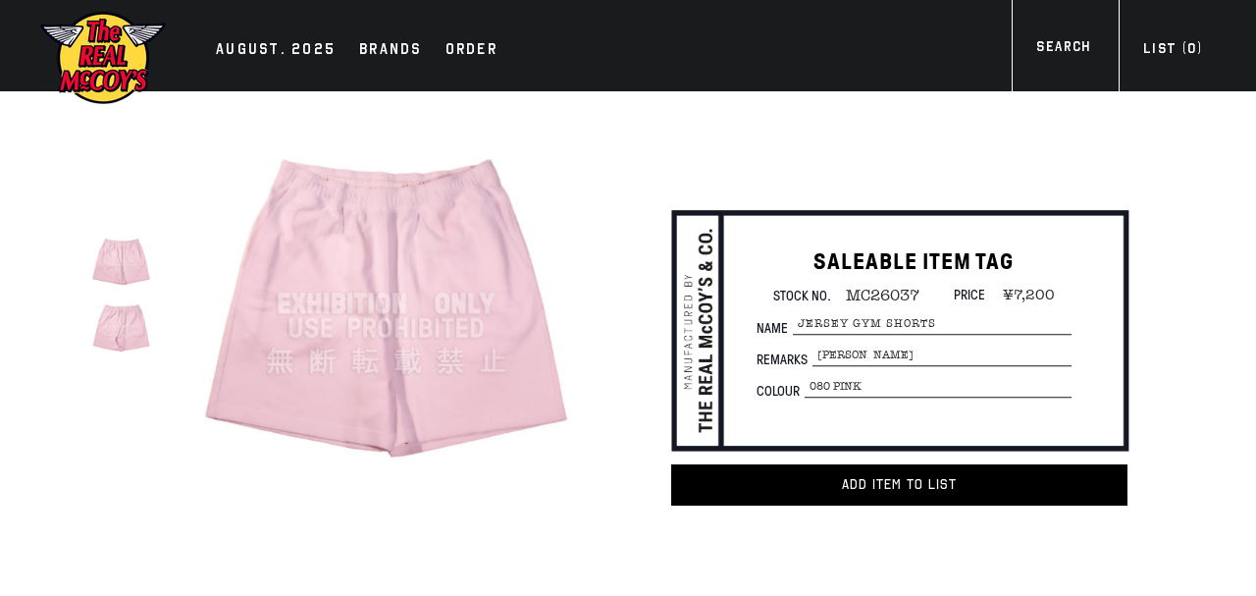
click at [423, 260] on img at bounding box center [386, 303] width 415 height 415
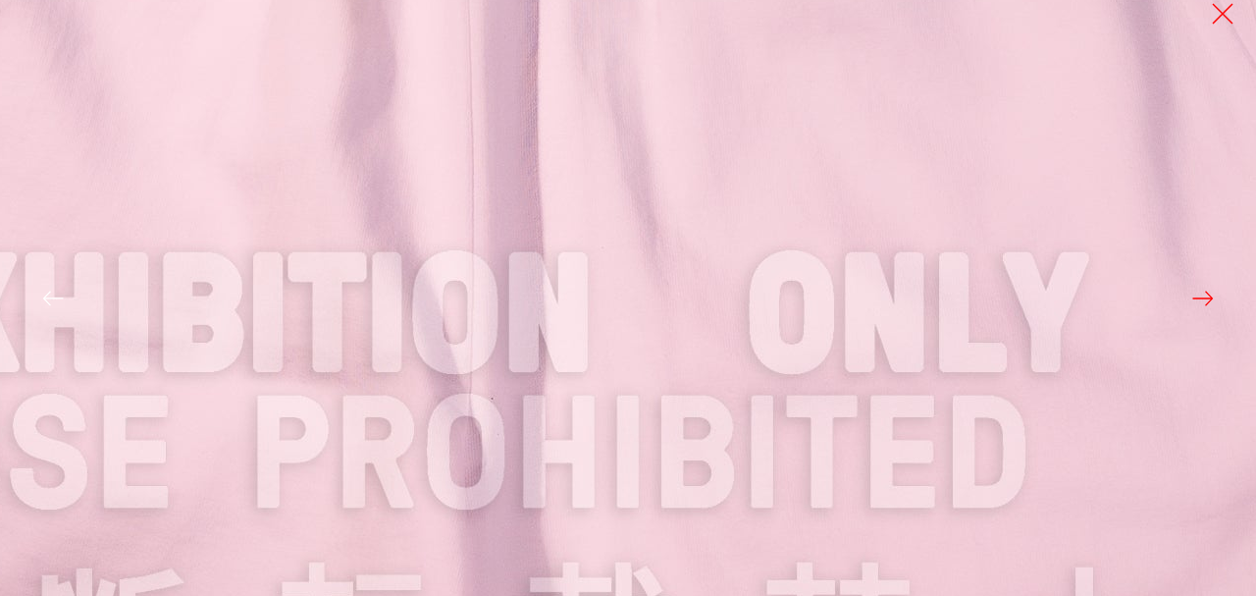
click at [461, 269] on img at bounding box center [472, 315] width 2355 height 2355
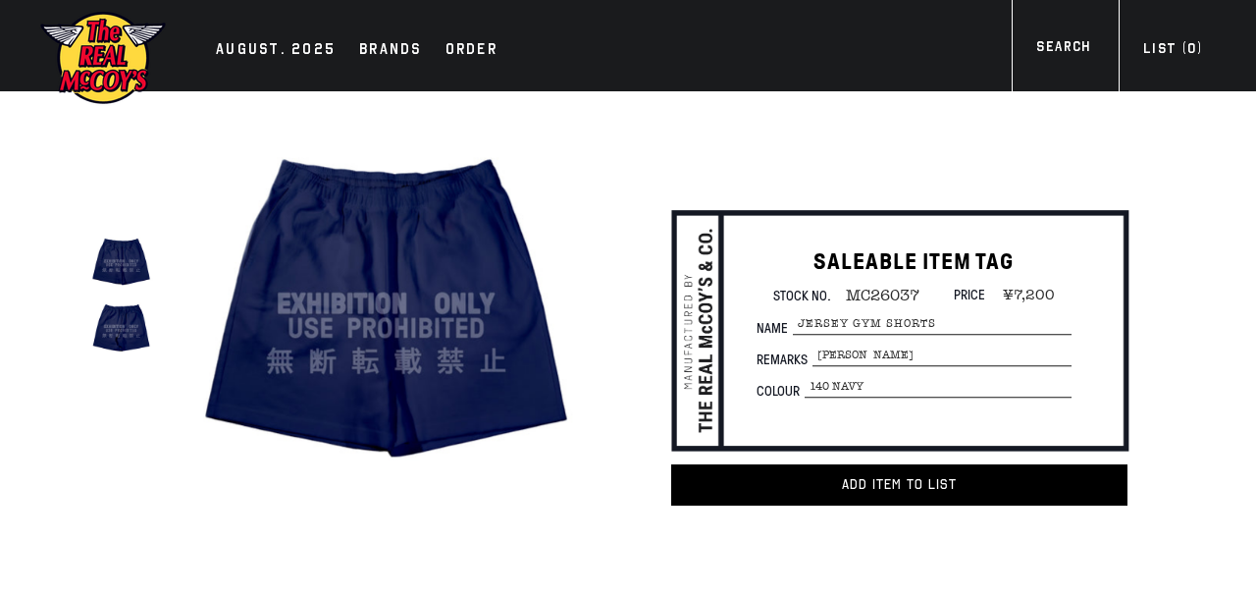
click at [353, 331] on img at bounding box center [386, 303] width 415 height 415
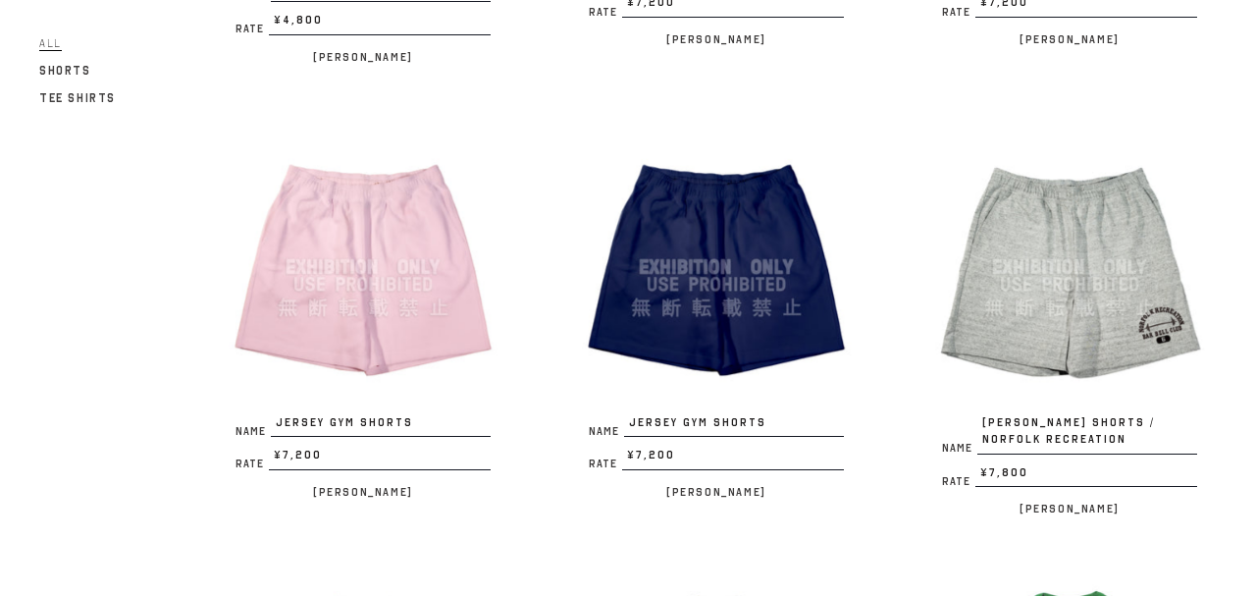
scroll to position [1955, 0]
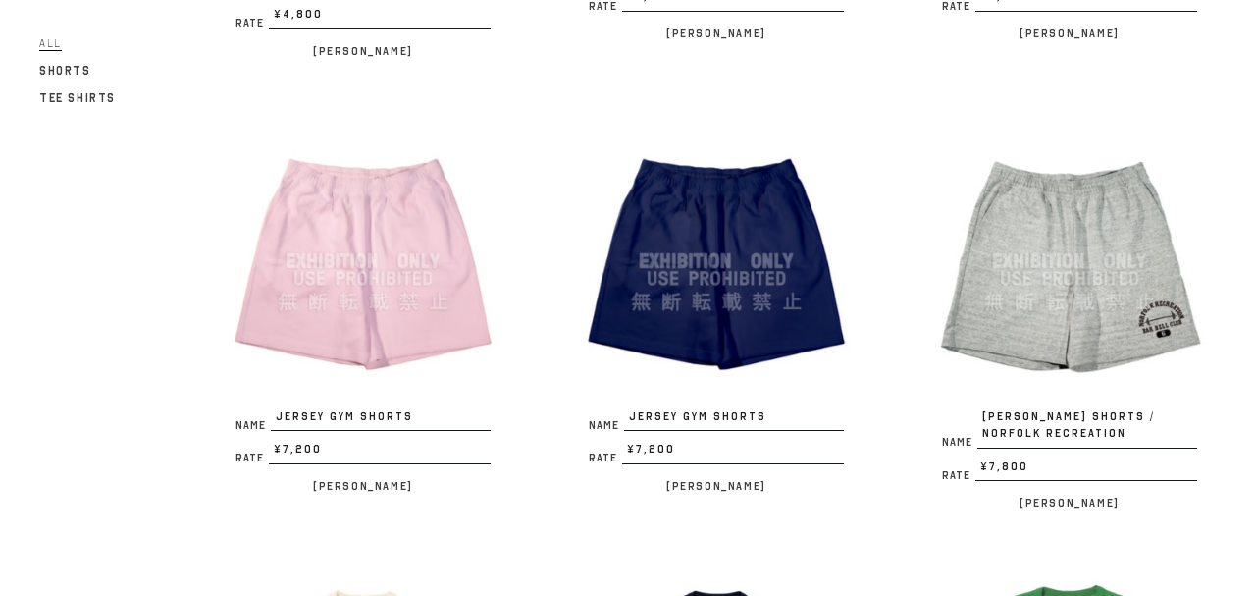
click at [1045, 268] on img at bounding box center [1070, 261] width 294 height 294
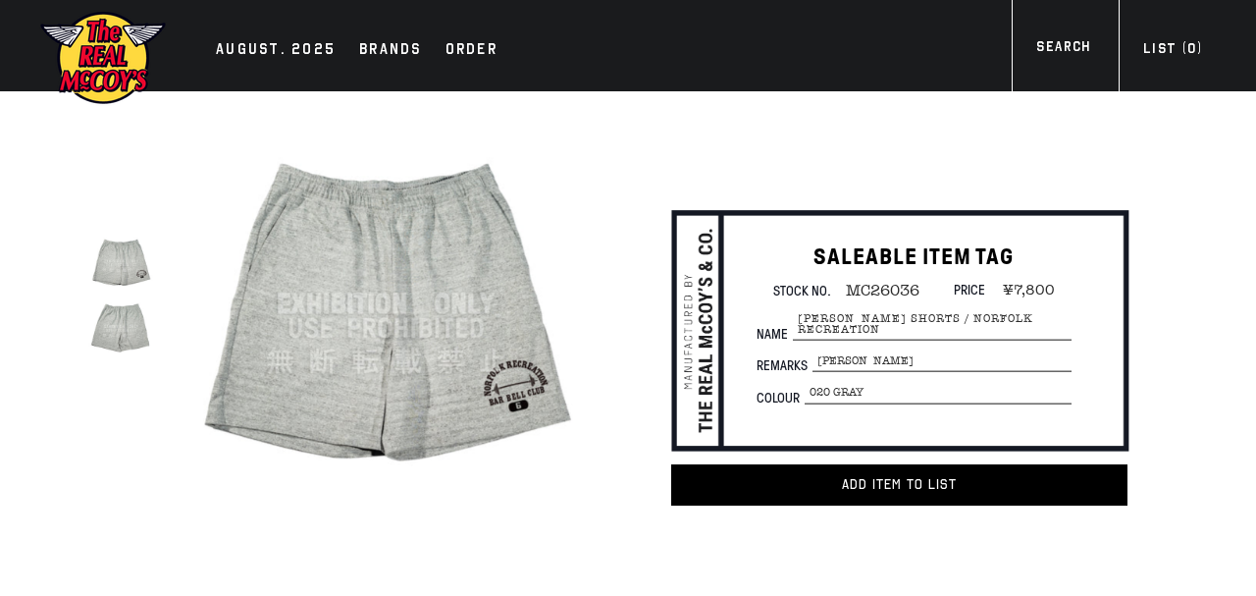
click at [365, 252] on img at bounding box center [386, 303] width 415 height 415
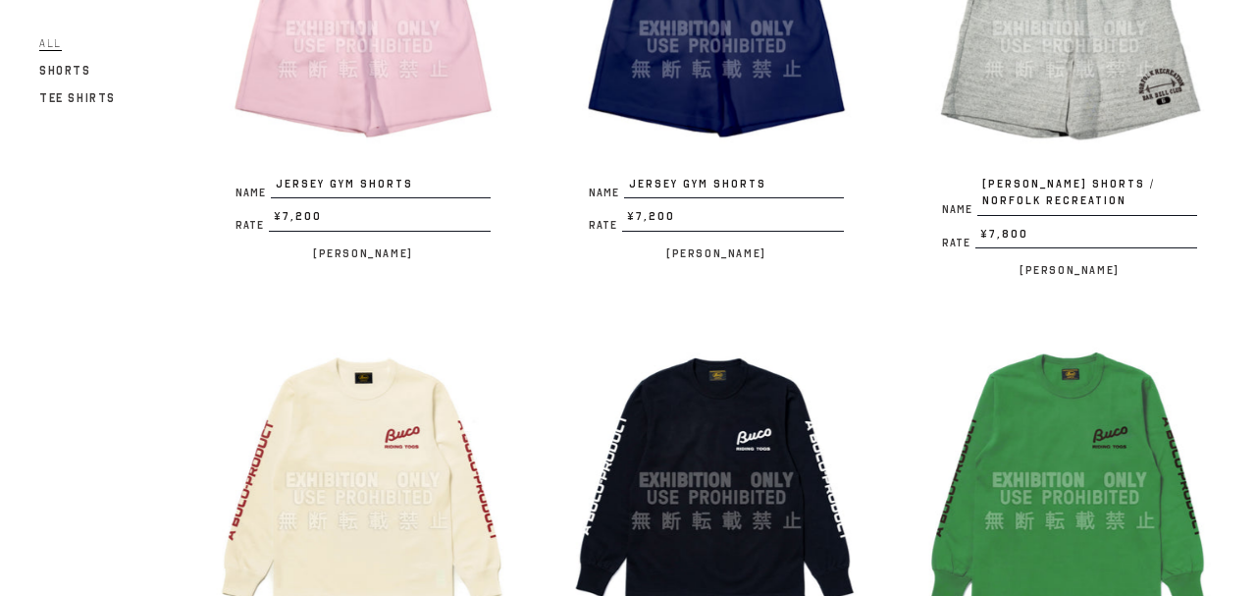
scroll to position [2273, 0]
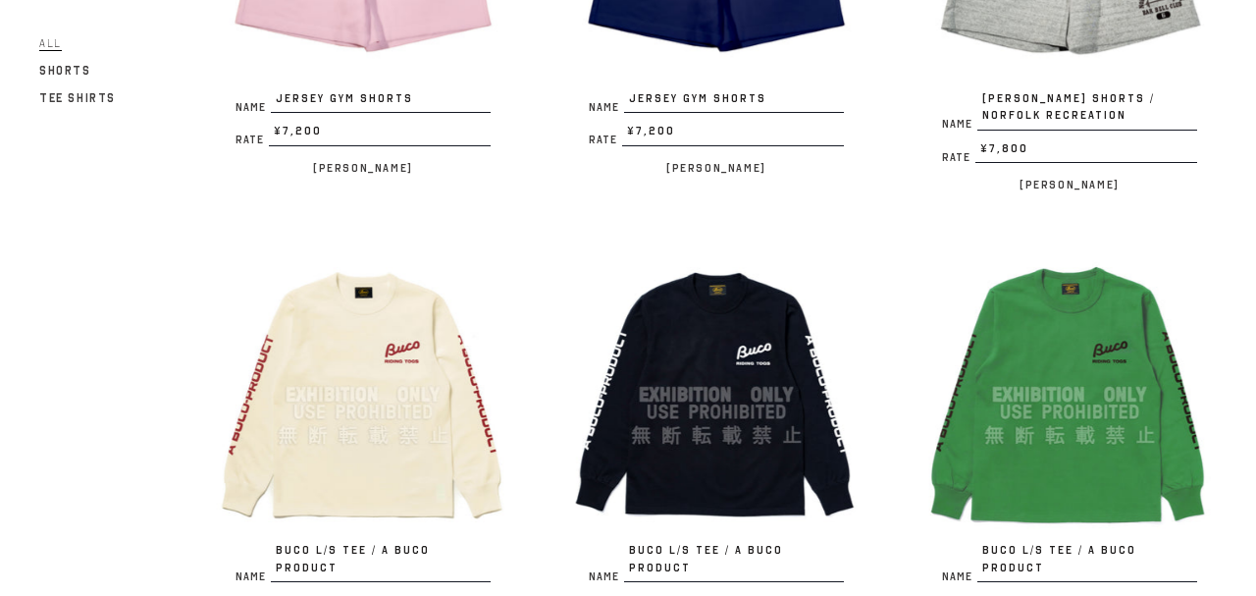
click at [403, 260] on img at bounding box center [363, 394] width 294 height 294
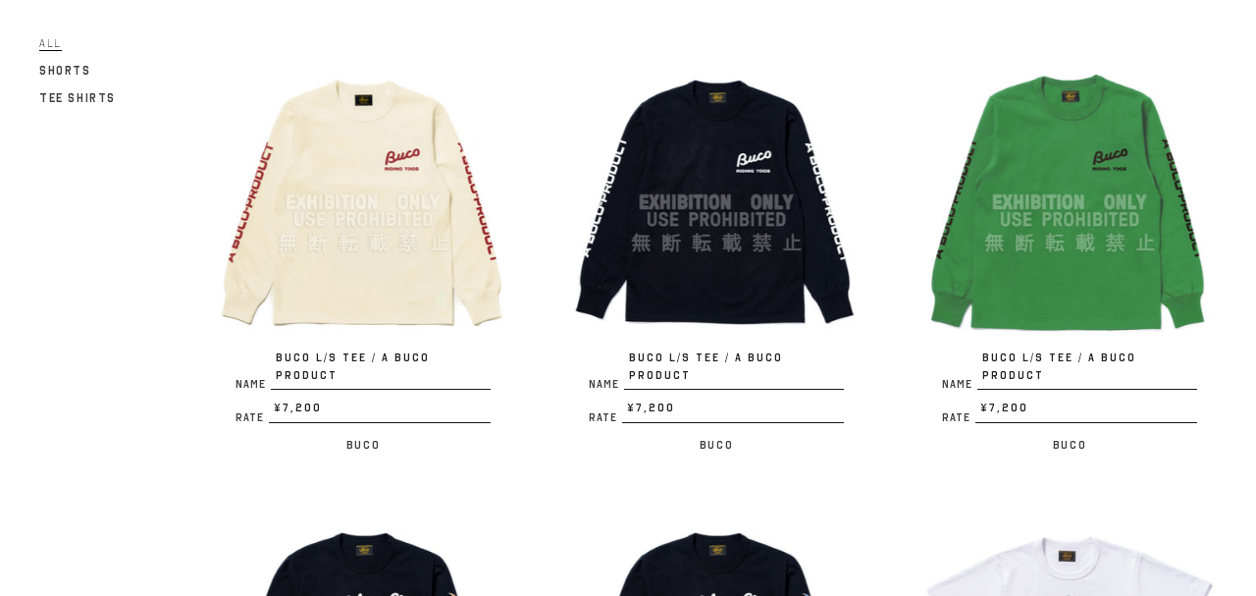
scroll to position [2485, 0]
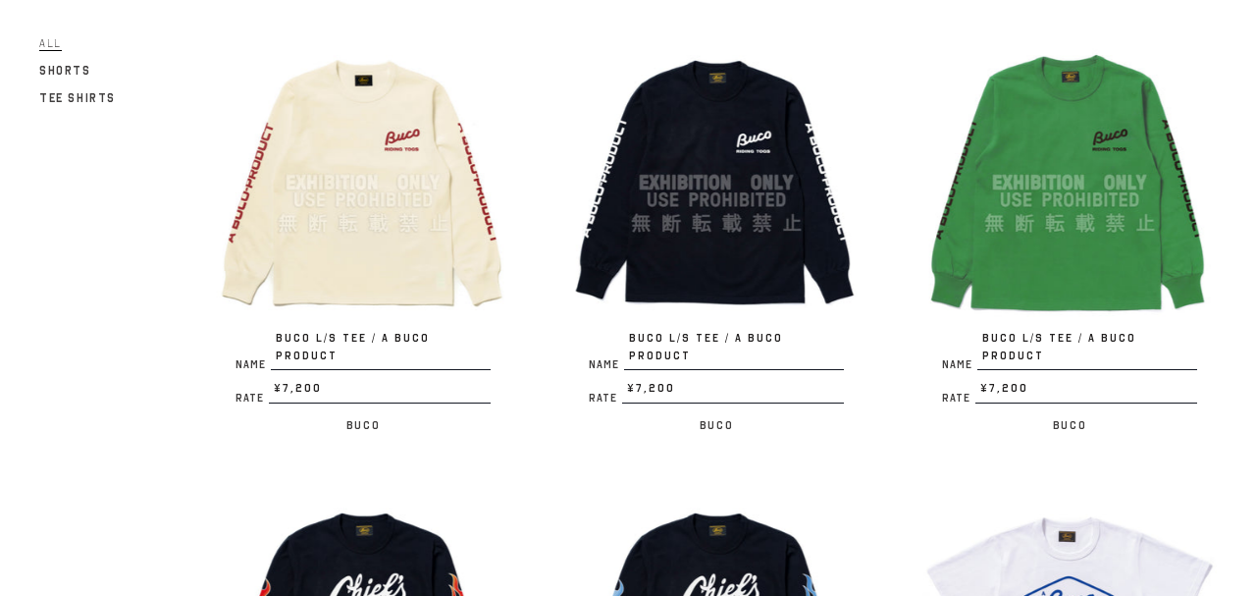
click at [744, 185] on img at bounding box center [716, 182] width 294 height 294
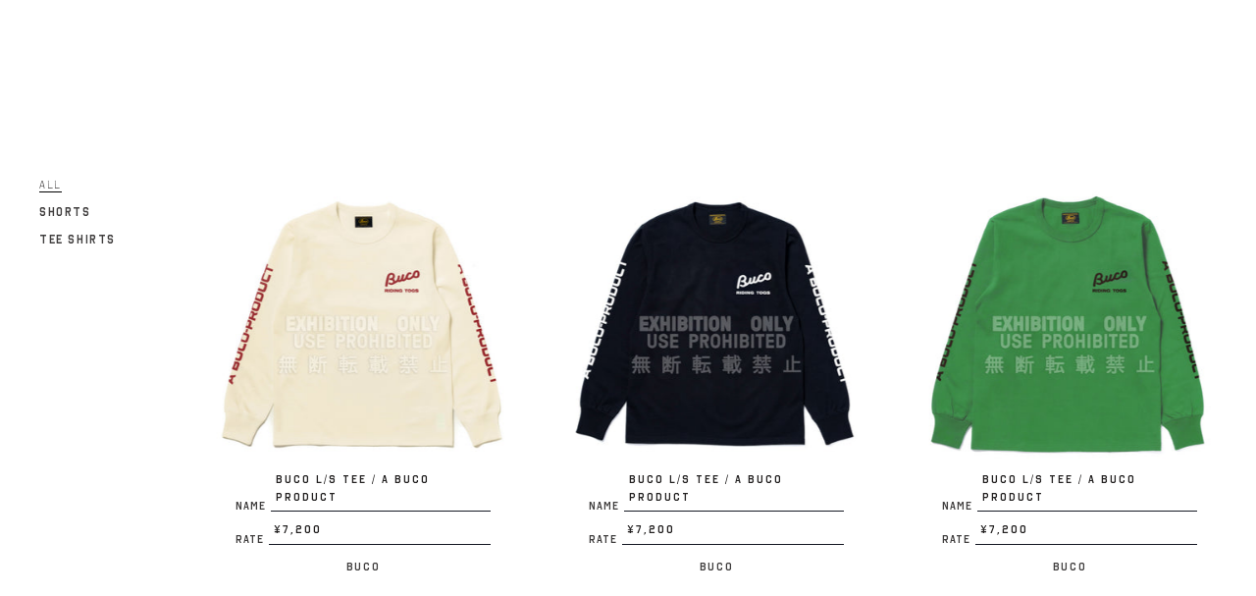
scroll to position [2556, 0]
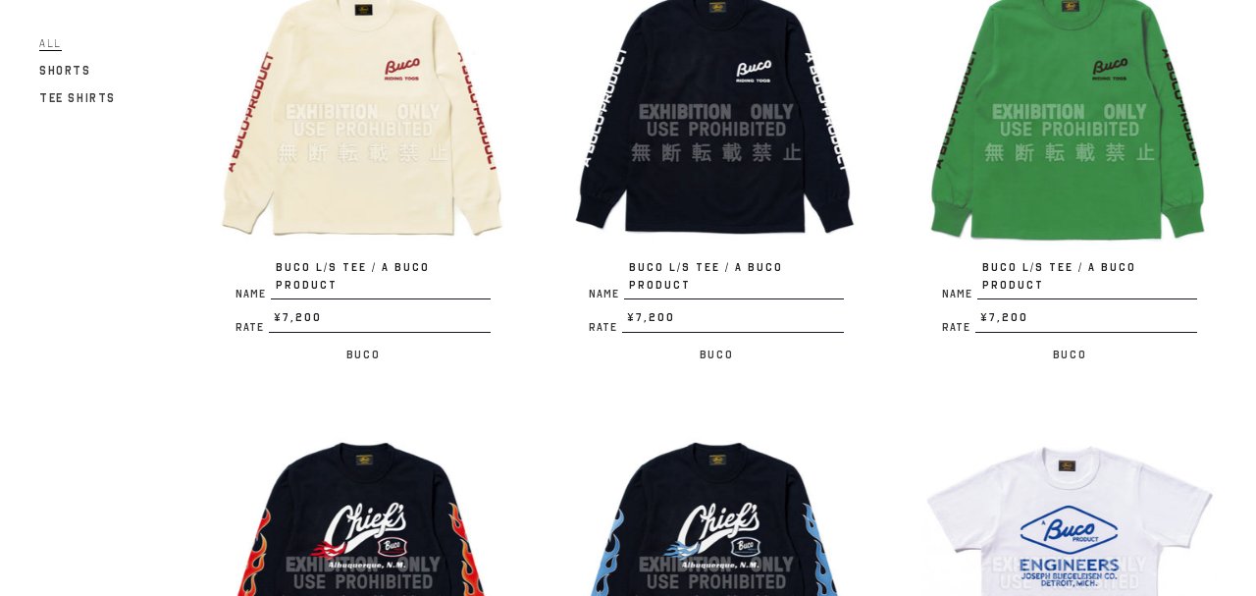
click at [1030, 144] on img at bounding box center [1070, 112] width 294 height 294
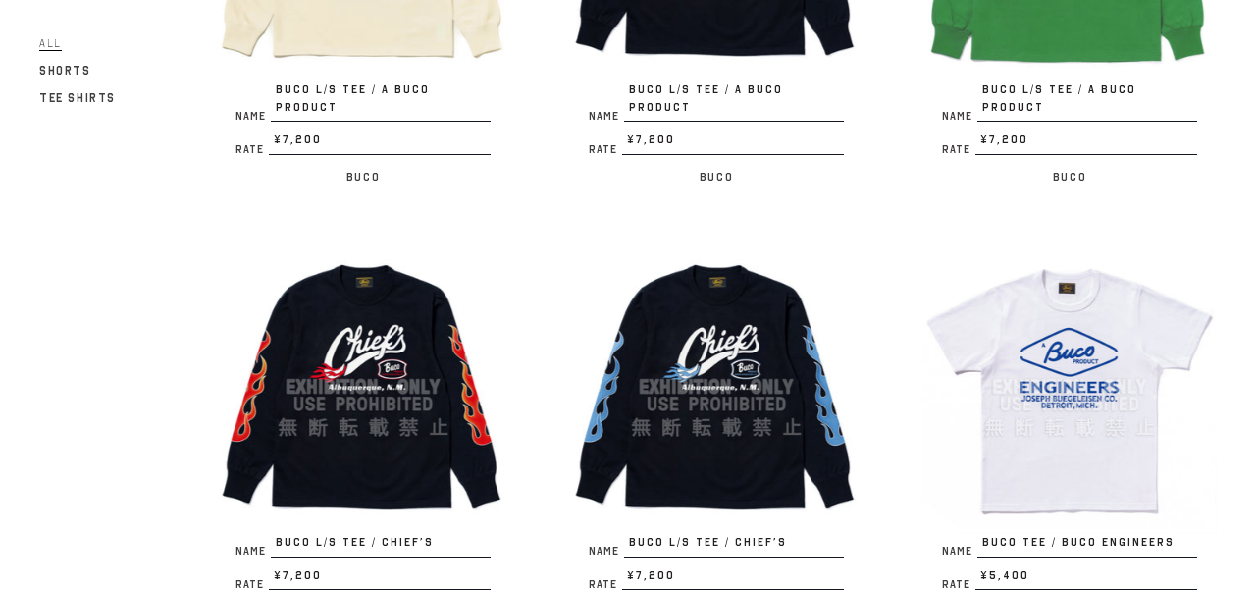
scroll to position [2768, 0]
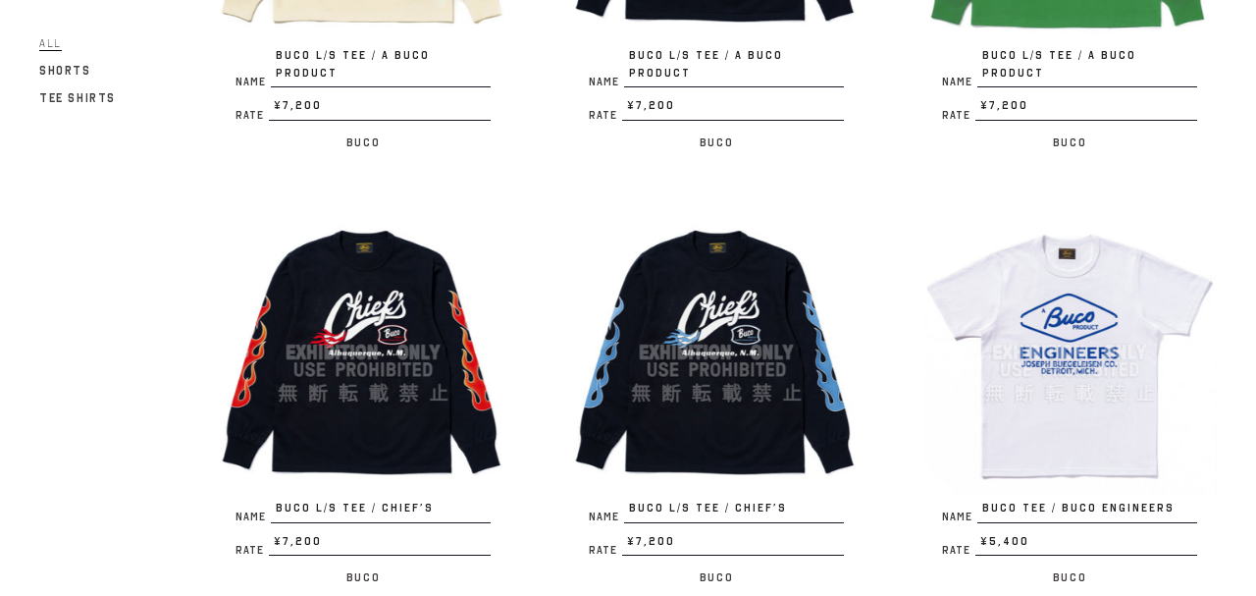
click at [427, 259] on img at bounding box center [363, 352] width 294 height 294
click at [792, 328] on img at bounding box center [716, 352] width 294 height 294
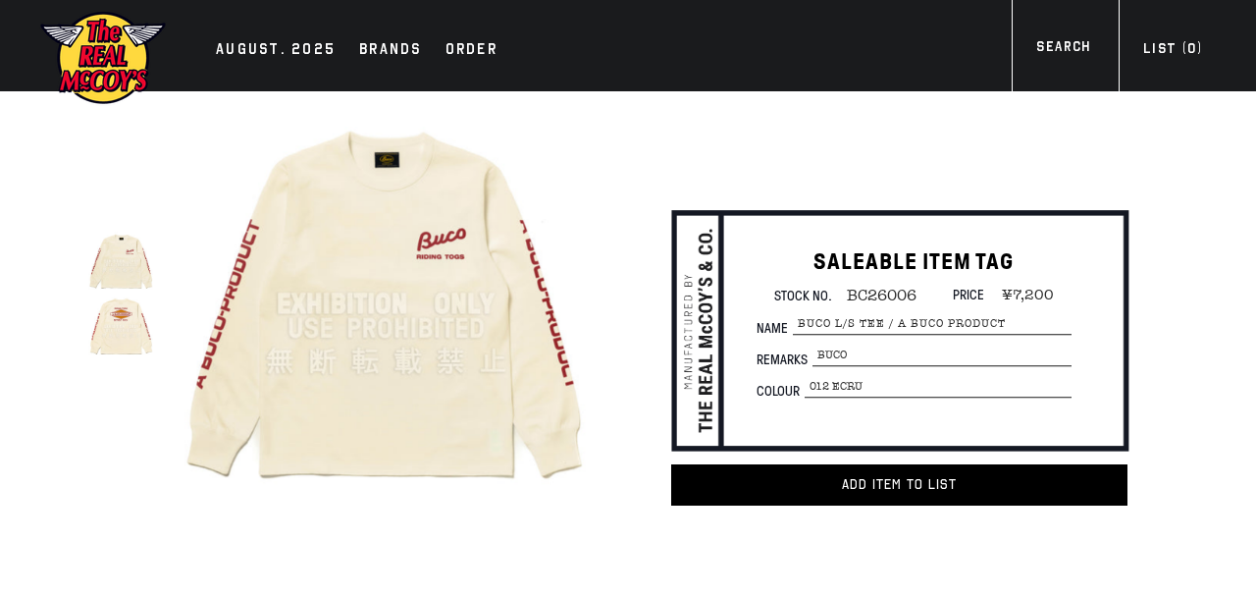
click at [380, 246] on img at bounding box center [386, 303] width 415 height 415
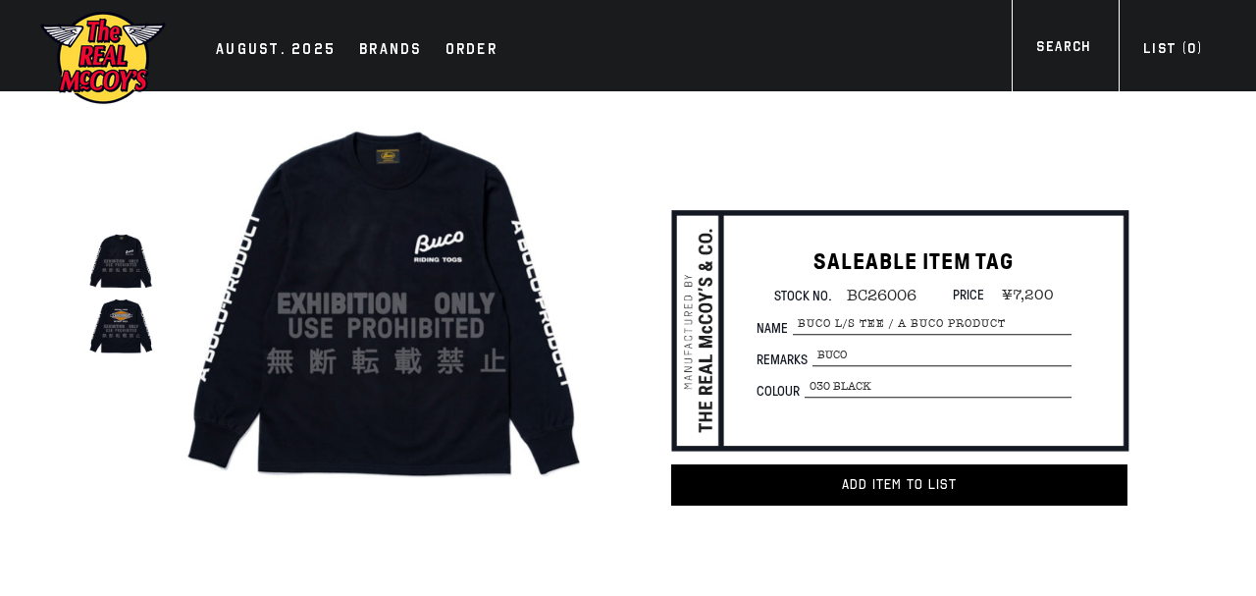
click at [451, 358] on img at bounding box center [386, 303] width 415 height 415
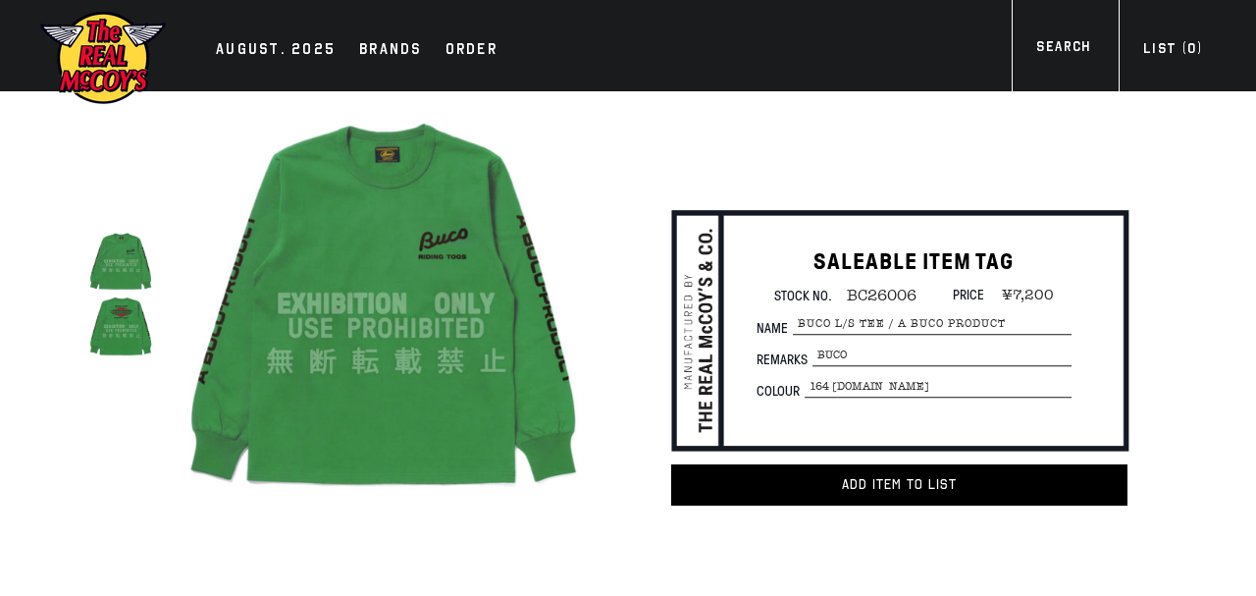
click at [423, 354] on img at bounding box center [386, 303] width 415 height 415
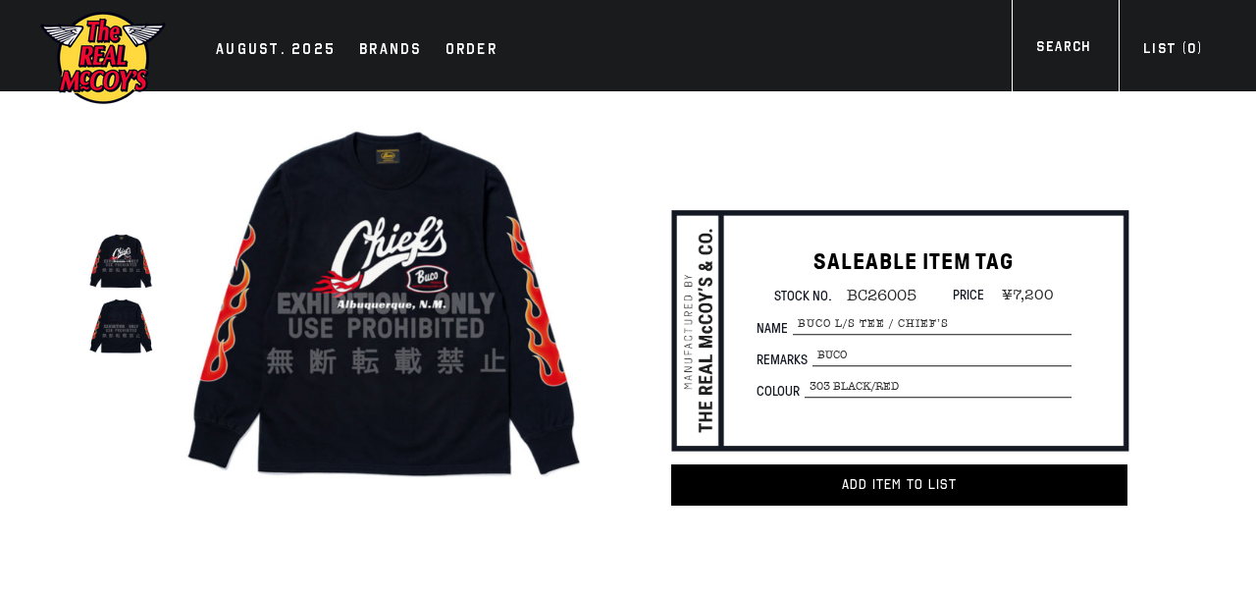
click at [495, 345] on img at bounding box center [386, 303] width 415 height 415
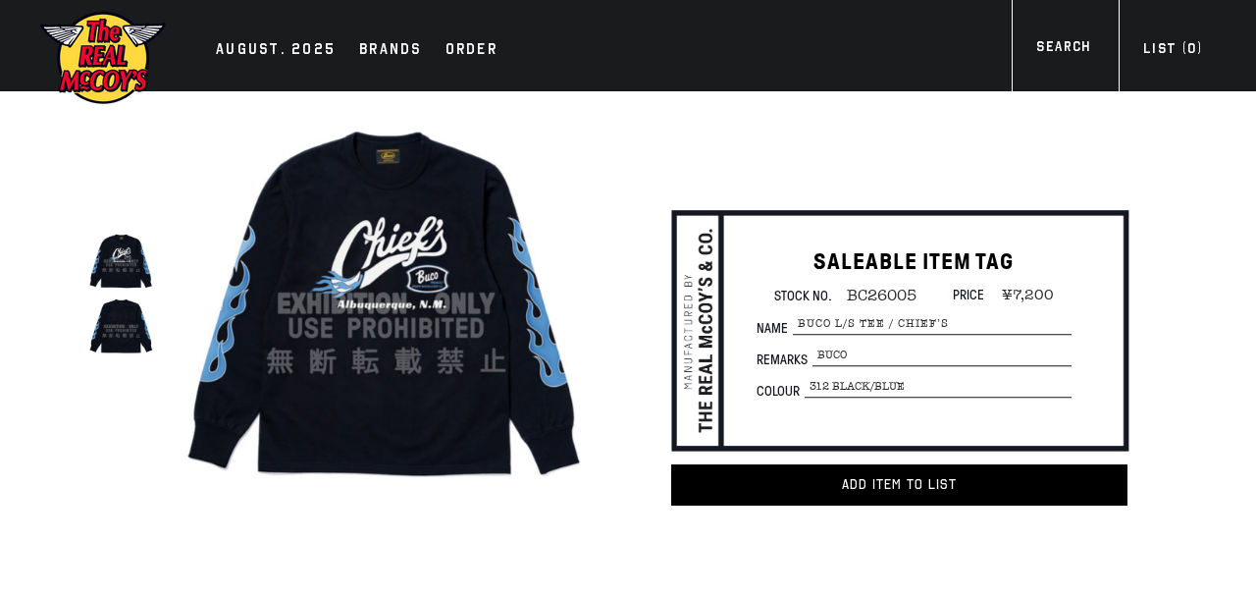
click at [442, 327] on img at bounding box center [386, 303] width 415 height 415
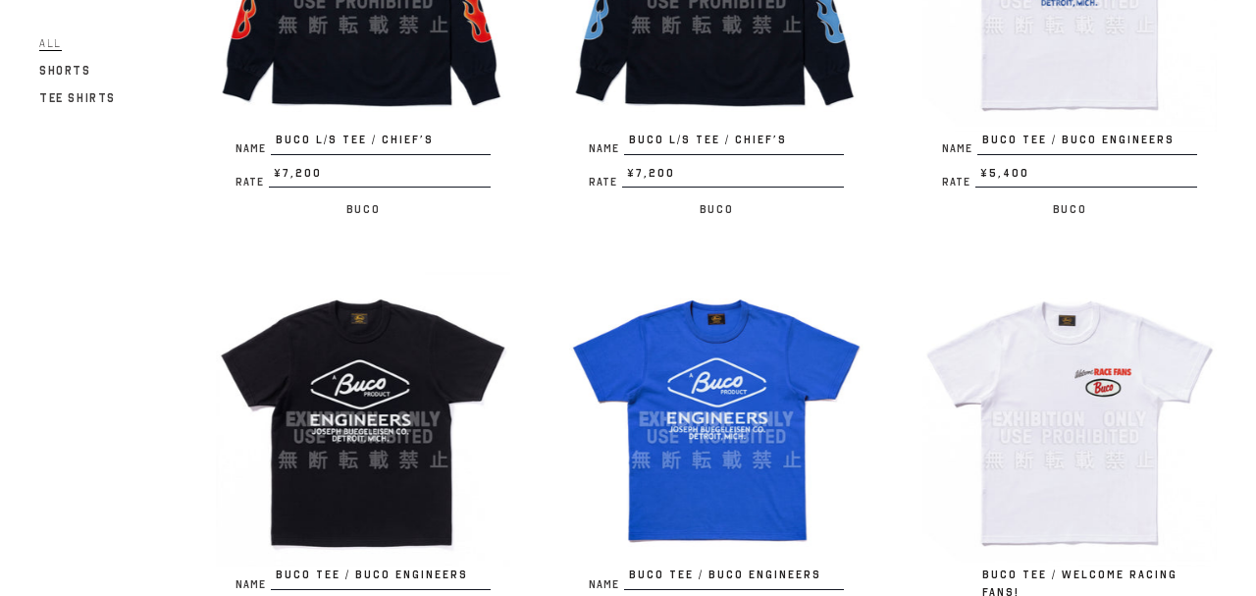
scroll to position [3085, 0]
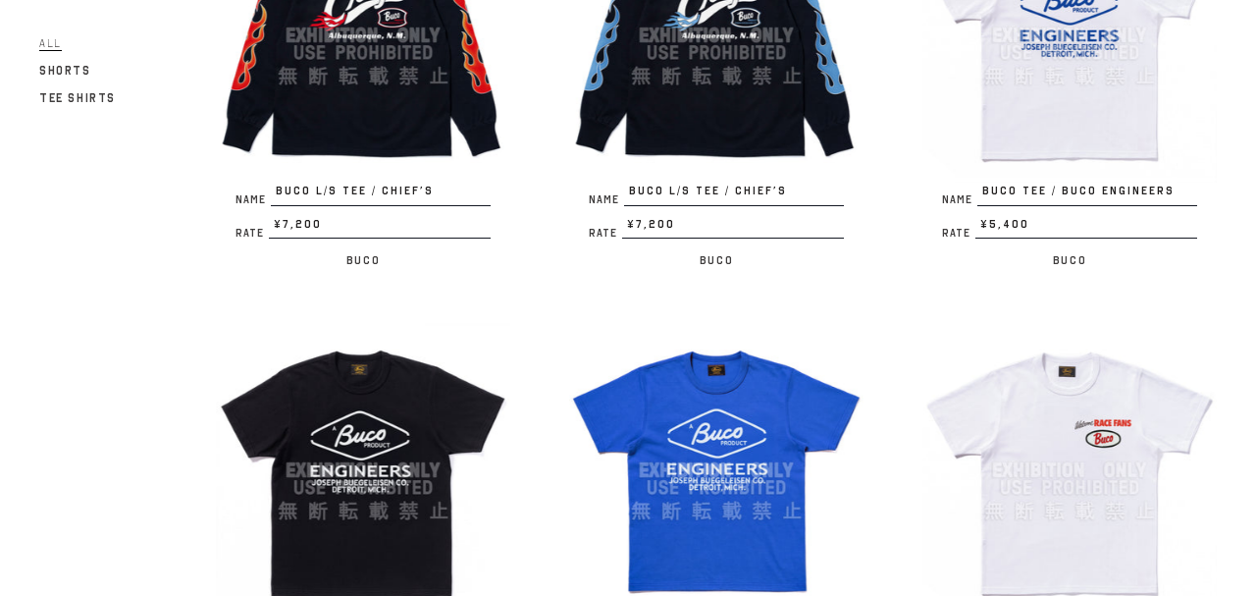
click at [1097, 106] on img at bounding box center [1070, 35] width 294 height 294
click at [389, 376] on img at bounding box center [363, 470] width 294 height 294
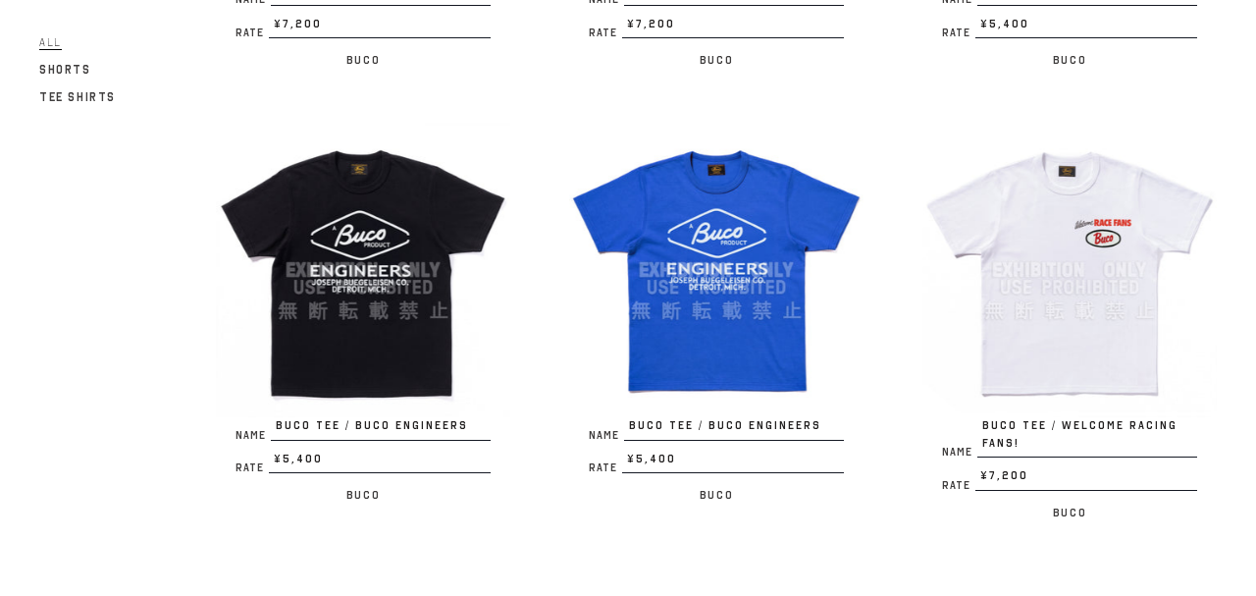
scroll to position [3297, 0]
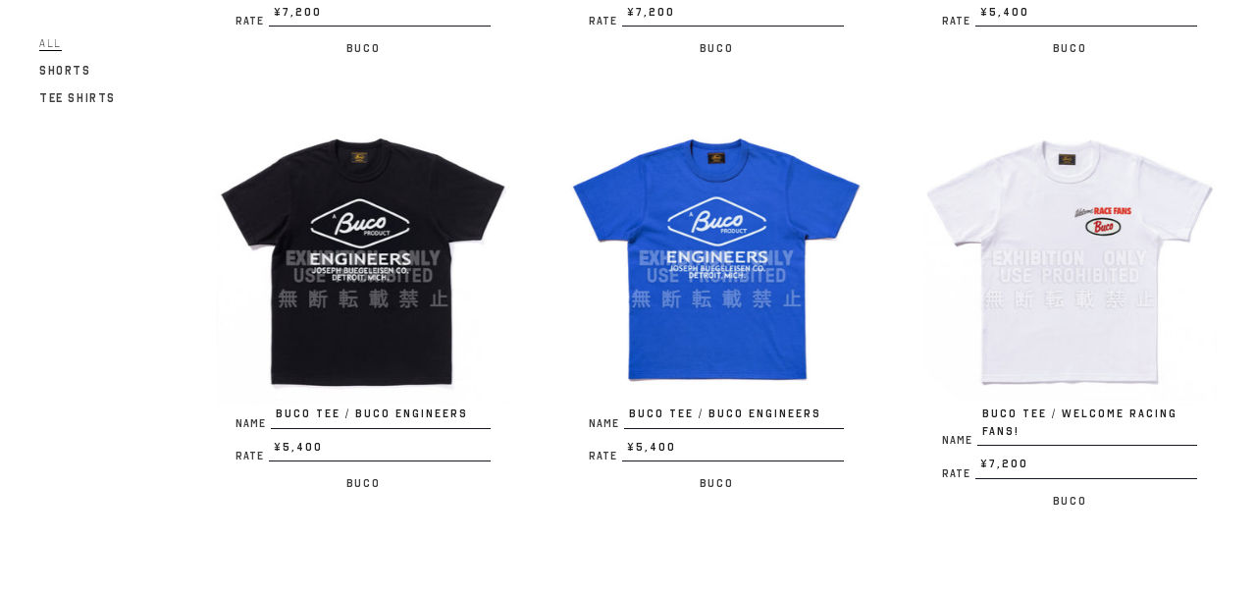
click at [751, 240] on img at bounding box center [716, 258] width 294 height 294
click at [1097, 227] on img at bounding box center [1070, 258] width 294 height 294
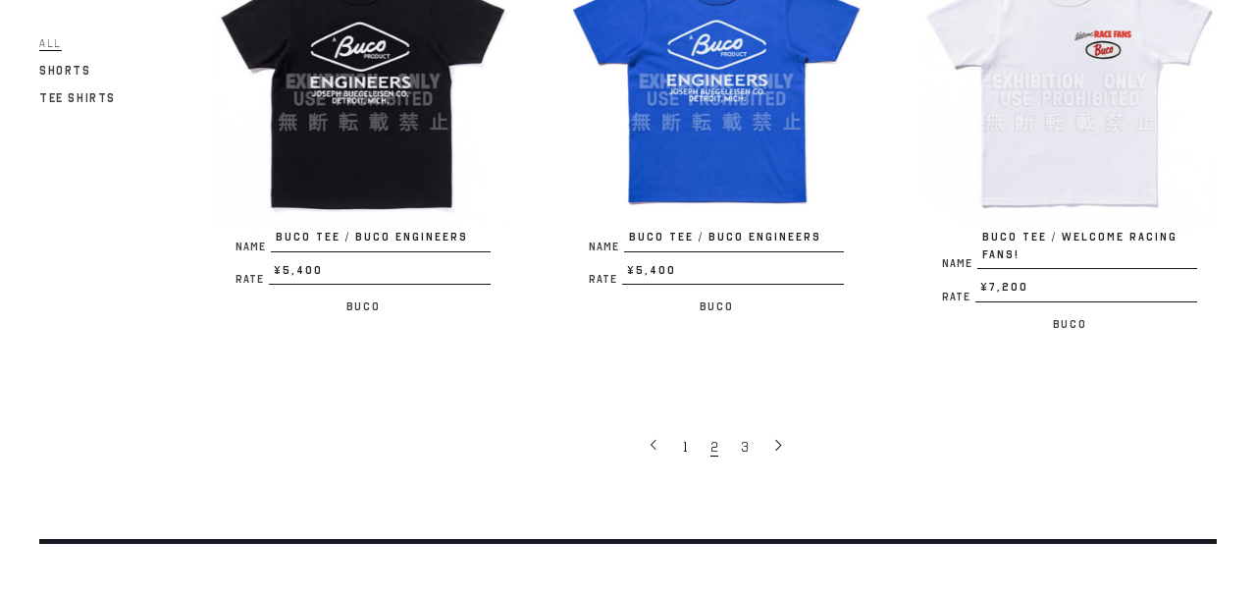
scroll to position [3509, 0]
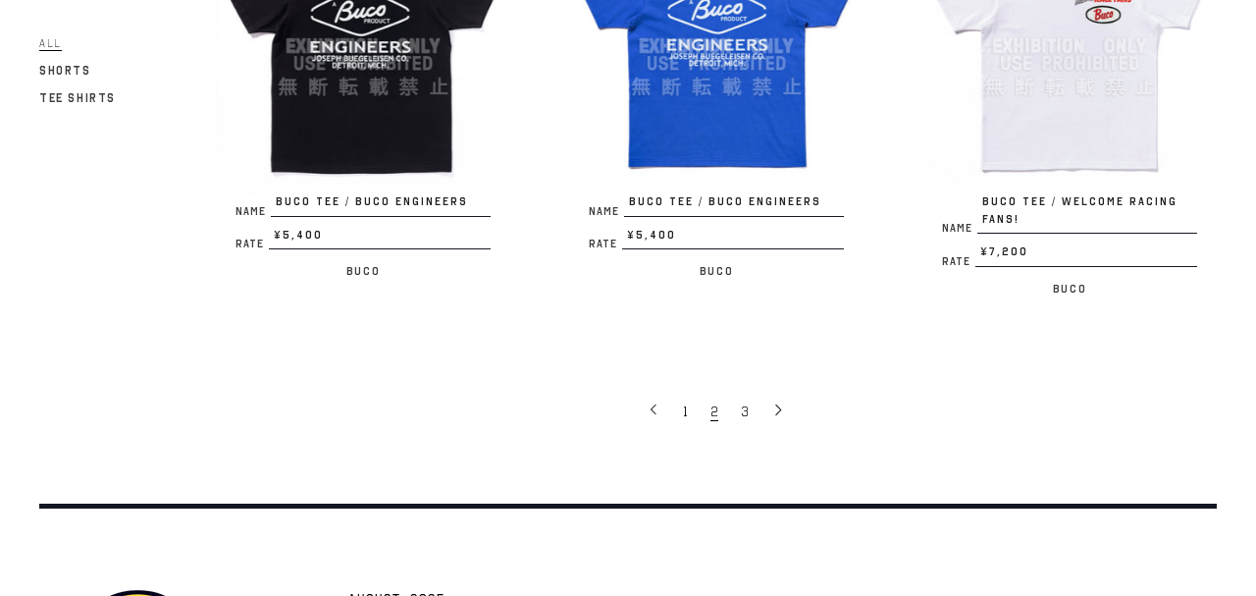
click at [710, 391] on link "2" at bounding box center [714, 410] width 27 height 39
click at [747, 402] on span "3" at bounding box center [745, 411] width 8 height 19
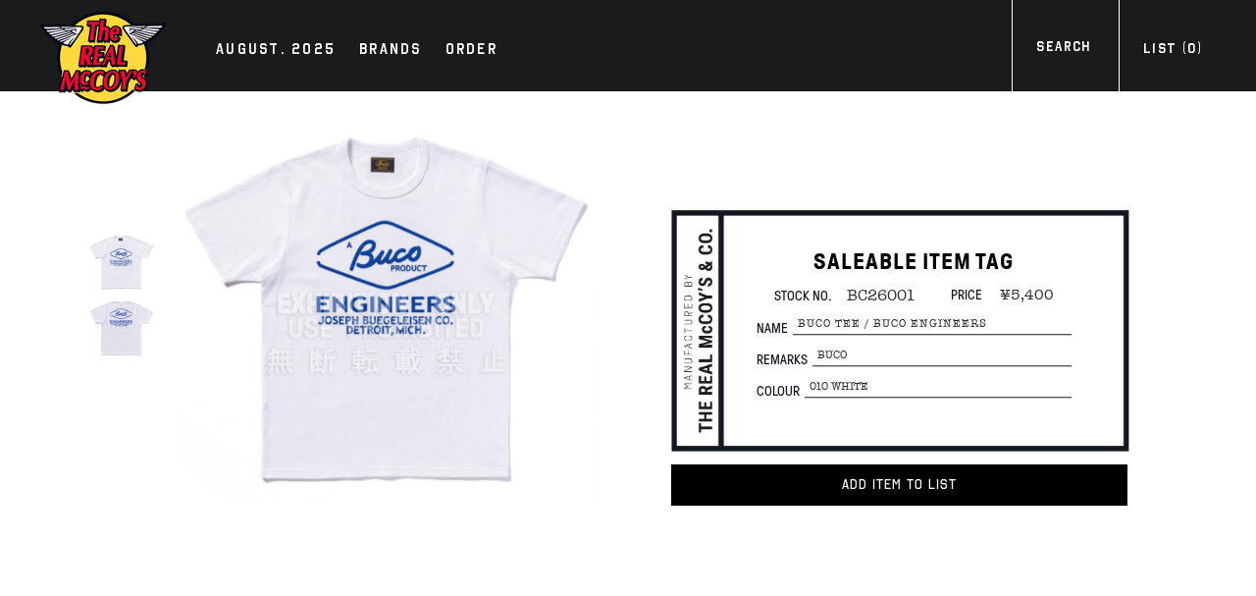
click at [383, 343] on img at bounding box center [386, 303] width 415 height 415
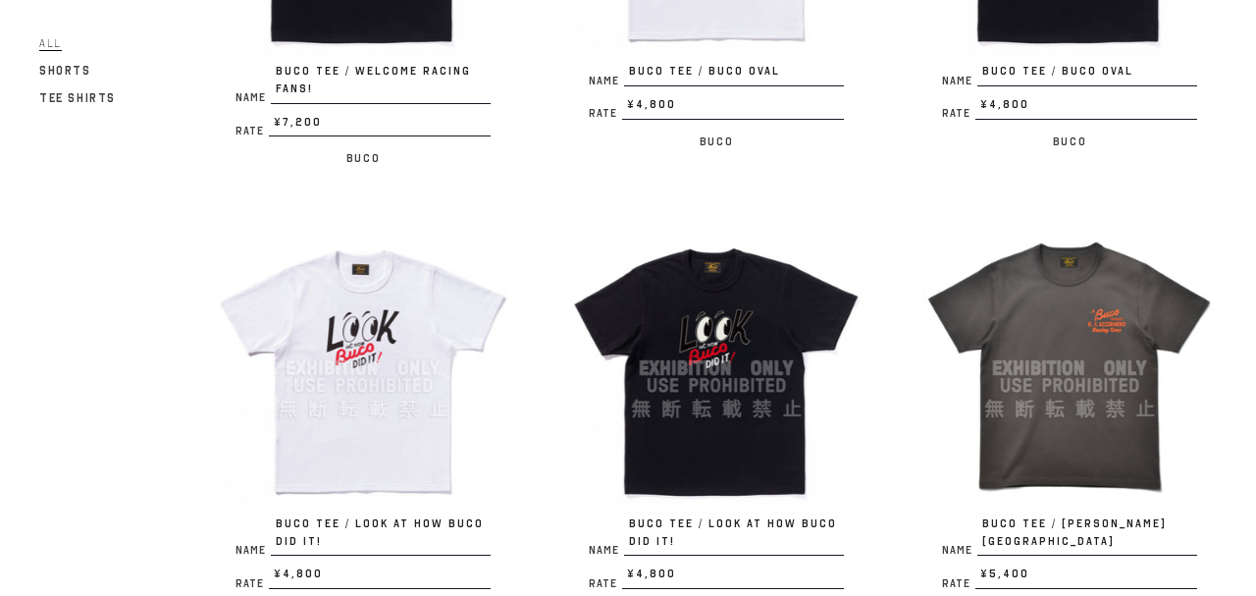
scroll to position [424, 0]
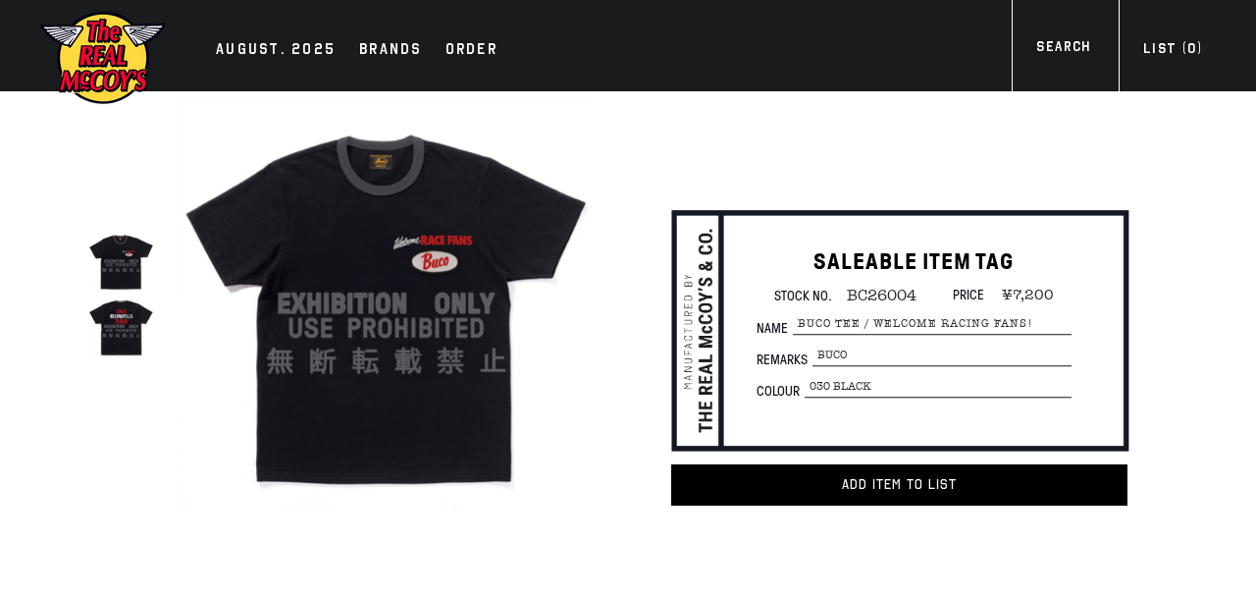
click at [388, 204] on img at bounding box center [386, 303] width 415 height 415
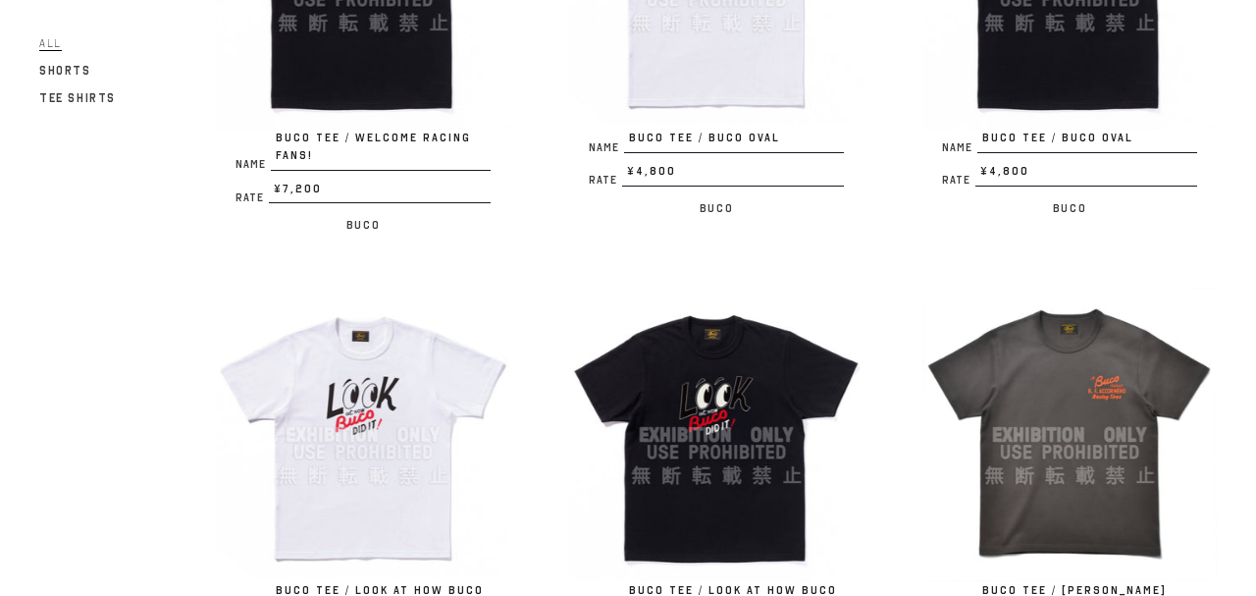
scroll to position [424, 0]
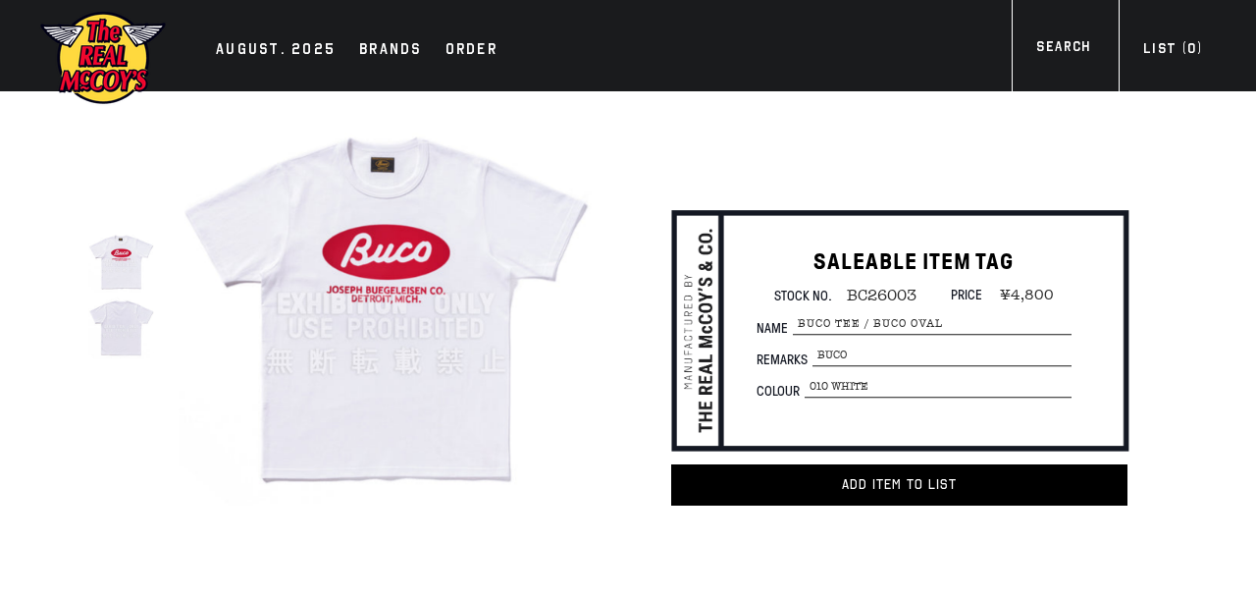
click at [381, 185] on img at bounding box center [386, 303] width 415 height 415
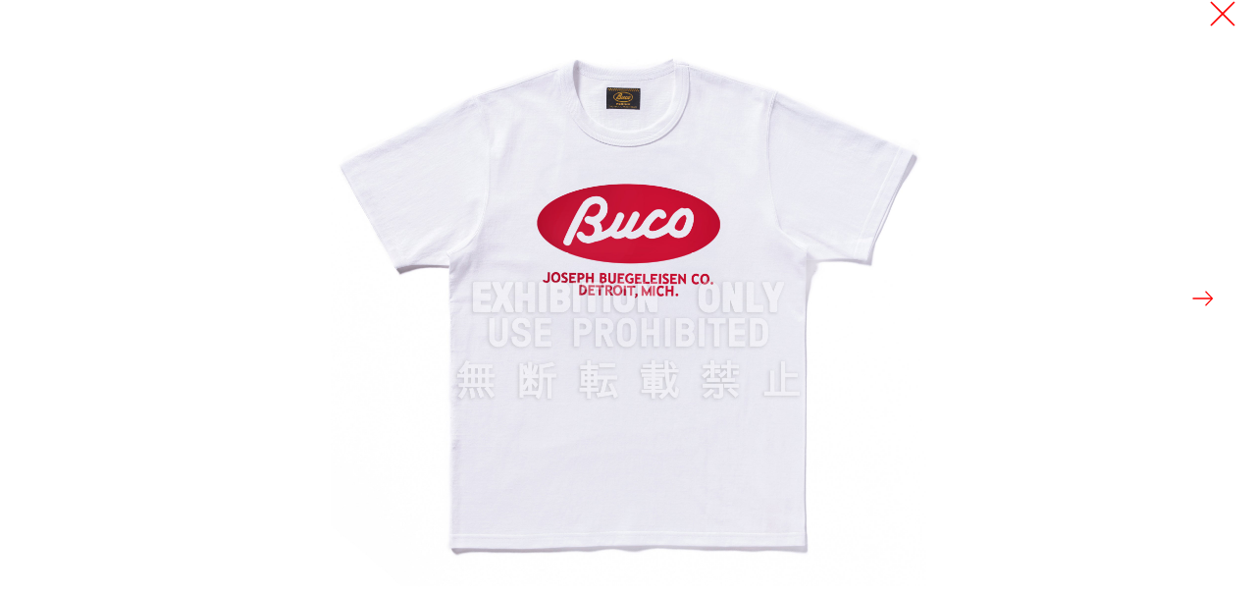
click at [1210, 8] on button at bounding box center [1222, 13] width 27 height 27
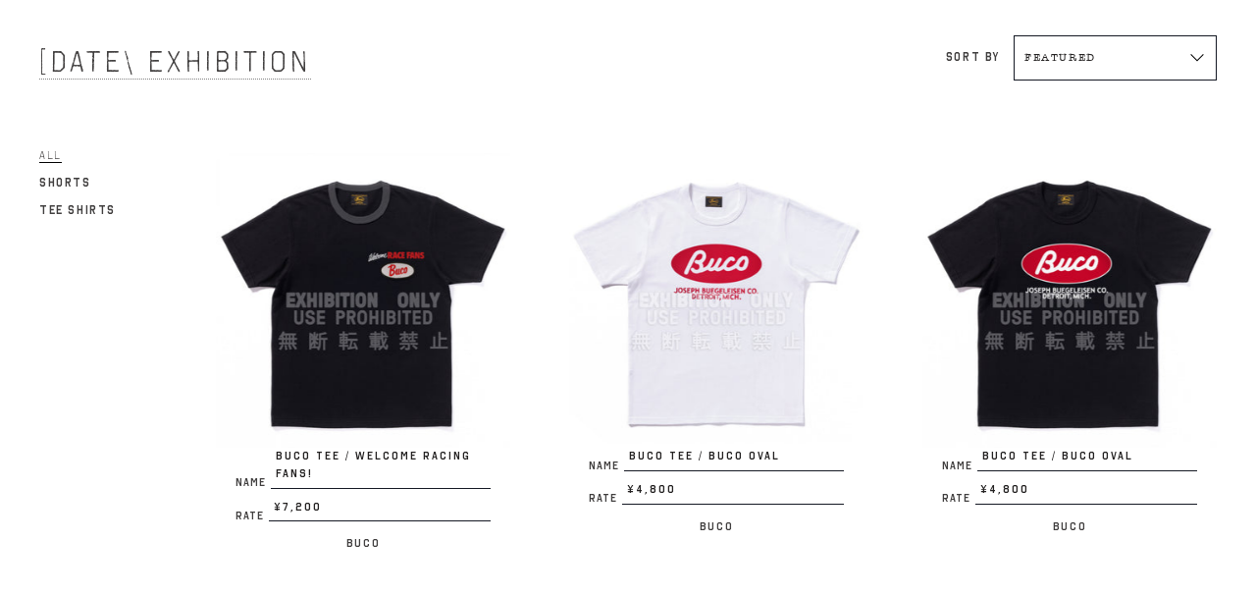
scroll to position [106, 0]
click at [1102, 292] on img at bounding box center [1070, 300] width 294 height 294
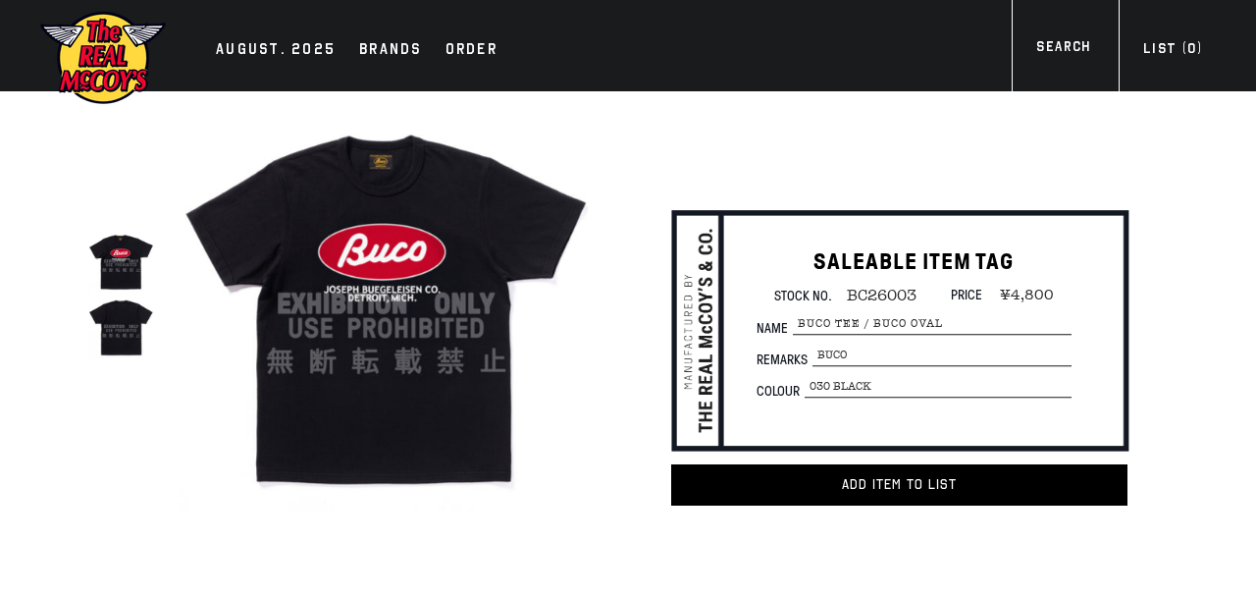
click at [439, 406] on img at bounding box center [386, 303] width 415 height 415
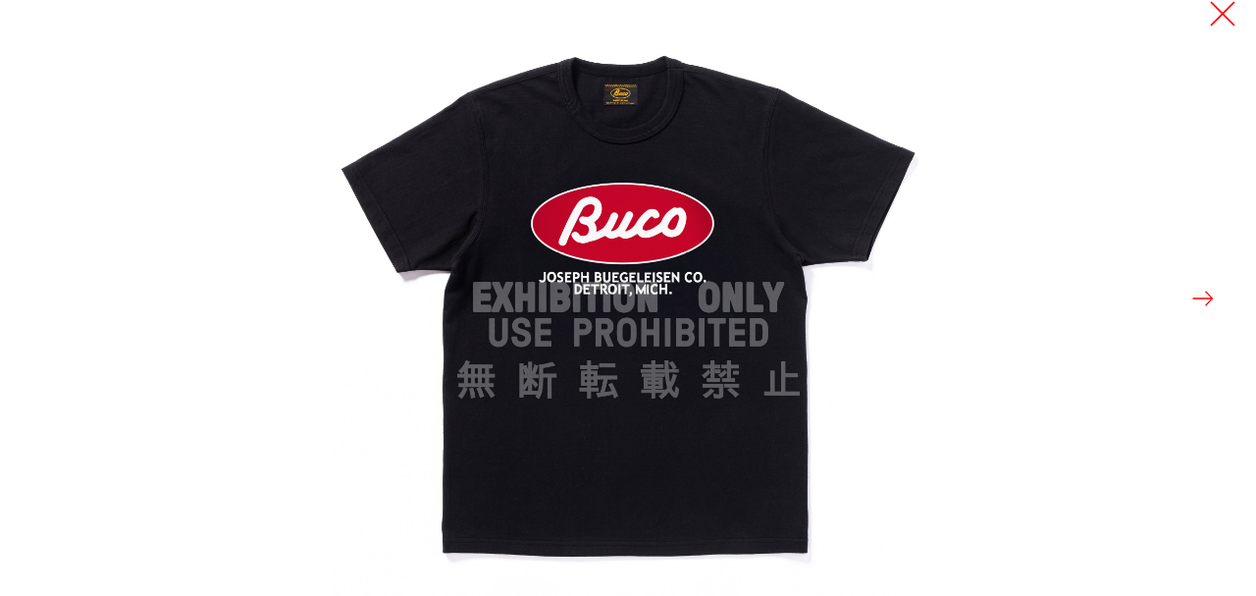
click at [1224, 21] on button at bounding box center [1222, 13] width 27 height 27
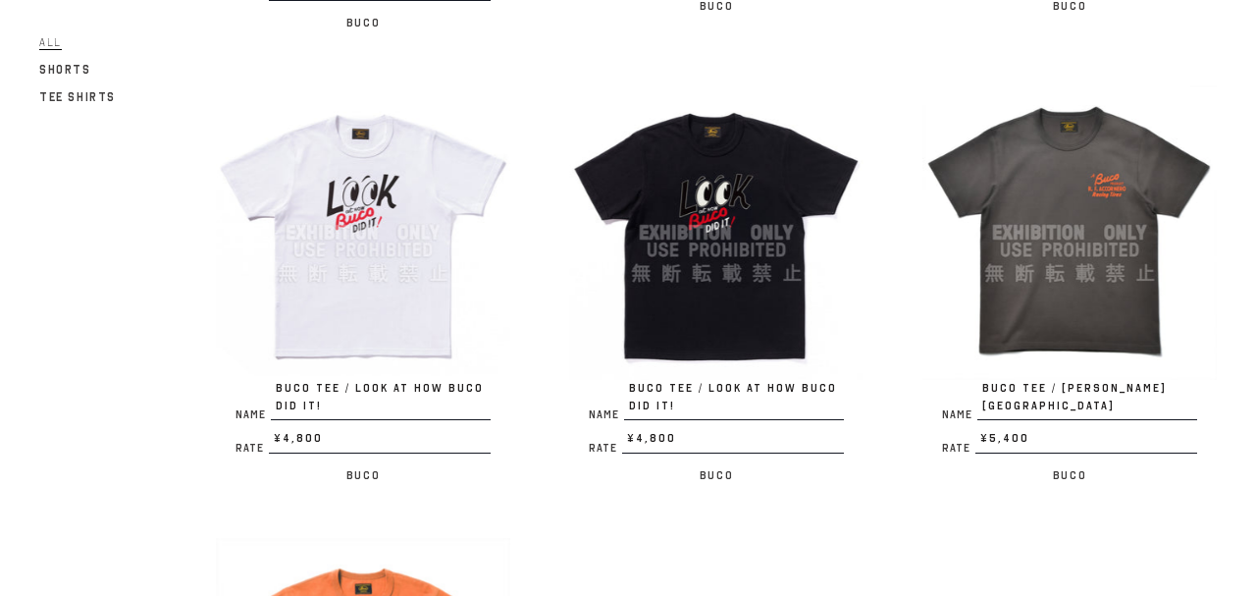
scroll to position [636, 0]
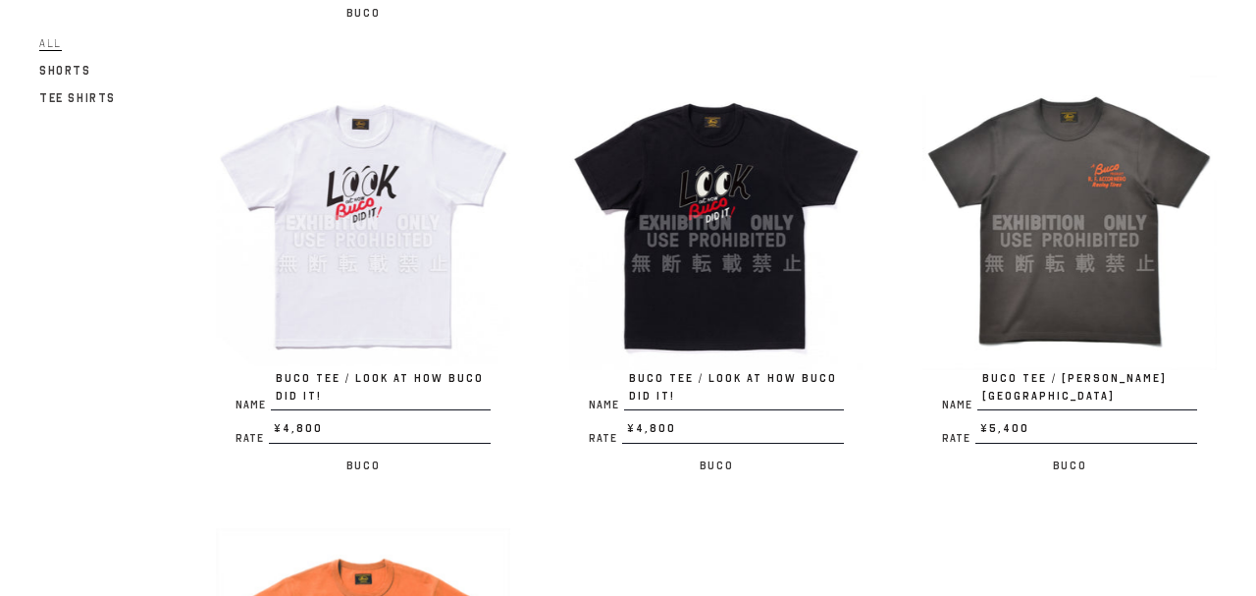
click at [394, 280] on img at bounding box center [363, 223] width 294 height 294
click at [790, 263] on img at bounding box center [716, 223] width 294 height 294
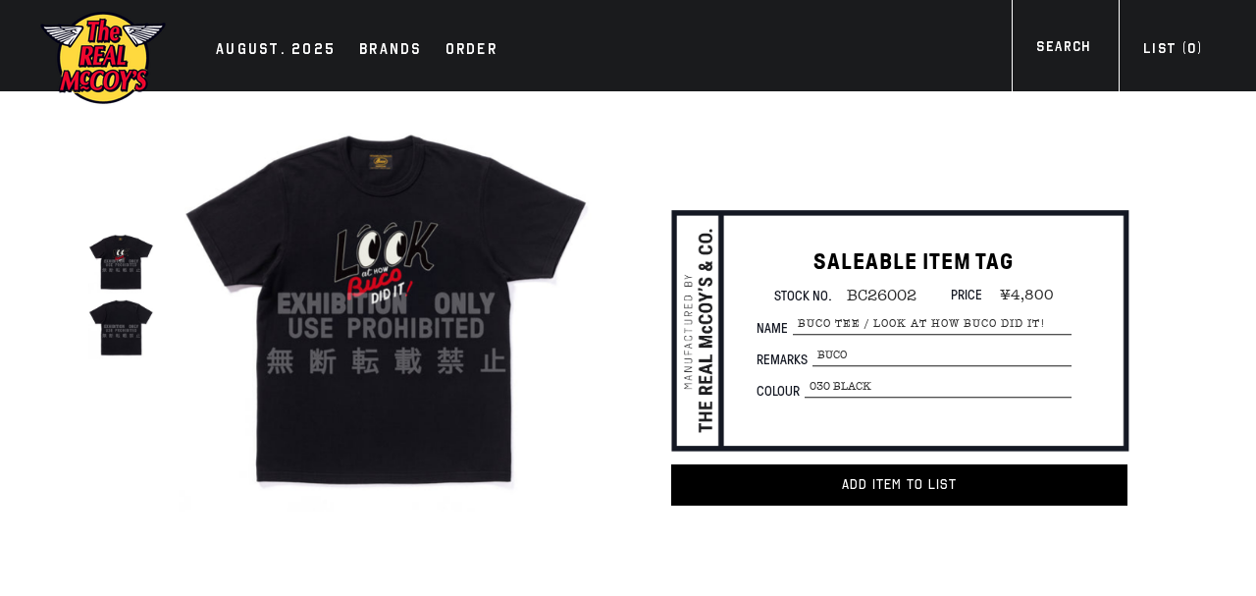
click at [339, 206] on img at bounding box center [386, 303] width 415 height 415
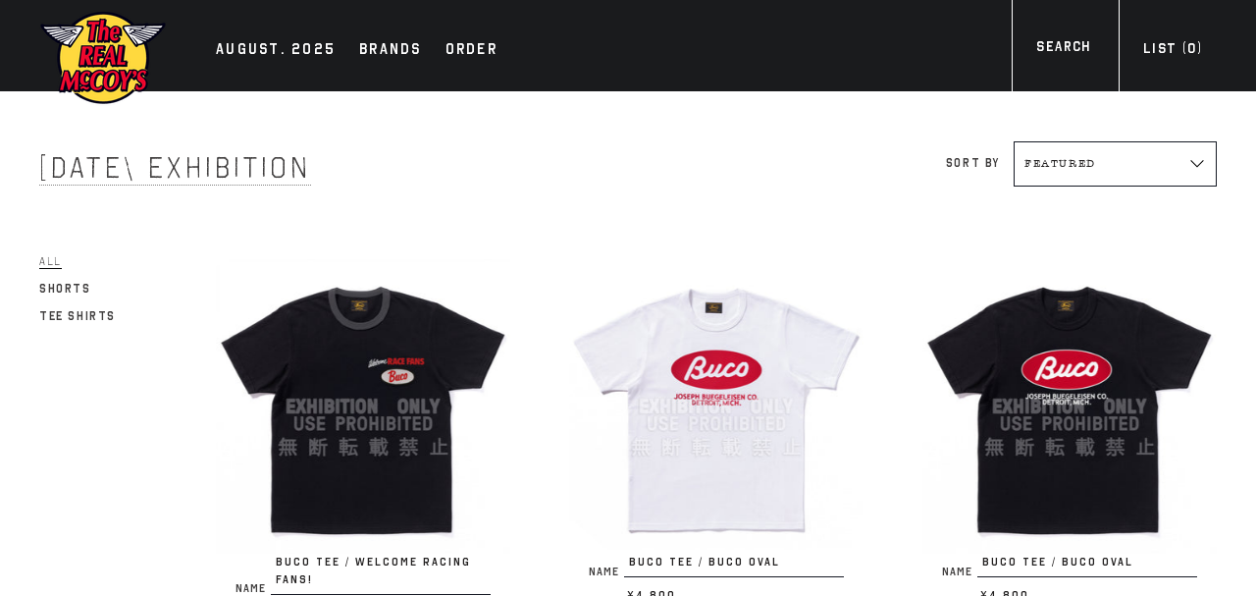
scroll to position [636, 0]
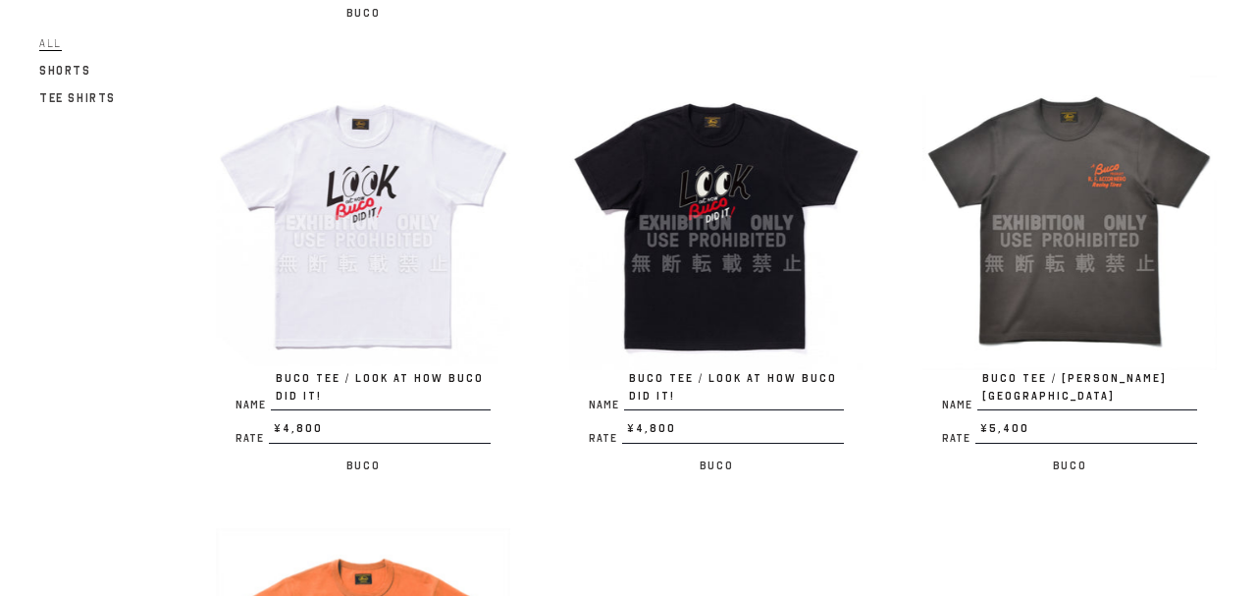
click at [1032, 230] on img at bounding box center [1070, 223] width 294 height 294
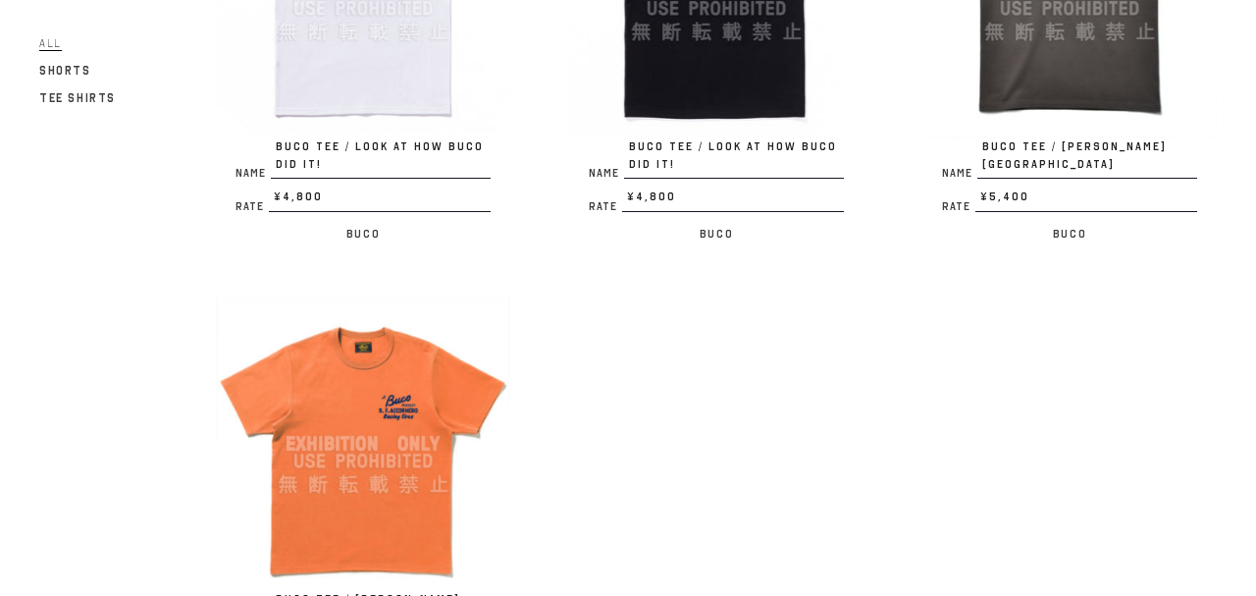
scroll to position [954, 0]
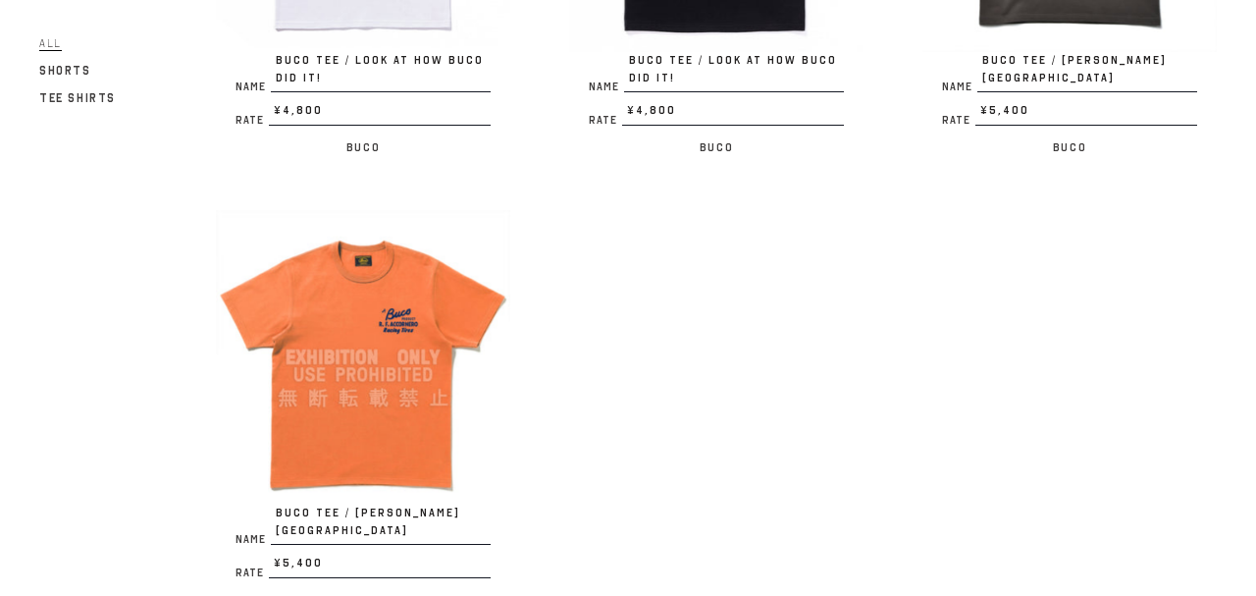
click at [401, 420] on img at bounding box center [363, 357] width 294 height 294
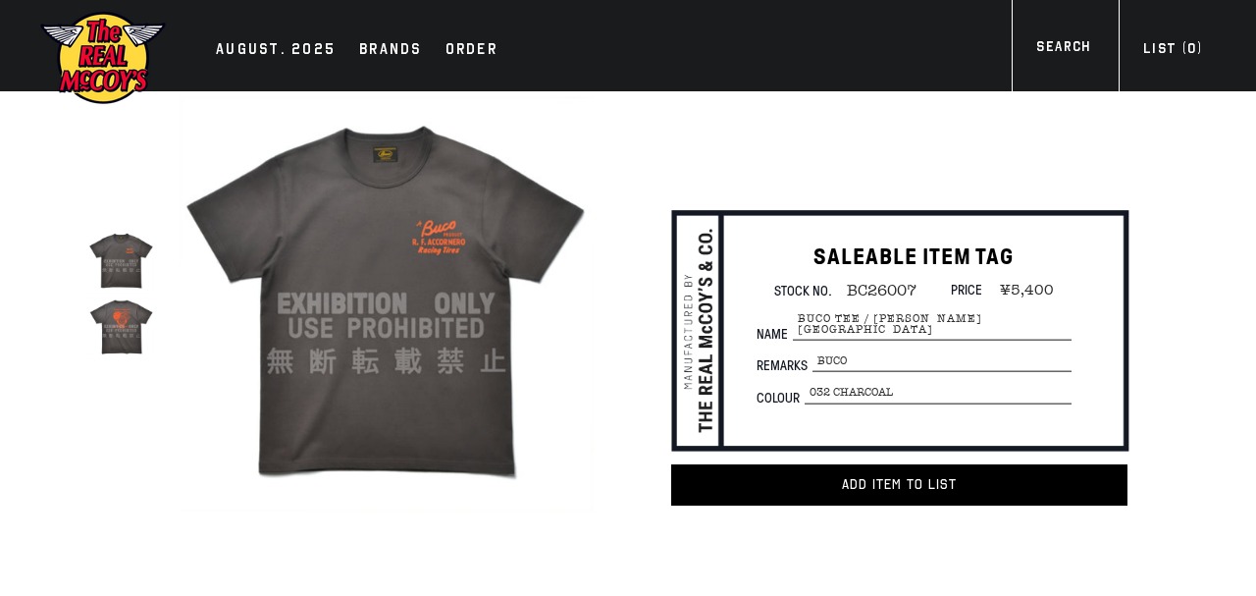
click at [285, 207] on img at bounding box center [386, 303] width 415 height 415
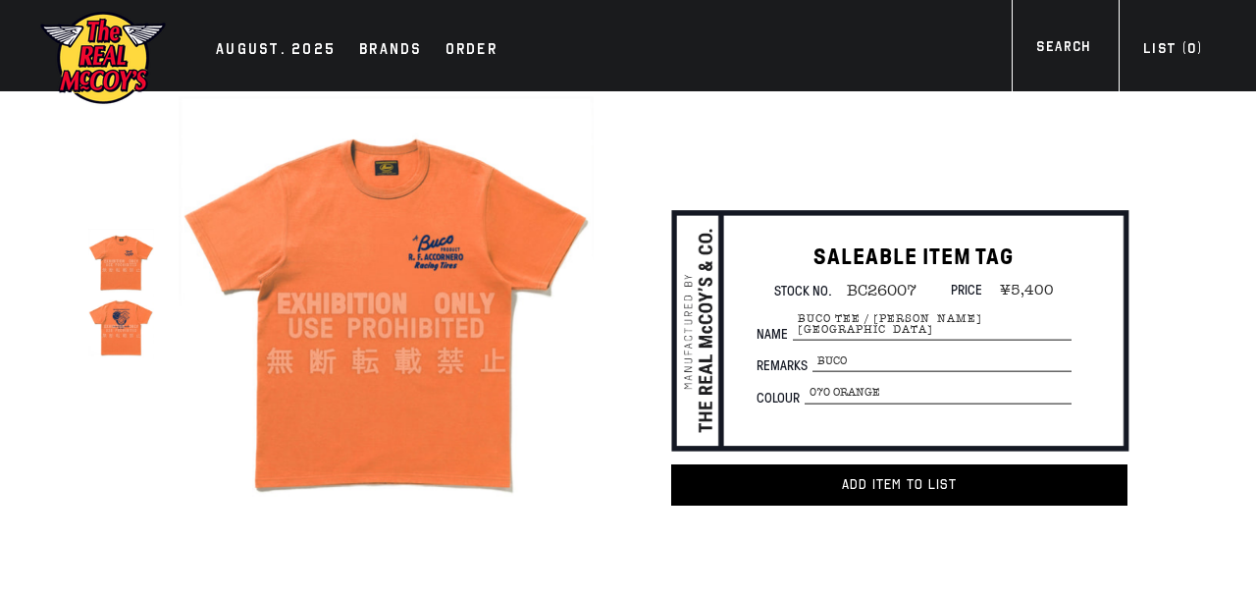
click at [423, 277] on img at bounding box center [386, 303] width 415 height 415
click at [458, 54] on div "Order" at bounding box center [472, 50] width 52 height 27
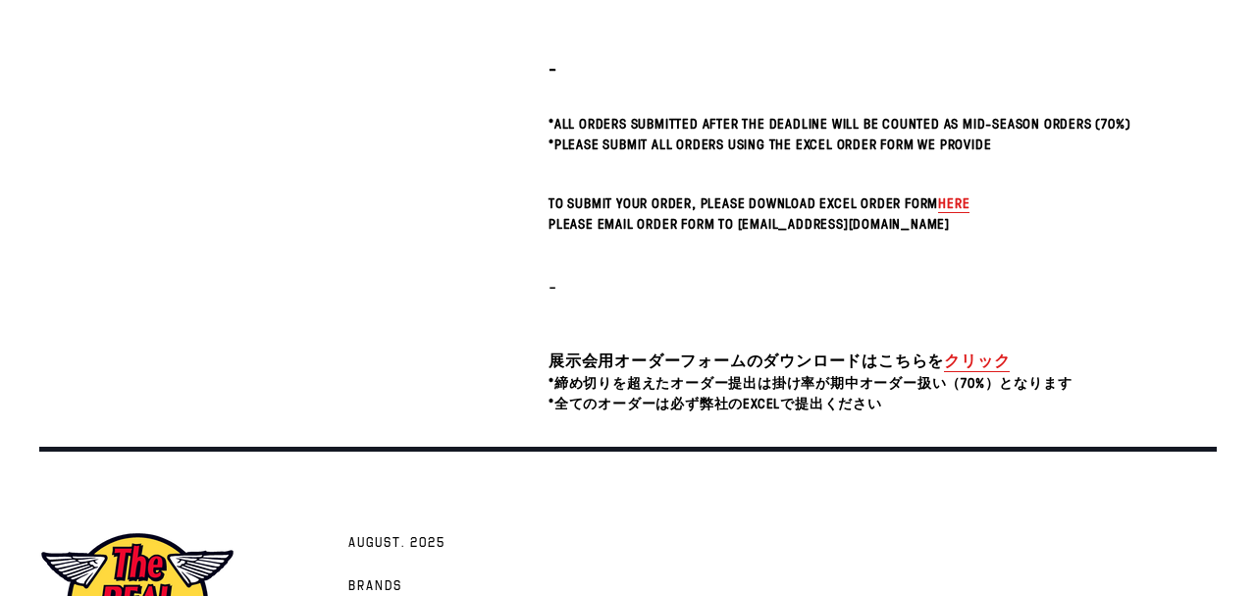
scroll to position [636, 0]
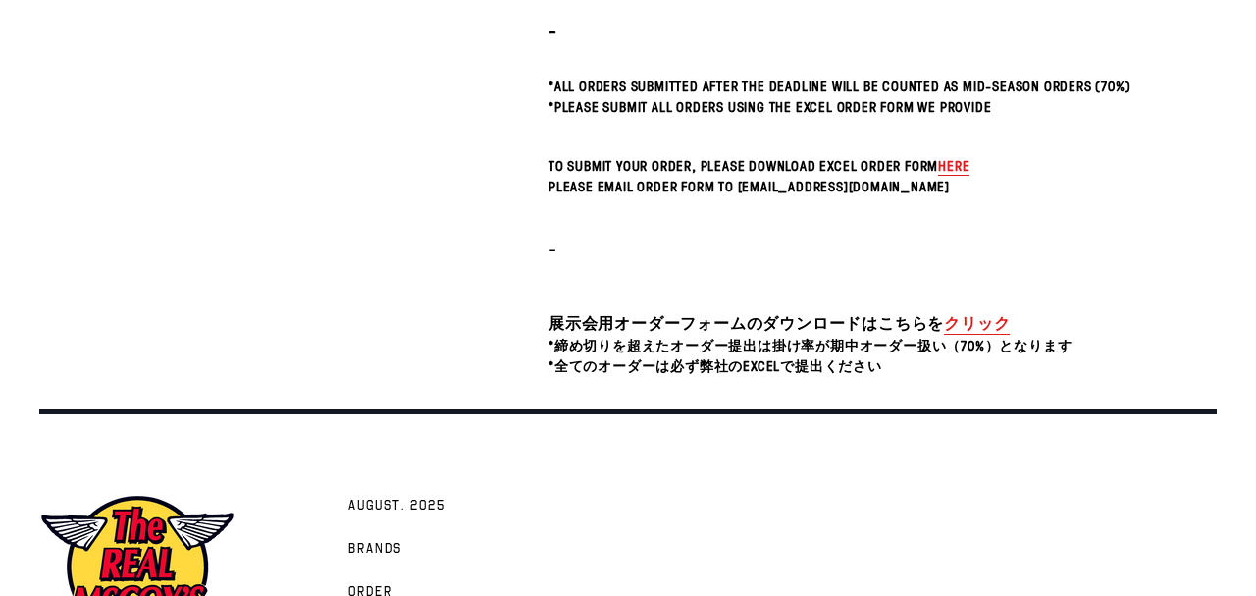
click at [984, 335] on link "クリック" at bounding box center [977, 323] width 66 height 23
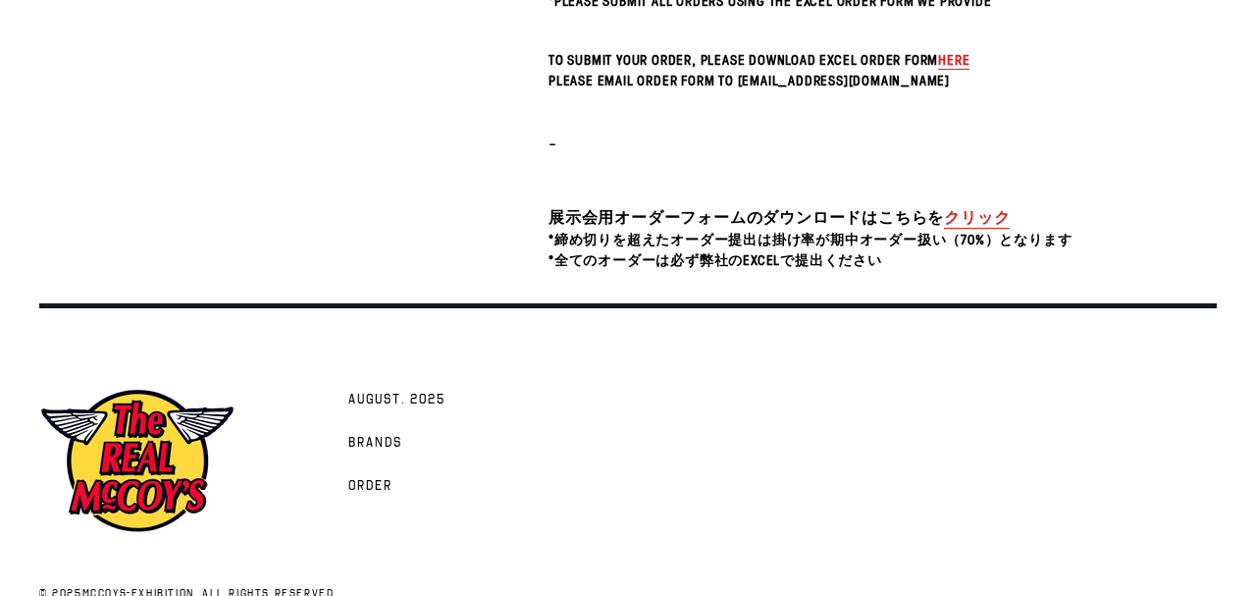
scroll to position [803, 0]
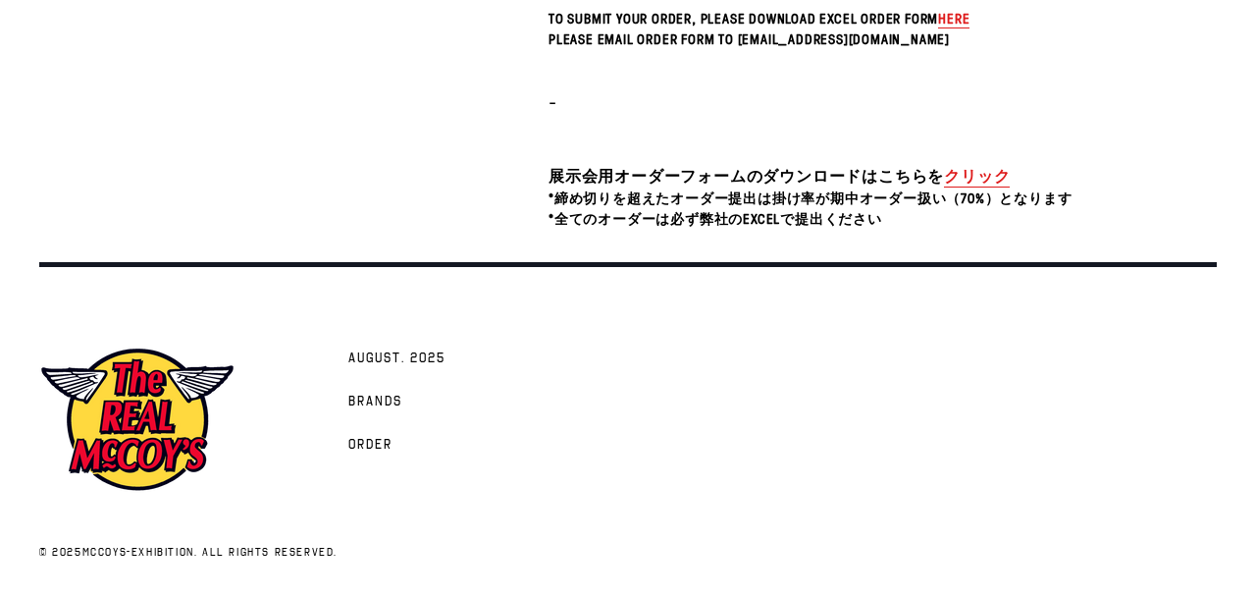
click at [959, 165] on link "クリック" at bounding box center [977, 176] width 66 height 23
click at [965, 19] on span "here" at bounding box center [953, 18] width 31 height 19
click at [384, 449] on span "Order" at bounding box center [370, 446] width 44 height 20
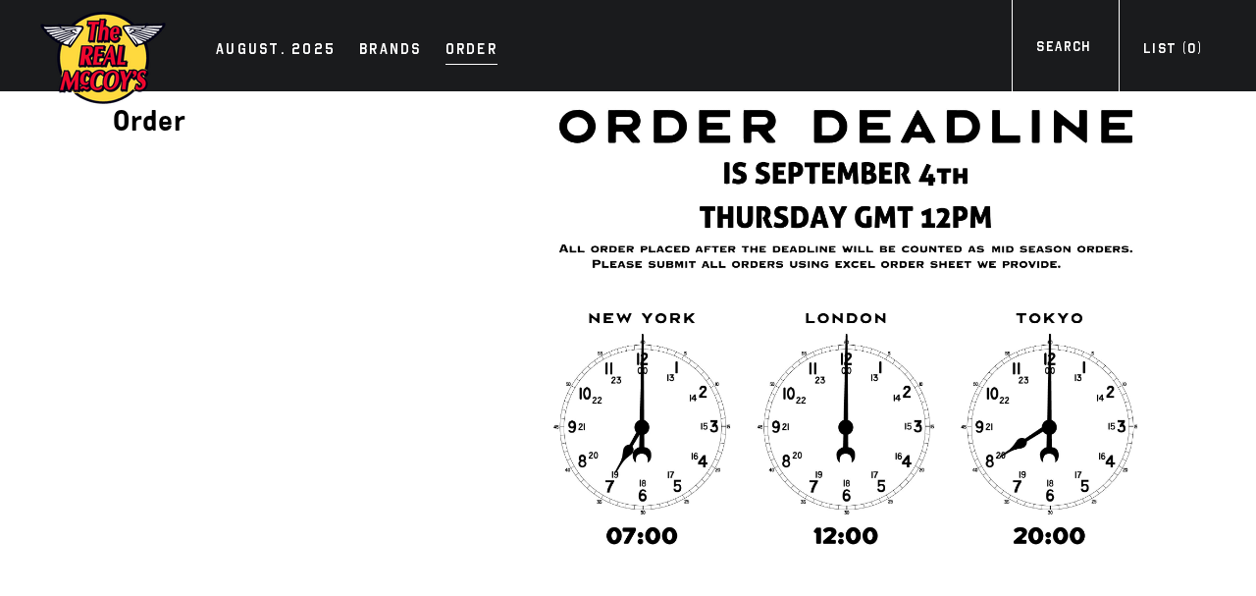
click at [450, 54] on div "Order" at bounding box center [472, 50] width 52 height 27
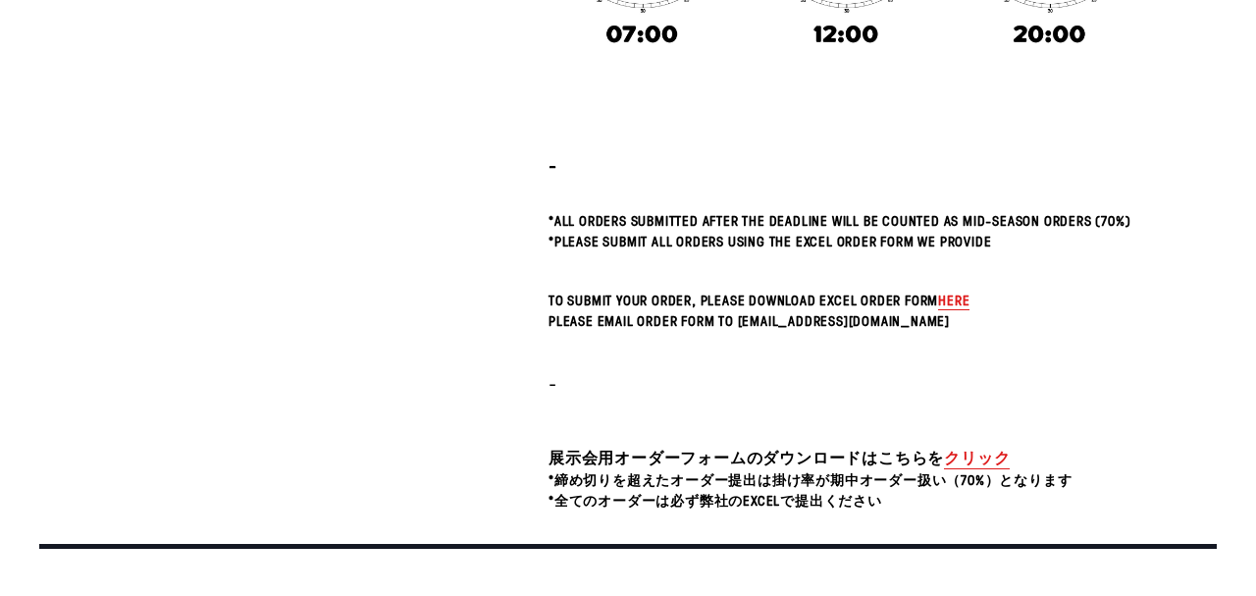
scroll to position [530, 0]
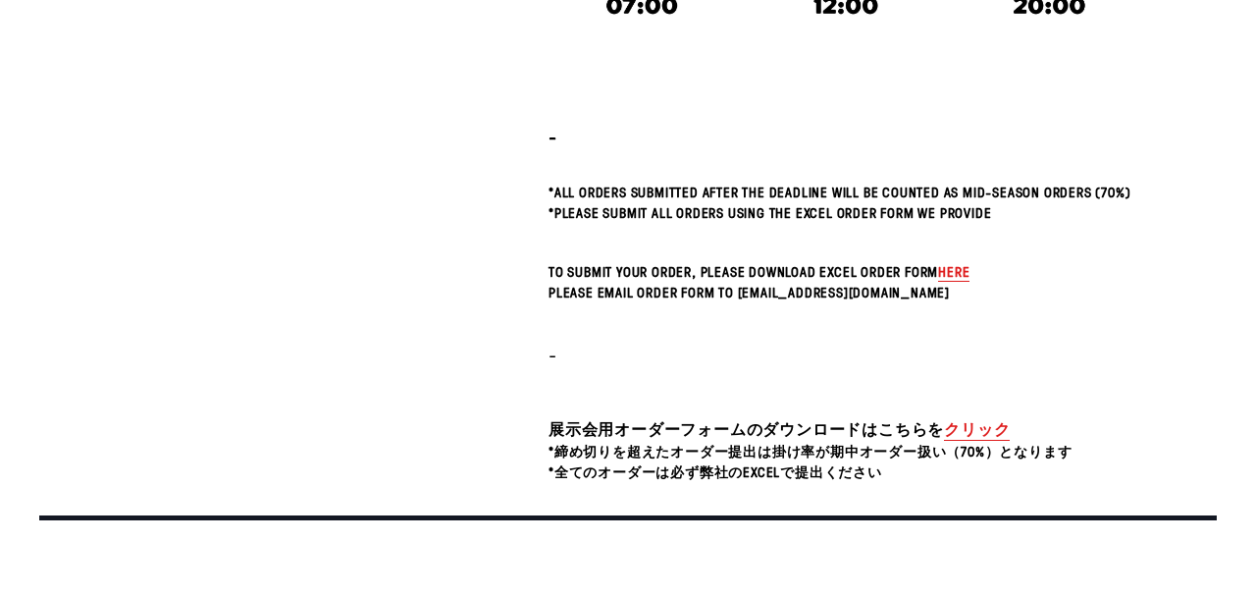
click at [981, 441] on link "クリック" at bounding box center [977, 429] width 66 height 23
